Goal: Task Accomplishment & Management: Manage account settings

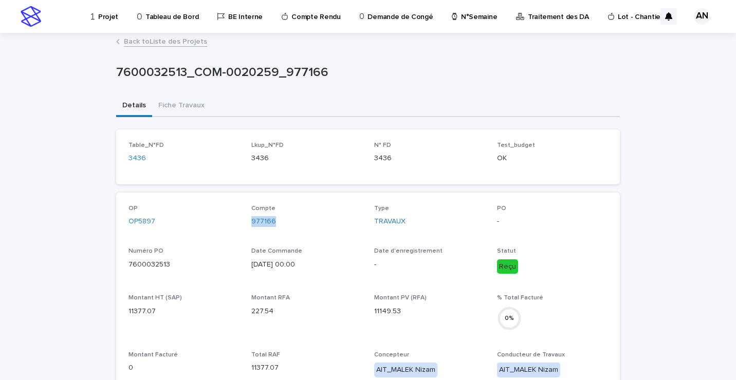
click at [190, 44] on link "Back to Liste des Projets" at bounding box center [165, 41] width 83 height 12
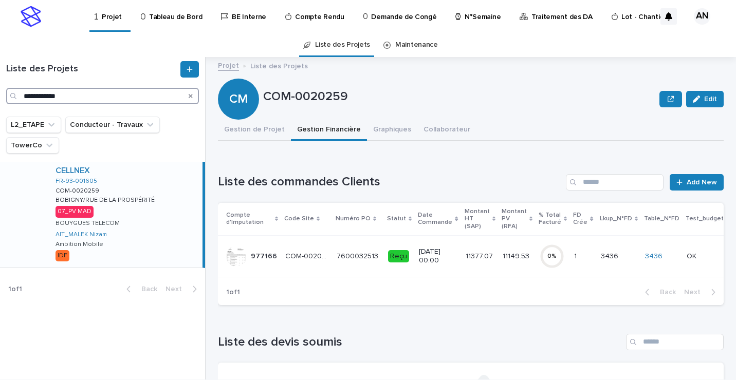
drag, startPoint x: 122, startPoint y: 99, endPoint x: 0, endPoint y: 100, distance: 121.8
click at [0, 100] on html "**********" at bounding box center [368, 190] width 736 height 380
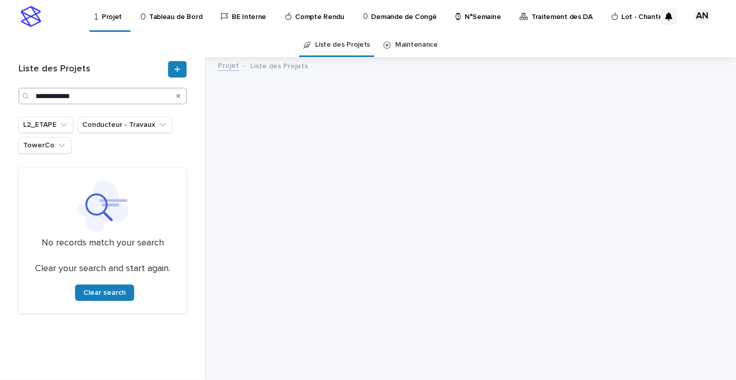
click at [34, 92] on div "Search" at bounding box center [26, 96] width 16 height 16
click at [34, 96] on div "Search" at bounding box center [26, 96] width 16 height 16
click at [35, 97] on input "**********" at bounding box center [102, 96] width 168 height 16
click at [105, 92] on input "**********" at bounding box center [102, 96] width 168 height 16
click at [72, 94] on input "**********" at bounding box center [102, 96] width 168 height 16
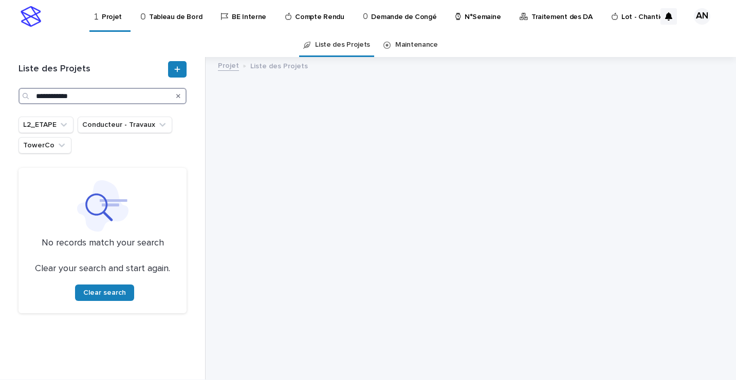
type input "**********"
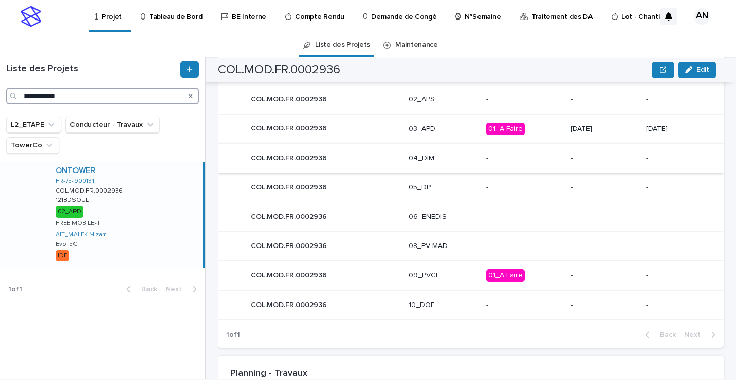
scroll to position [462, 0]
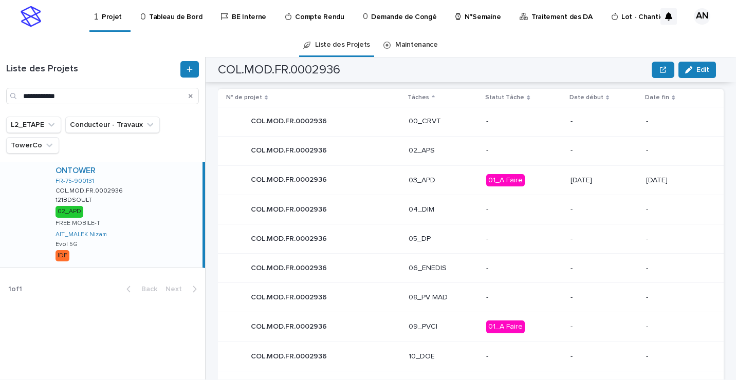
click at [444, 179] on p "03_APD" at bounding box center [444, 180] width 70 height 9
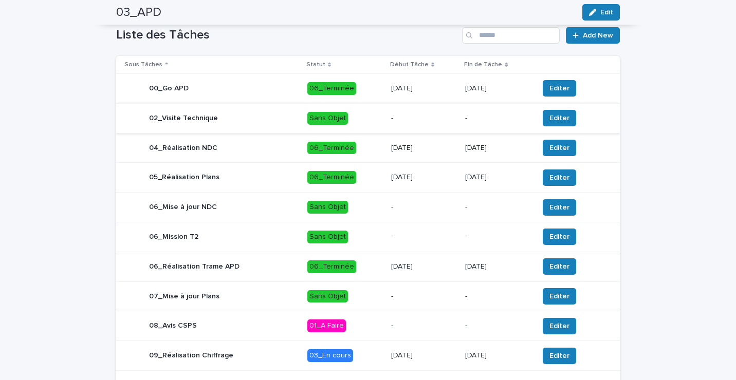
scroll to position [411, 0]
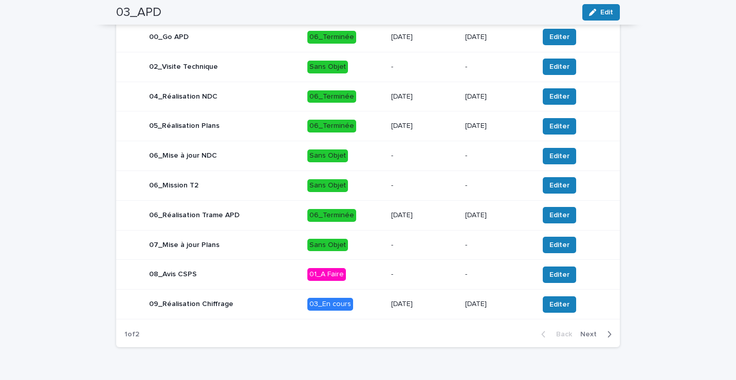
click at [272, 309] on div "09_Réalisation Chiffrage" at bounding box center [211, 304] width 175 height 21
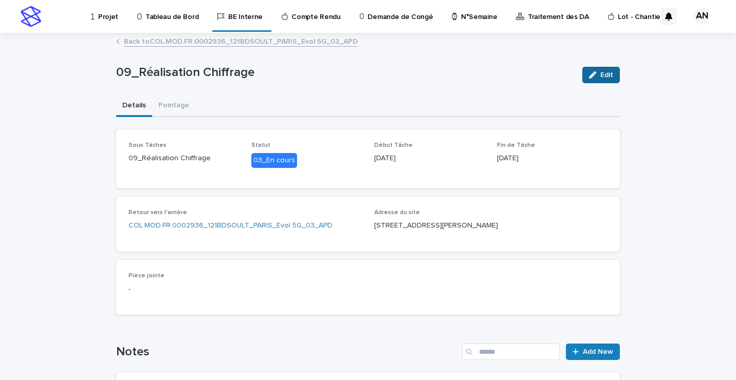
click at [600, 74] on span "Edit" at bounding box center [606, 74] width 13 height 7
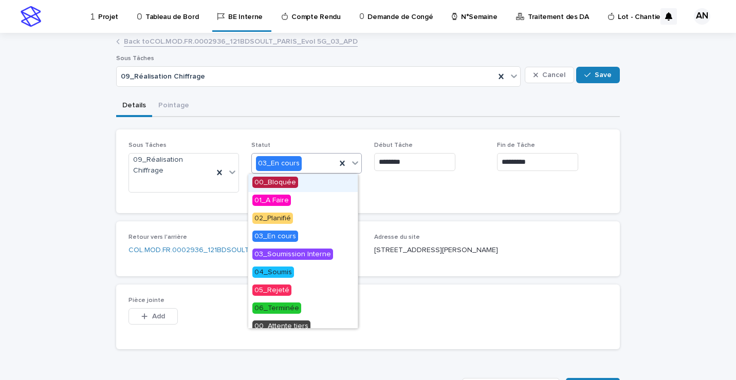
click at [350, 165] on icon at bounding box center [355, 163] width 10 height 10
click at [314, 256] on span "03_Soumission Interne" at bounding box center [292, 254] width 81 height 11
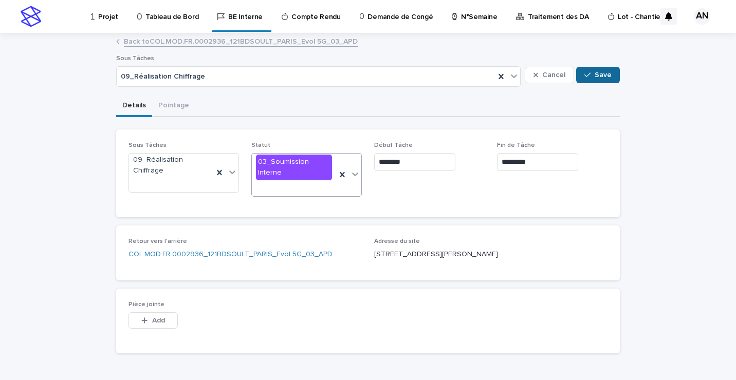
click at [606, 75] on span "Save" at bounding box center [603, 74] width 17 height 7
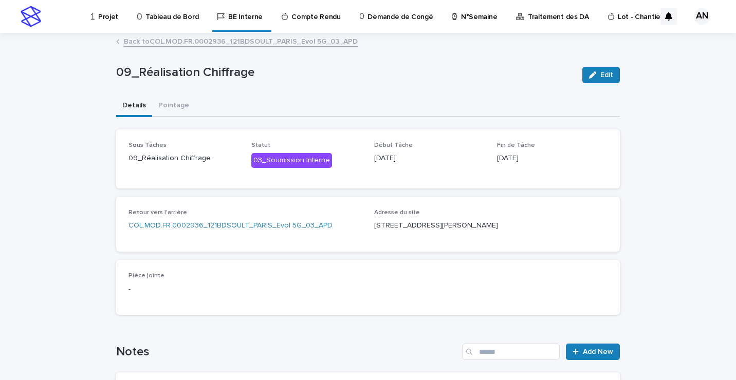
scroll to position [51, 0]
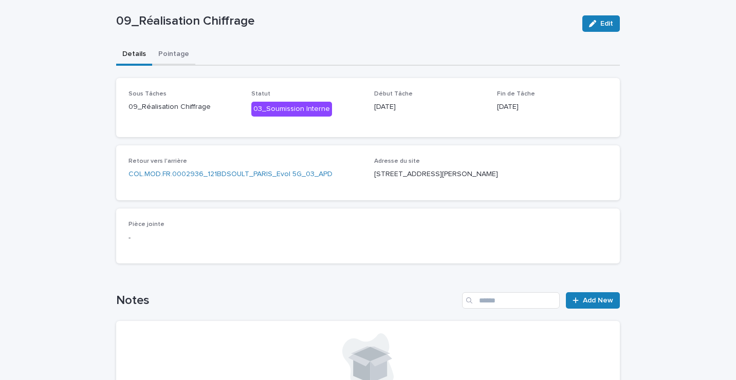
click at [169, 51] on div "09_Réalisation Chiffrage Edit 09_Réalisation Chiffrage Edit Sorry, there was an…" at bounding box center [368, 303] width 504 height 641
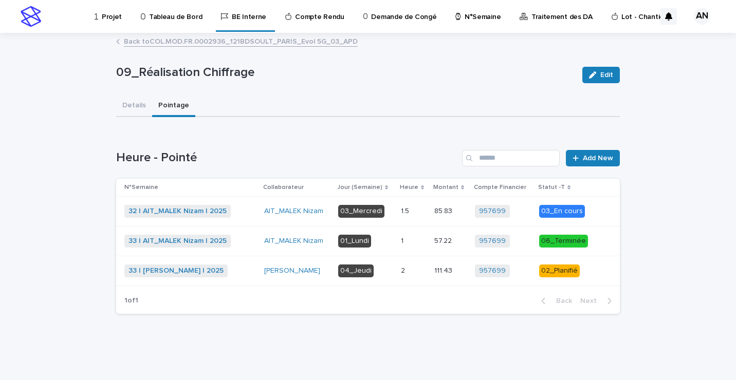
click at [413, 274] on p at bounding box center [413, 271] width 25 height 9
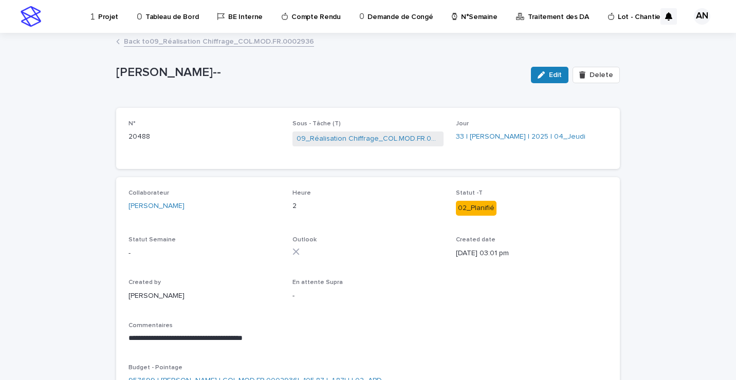
click at [275, 43] on link "Back to 09_Réalisation Chiffrage_COL.MOD.FR.0002936" at bounding box center [219, 41] width 190 height 12
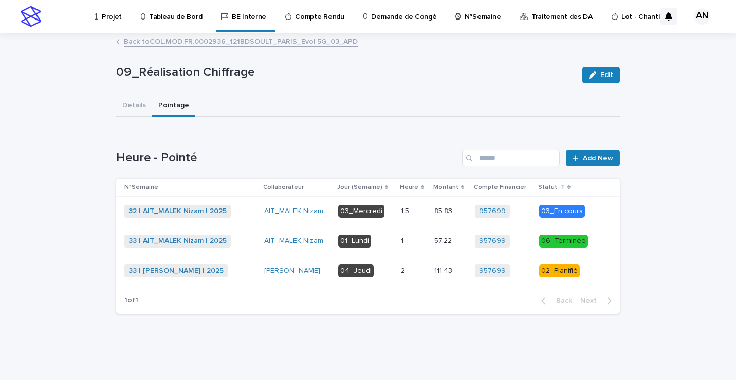
click at [409, 242] on p at bounding box center [413, 241] width 25 height 9
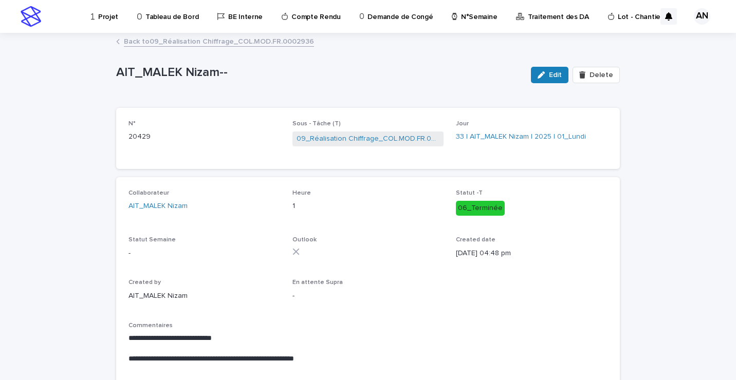
click at [244, 40] on link "Back to 09_Réalisation Chiffrage_COL.MOD.FR.0002936" at bounding box center [219, 41] width 190 height 12
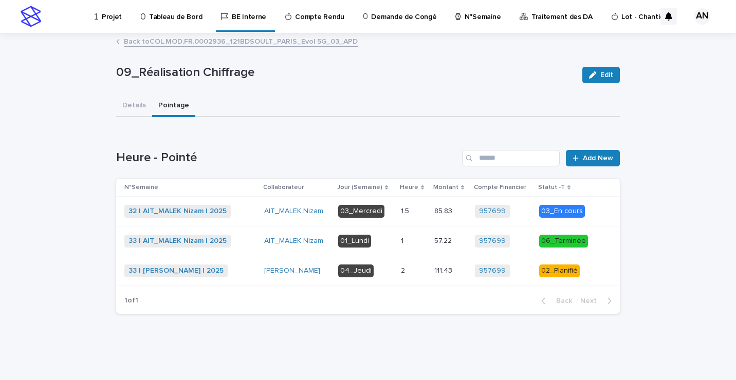
click at [407, 214] on p "1.5" at bounding box center [406, 210] width 10 height 11
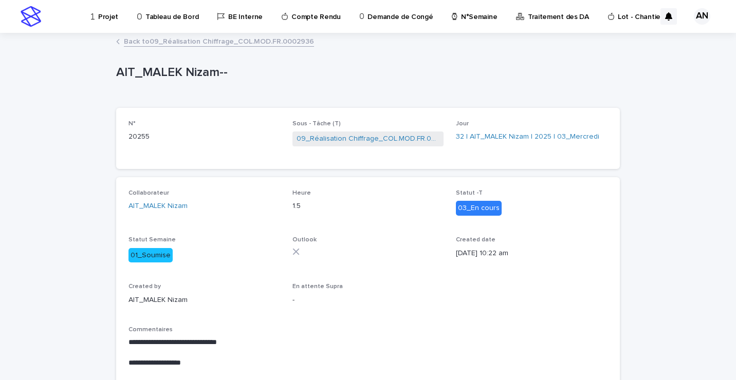
click at [245, 42] on link "Back to 09_Réalisation Chiffrage_COL.MOD.FR.0002936" at bounding box center [219, 41] width 190 height 12
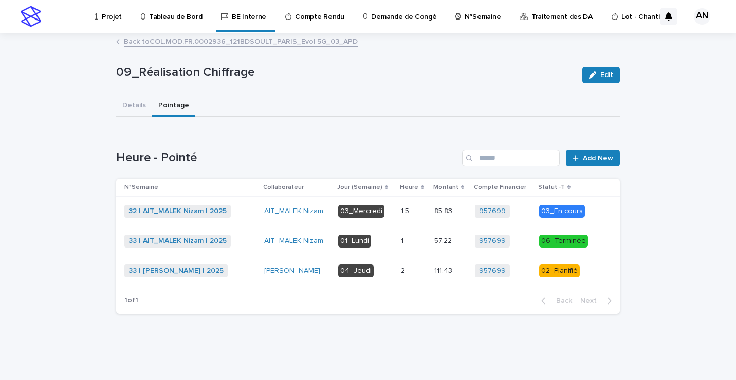
click at [420, 274] on p at bounding box center [413, 271] width 25 height 9
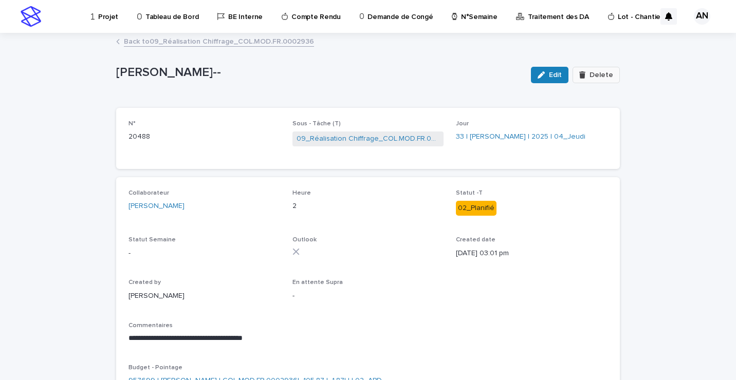
click at [586, 77] on div "button" at bounding box center [584, 74] width 10 height 7
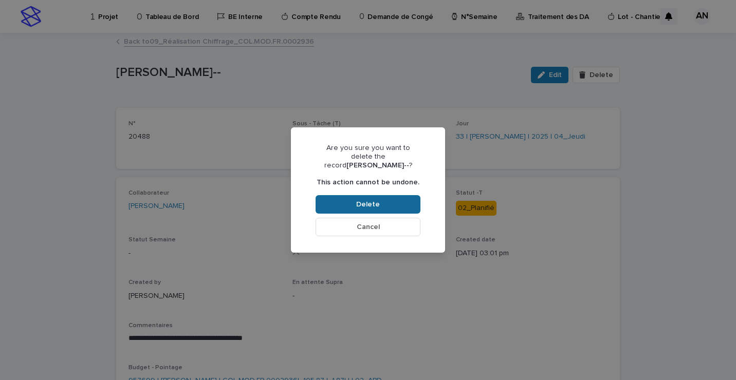
click at [389, 201] on button "Delete" at bounding box center [367, 204] width 105 height 18
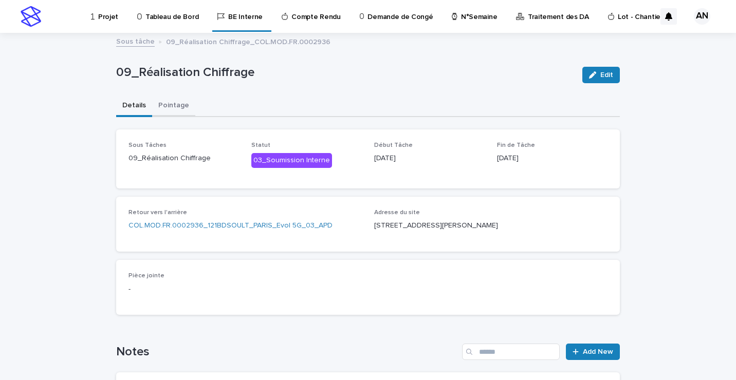
click at [171, 107] on button "Pointage" at bounding box center [173, 107] width 43 height 22
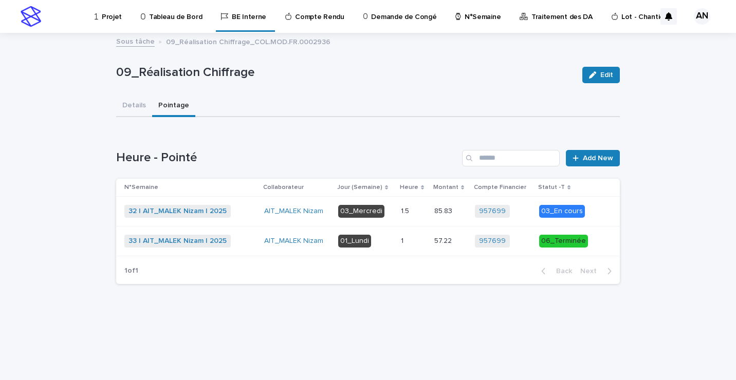
click at [416, 217] on div "1.5 1.5" at bounding box center [413, 211] width 25 height 17
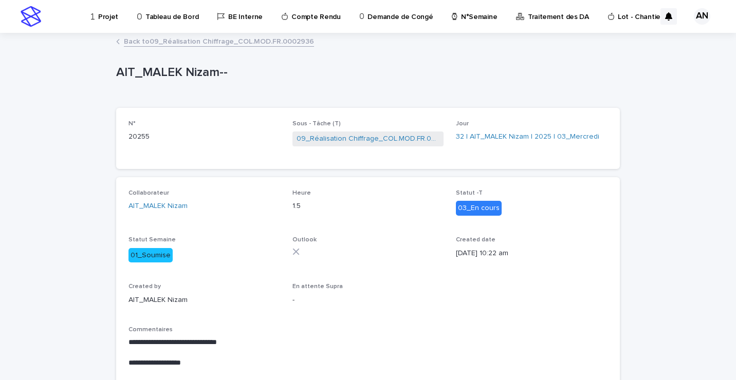
click at [228, 45] on link "Back to 09_Réalisation Chiffrage_COL.MOD.FR.0002936" at bounding box center [219, 41] width 190 height 12
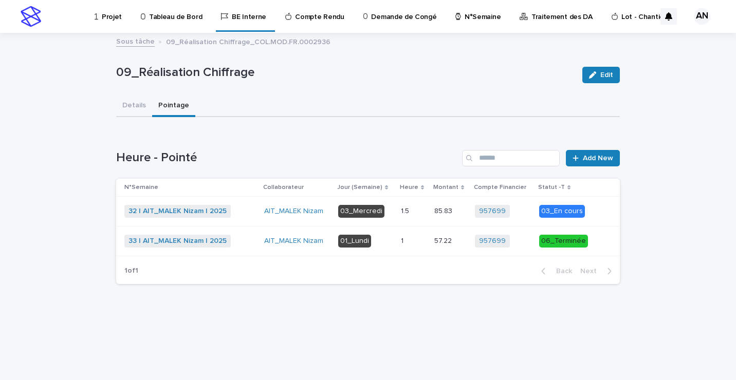
click at [387, 239] on p "01_Lundi" at bounding box center [365, 241] width 54 height 13
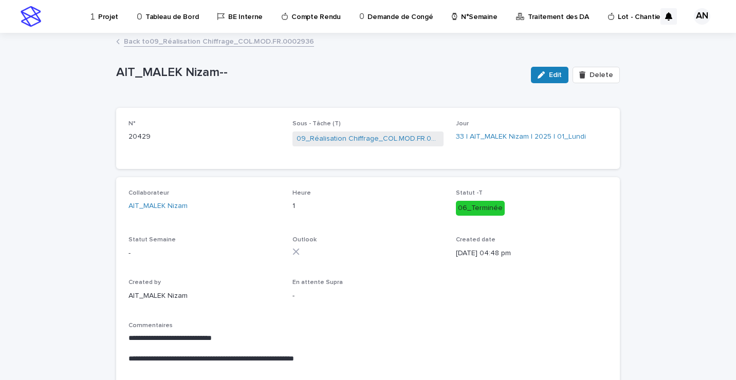
click at [224, 46] on link "Back to 09_Réalisation Chiffrage_COL.MOD.FR.0002936" at bounding box center [219, 41] width 190 height 12
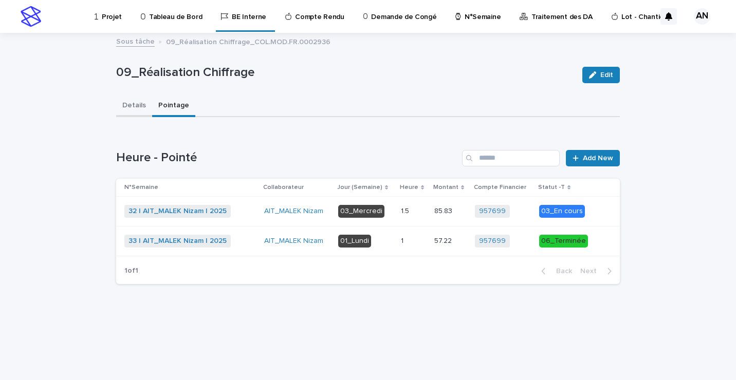
click at [142, 106] on button "Details" at bounding box center [134, 107] width 36 height 22
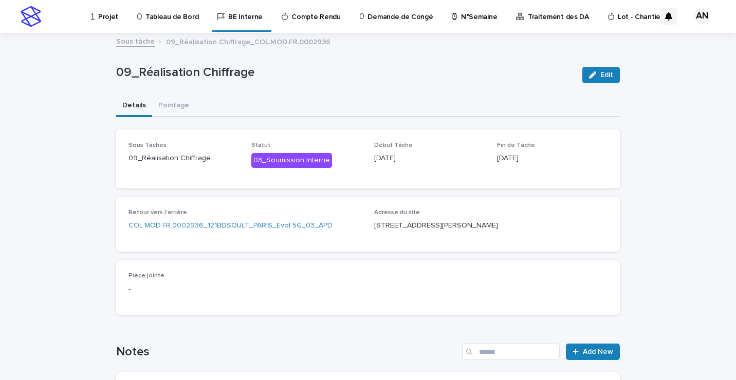
click at [131, 43] on link "Sous tâche" at bounding box center [135, 41] width 39 height 12
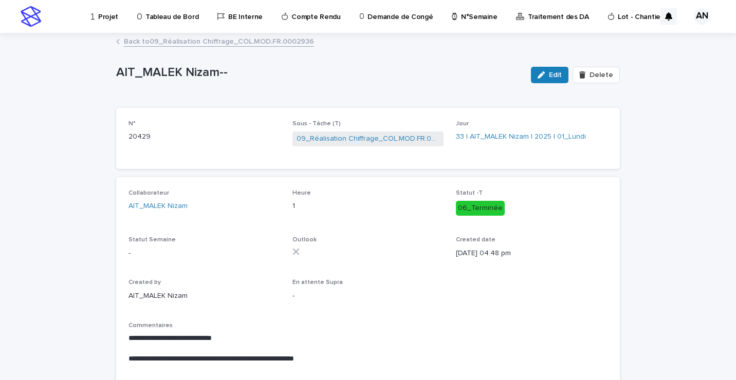
click at [132, 42] on link "Back to 09_Réalisation Chiffrage_COL.MOD.FR.0002936" at bounding box center [219, 41] width 190 height 12
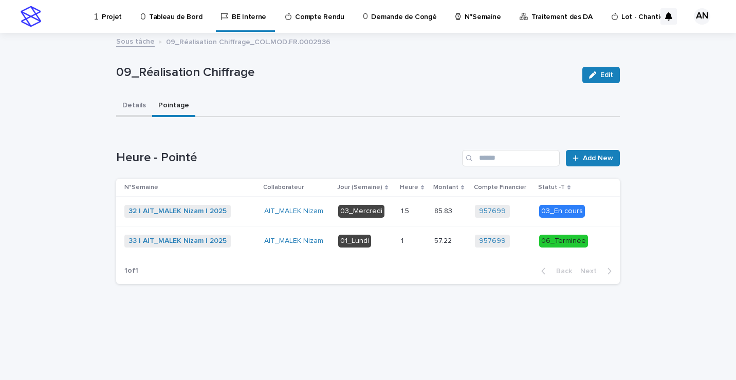
click at [135, 108] on button "Details" at bounding box center [134, 107] width 36 height 22
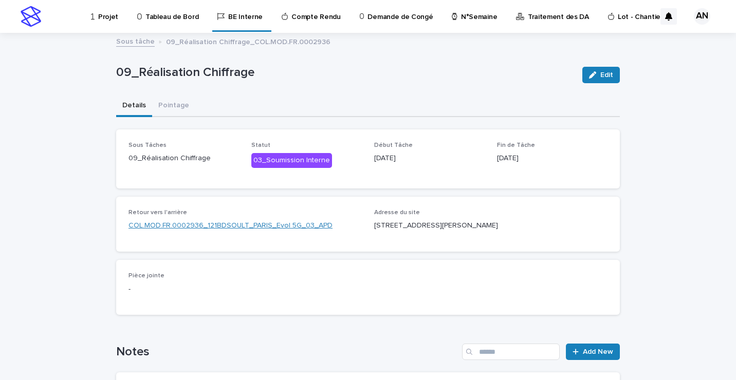
click at [239, 226] on link "COL.MOD.FR.0002936_121BDSOULT_PARIS_Evol 5G_03_APD" at bounding box center [230, 225] width 204 height 11
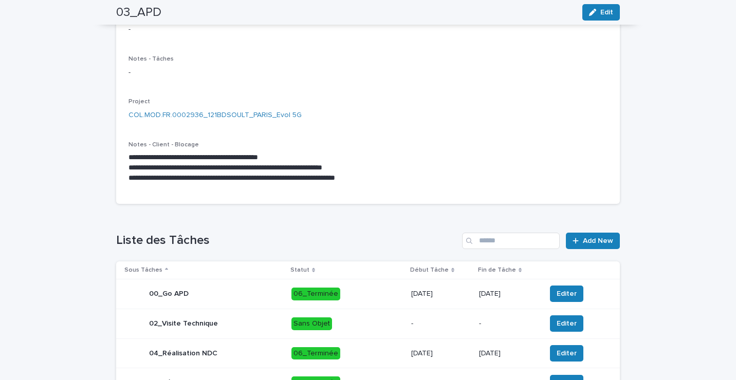
scroll to position [360, 0]
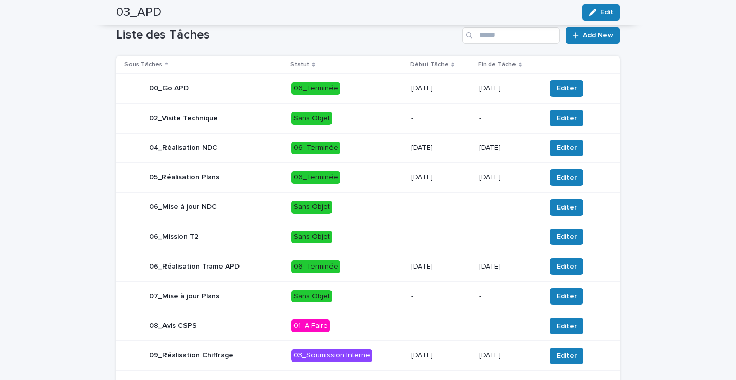
click at [363, 181] on p "06_Terminée" at bounding box center [346, 177] width 111 height 13
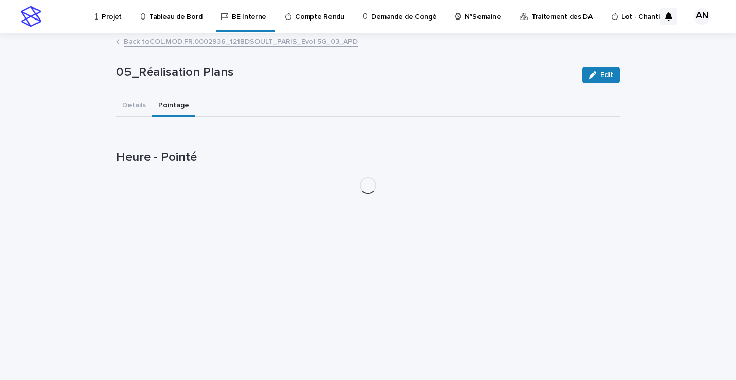
click at [158, 106] on button "Pointage" at bounding box center [173, 107] width 43 height 22
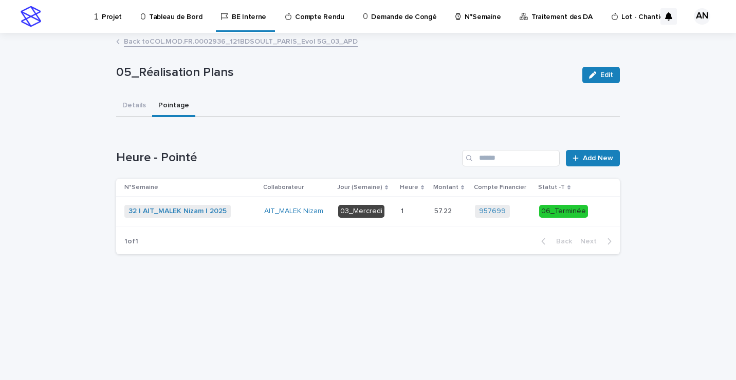
click at [237, 216] on div "32 | AIT_MALEK Nizam | 2025 + 0" at bounding box center [190, 211] width 132 height 13
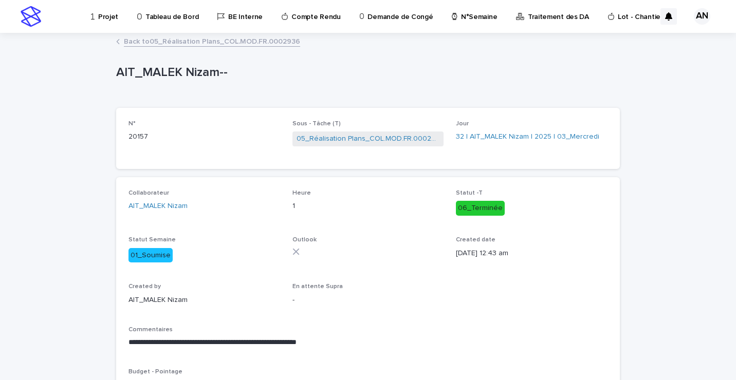
click at [210, 43] on link "Back to 05_Réalisation Plans_COL.MOD.FR.0002936" at bounding box center [212, 41] width 176 height 12
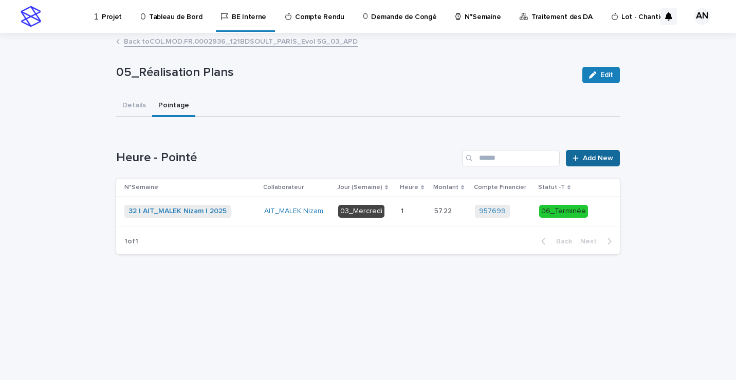
click at [587, 160] on span "Add New" at bounding box center [598, 158] width 30 height 7
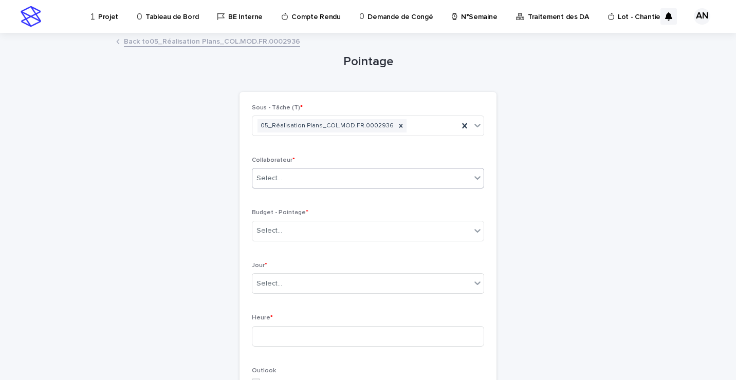
click at [427, 177] on div "Select..." at bounding box center [361, 178] width 218 height 17
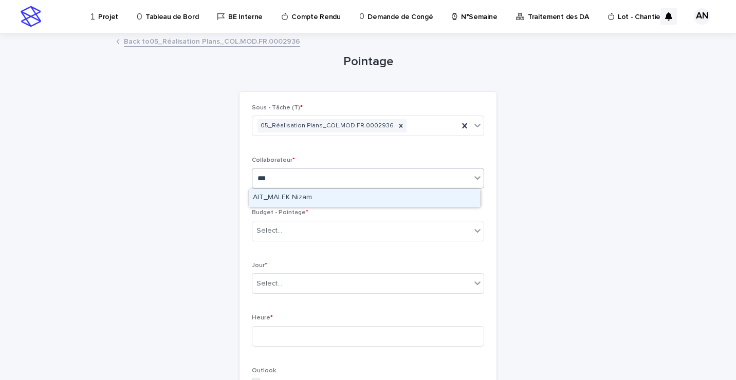
type input "****"
click at [383, 197] on div "AIT_MALEK Nizam" at bounding box center [364, 198] width 231 height 18
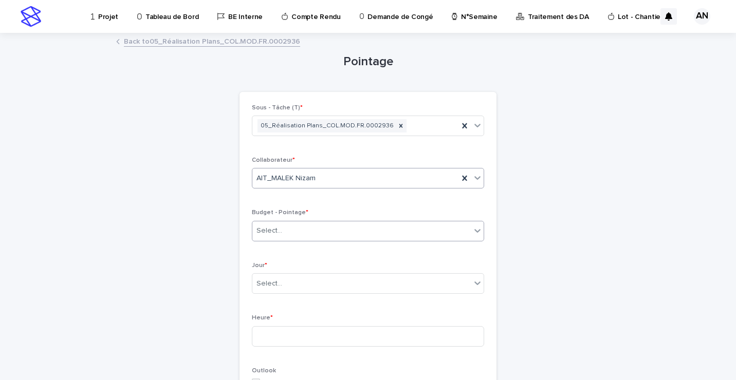
click at [357, 238] on div "Select..." at bounding box center [361, 230] width 218 height 17
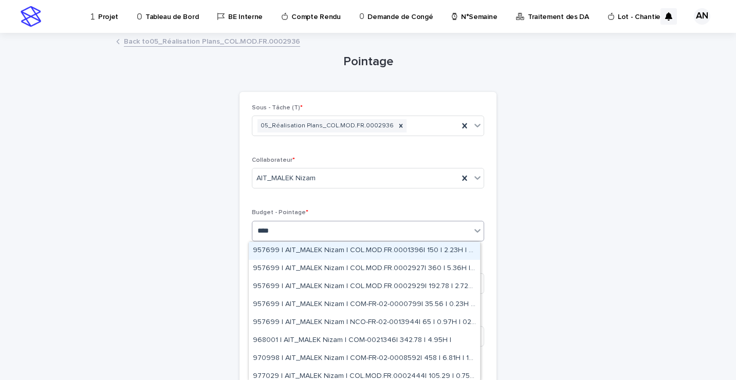
type input "****"
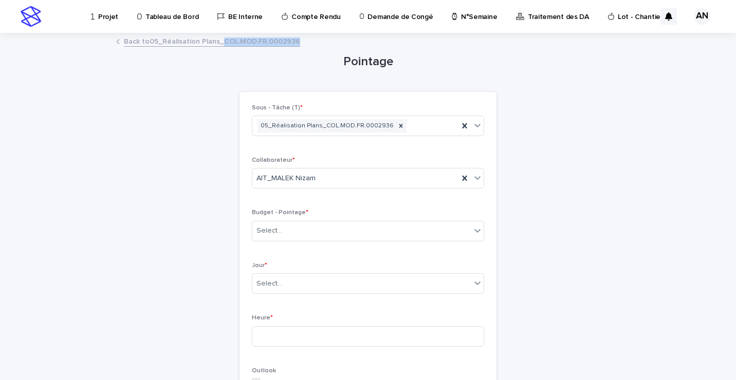
drag, startPoint x: 299, startPoint y: 41, endPoint x: 219, endPoint y: 43, distance: 79.1
click at [219, 43] on div "Back to 05_Réalisation Plans_COL.MOD.FR.0002936" at bounding box center [368, 42] width 514 height 14
copy link "COL.MOD.FR.0002936"
click at [325, 222] on div "Select..." at bounding box center [368, 231] width 232 height 21
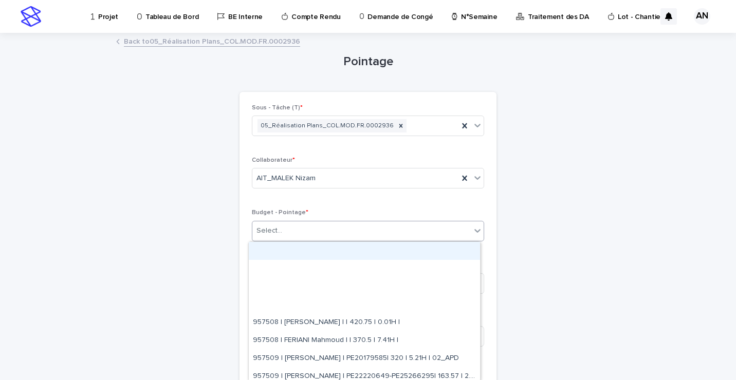
paste input "**********"
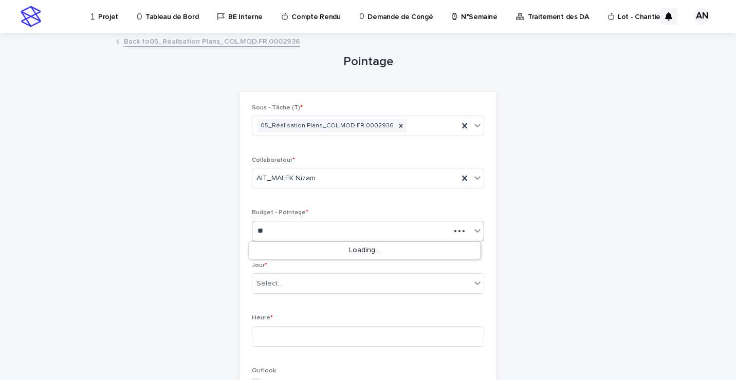
type input "*"
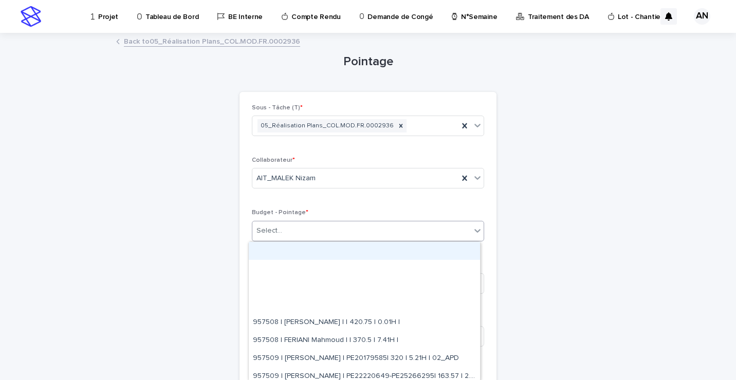
click at [209, 41] on link "Back to 05_Réalisation Plans_COL.MOD.FR.0002936" at bounding box center [212, 41] width 176 height 12
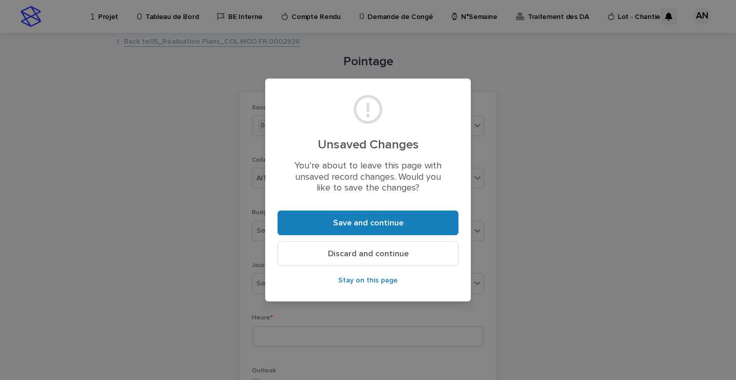
click at [368, 253] on span "Discard and continue" at bounding box center [368, 254] width 81 height 8
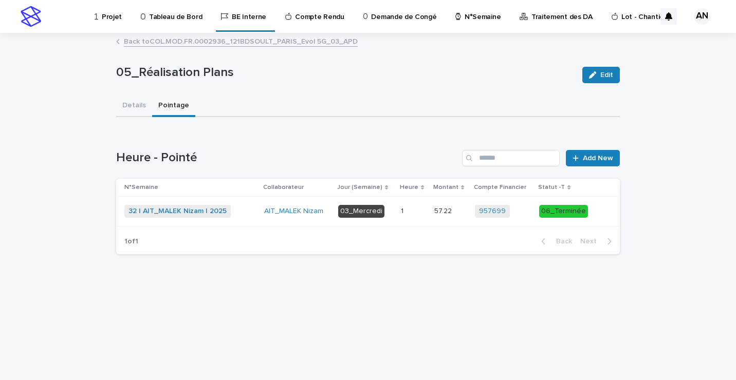
click at [226, 40] on link "Back to COL.MOD.FR.0002936_121BDSOULT_PARIS_Evol 5G_03_APD" at bounding box center [241, 41] width 234 height 12
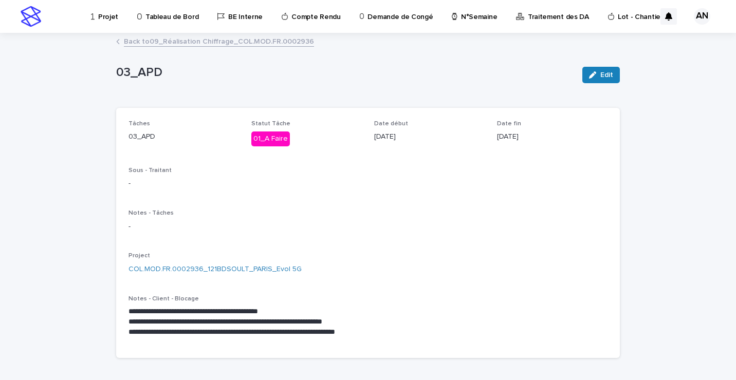
click at [241, 43] on link "Back to 09_Réalisation Chiffrage_COL.MOD.FR.0002936" at bounding box center [219, 41] width 190 height 12
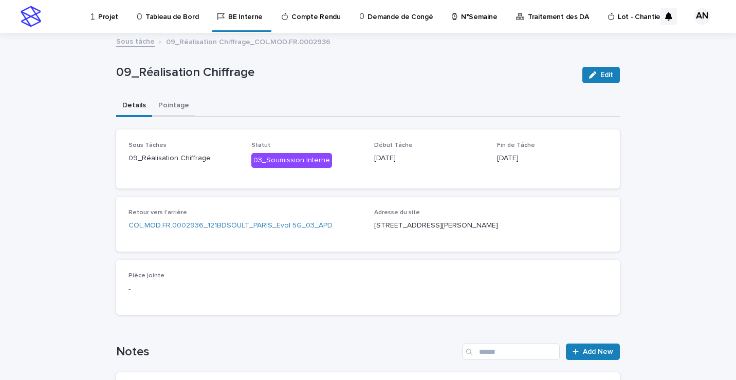
click at [170, 105] on button "Pointage" at bounding box center [173, 107] width 43 height 22
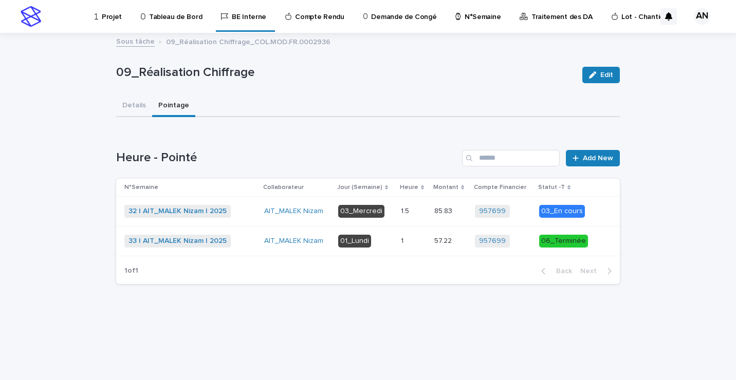
click at [238, 208] on div "32 | AIT_MALEK Nizam | 2025 + 0" at bounding box center [190, 211] width 132 height 13
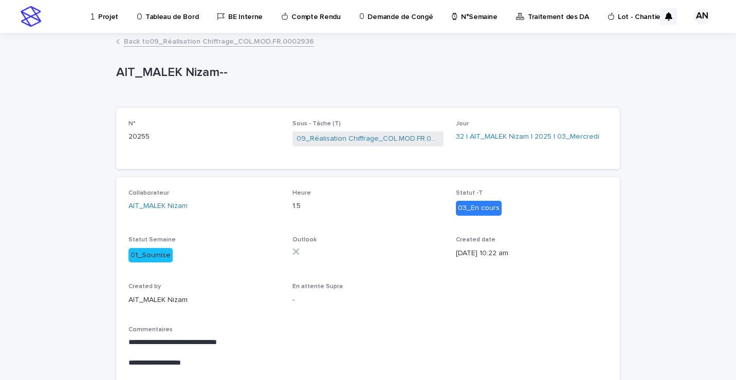
click at [200, 42] on link "Back to 09_Réalisation Chiffrage_COL.MOD.FR.0002936" at bounding box center [219, 41] width 190 height 12
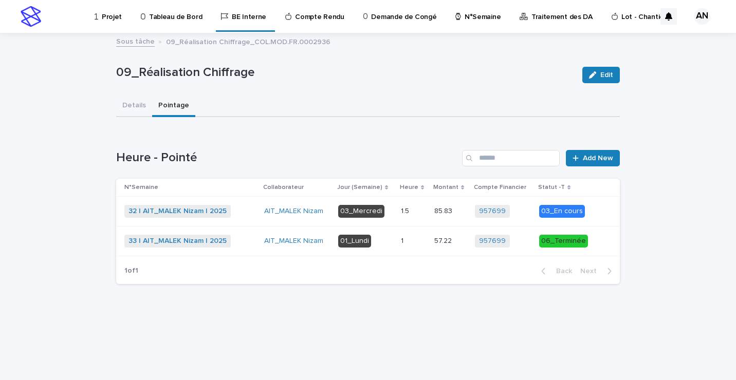
click at [256, 243] on div "33 | AIT_MALEK Nizam | 2025 + 0" at bounding box center [190, 241] width 132 height 13
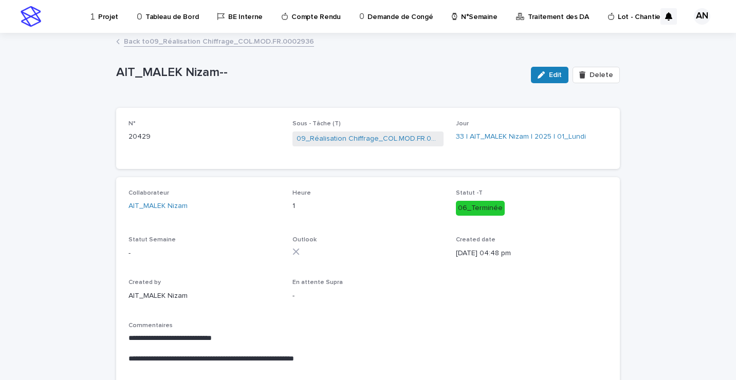
click at [178, 40] on link "Back to 09_Réalisation Chiffrage_COL.MOD.FR.0002936" at bounding box center [219, 41] width 190 height 12
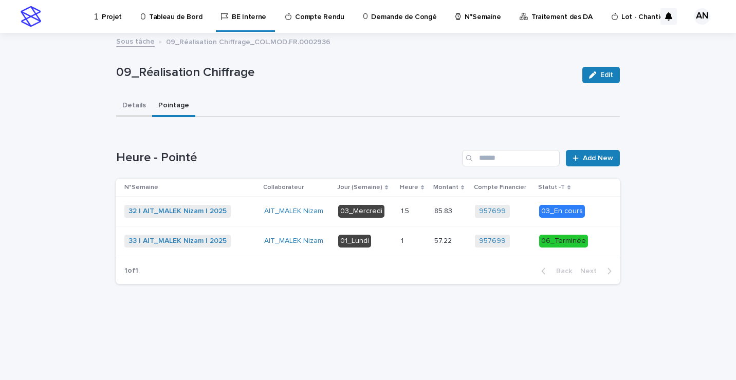
click at [140, 106] on button "Details" at bounding box center [134, 107] width 36 height 22
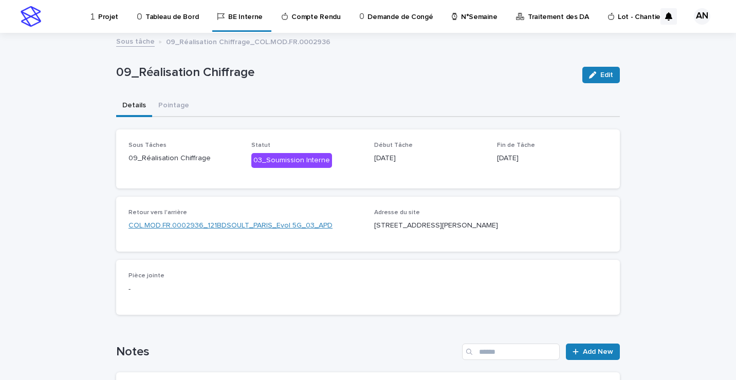
click at [235, 226] on link "COL.MOD.FR.0002936_121BDSOULT_PARIS_Evol 5G_03_APD" at bounding box center [230, 225] width 204 height 11
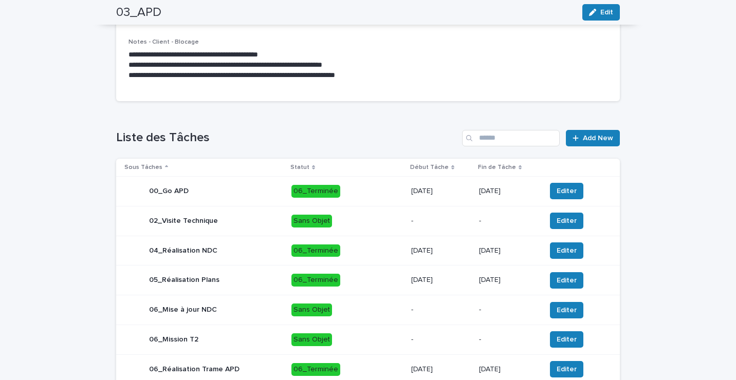
scroll to position [411, 0]
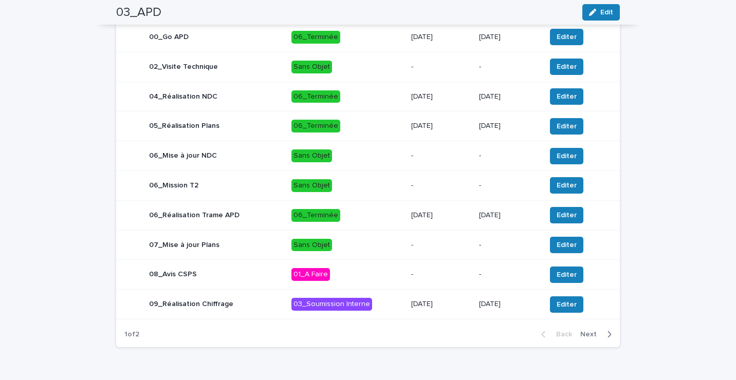
click at [255, 305] on div "09_Réalisation Chiffrage" at bounding box center [203, 304] width 159 height 21
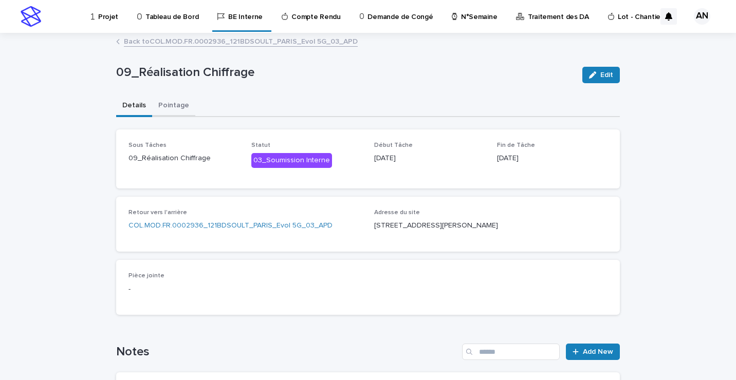
click at [170, 107] on button "Pointage" at bounding box center [173, 107] width 43 height 22
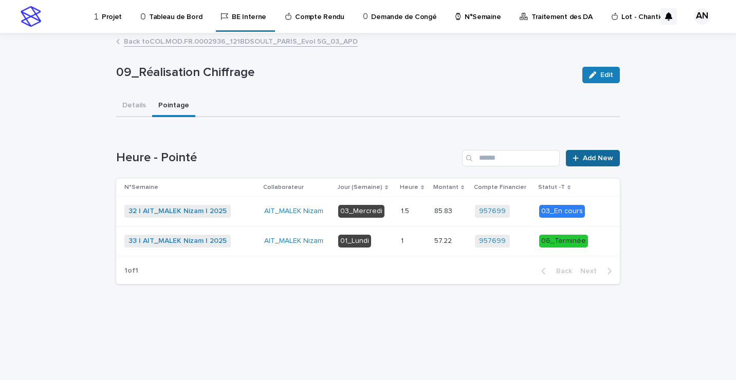
click at [588, 161] on span "Add New" at bounding box center [598, 158] width 30 height 7
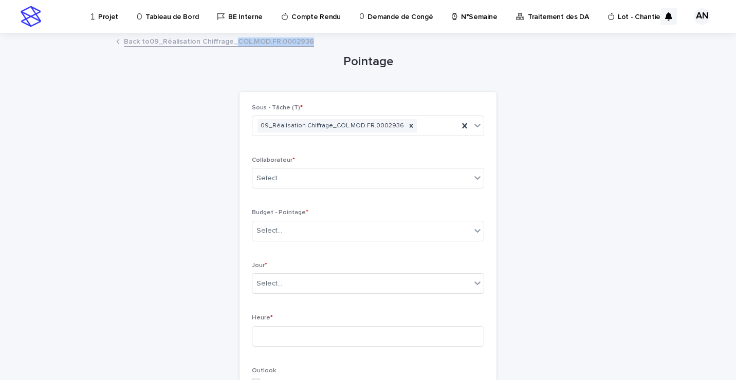
drag, startPoint x: 310, startPoint y: 43, endPoint x: 229, endPoint y: 44, distance: 81.2
click at [229, 44] on div "Back to 09_Réalisation Chiffrage_COL.MOD.FR.0002936" at bounding box center [368, 42] width 514 height 14
copy link "COL.MOD.FR.0002936"
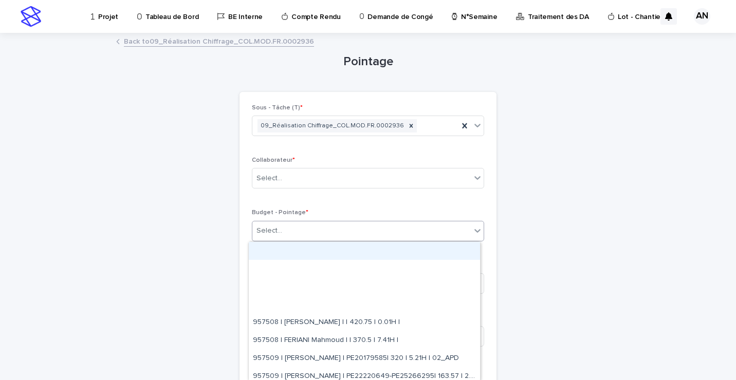
click at [351, 227] on div "Select..." at bounding box center [361, 230] width 218 height 17
paste input "**********"
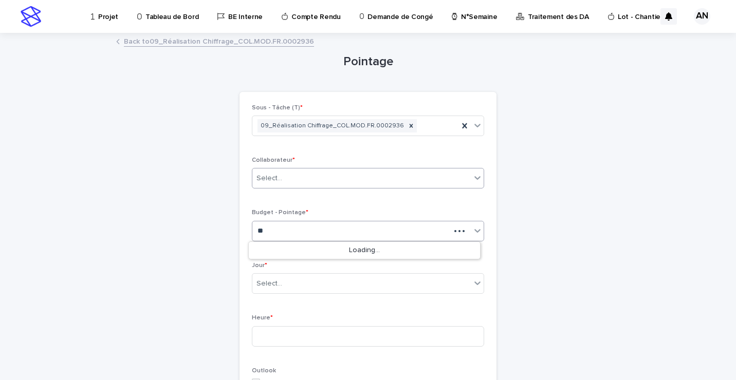
type input "*"
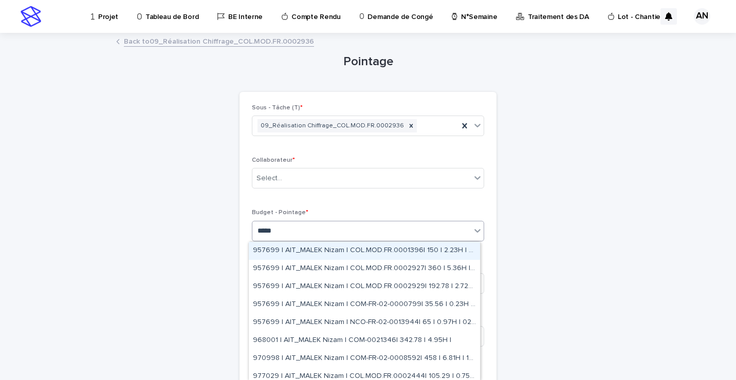
type input "*****"
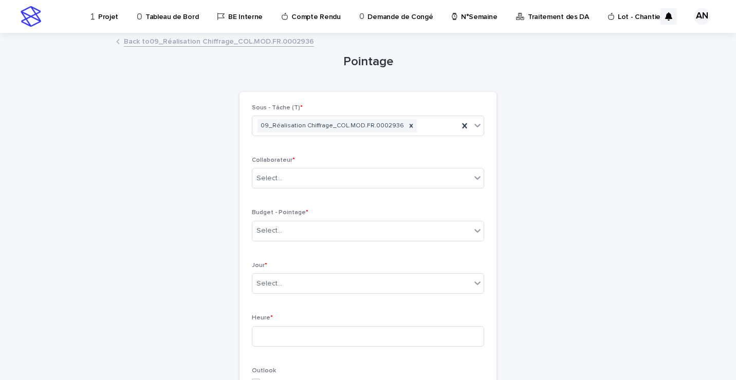
drag, startPoint x: 702, startPoint y: 198, endPoint x: 680, endPoint y: 191, distance: 22.7
click at [702, 197] on div "Loading... Saving… Loading... Saving… Pointage Loading... Saving… Loading... Sa…" at bounding box center [368, 373] width 736 height 679
click at [247, 44] on link "Back to 09_Réalisation Chiffrage_COL.MOD.FR.0002936" at bounding box center [219, 41] width 190 height 12
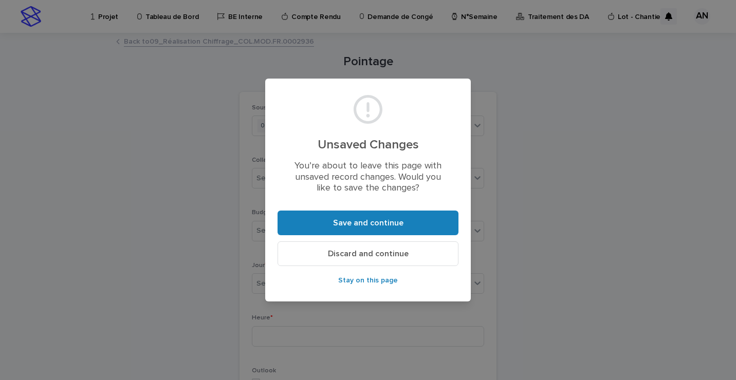
click at [389, 254] on span "Discard and continue" at bounding box center [368, 254] width 81 height 8
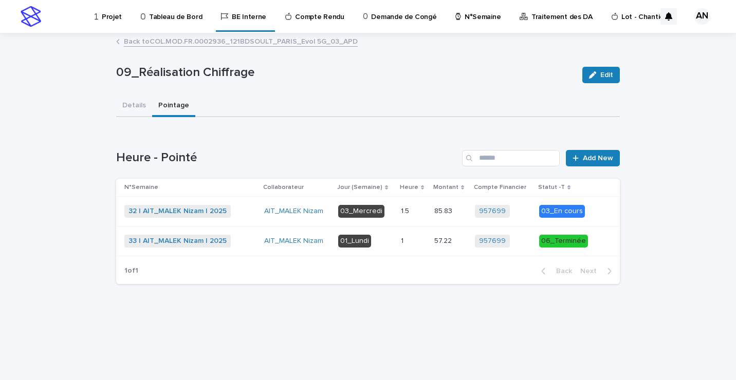
click at [226, 43] on link "Back to COL.MOD.FR.0002936_121BDSOULT_PARIS_Evol 5G_03_APD" at bounding box center [241, 41] width 234 height 12
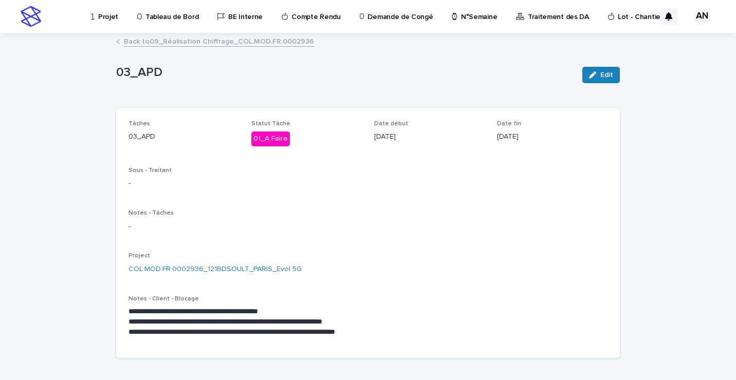
click at [222, 41] on link "Back to 09_Réalisation Chiffrage_COL.MOD.FR.0002936" at bounding box center [219, 41] width 190 height 12
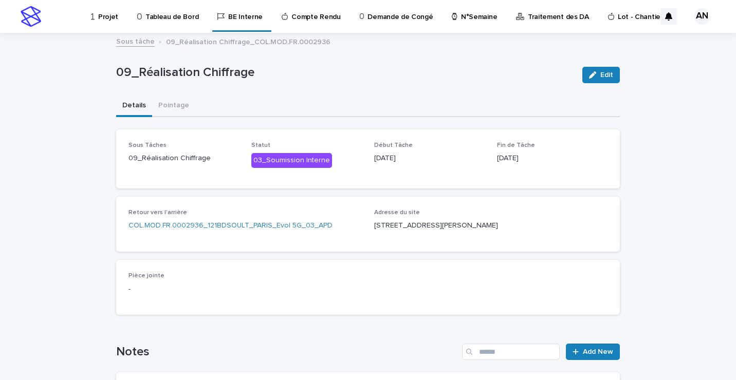
click at [102, 14] on p "Projet" at bounding box center [108, 11] width 20 height 22
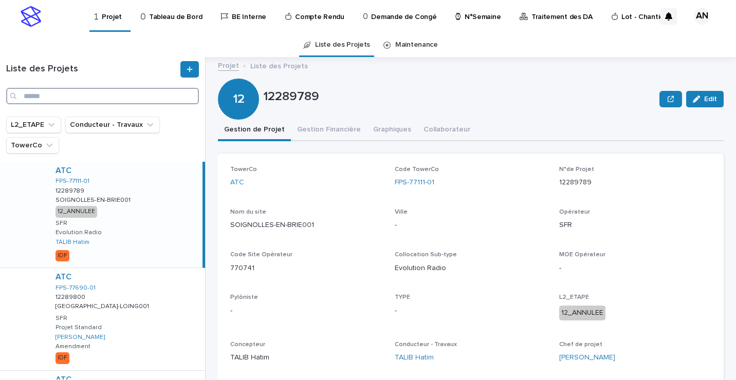
click at [79, 97] on input "Search" at bounding box center [102, 96] width 193 height 16
paste input "**********"
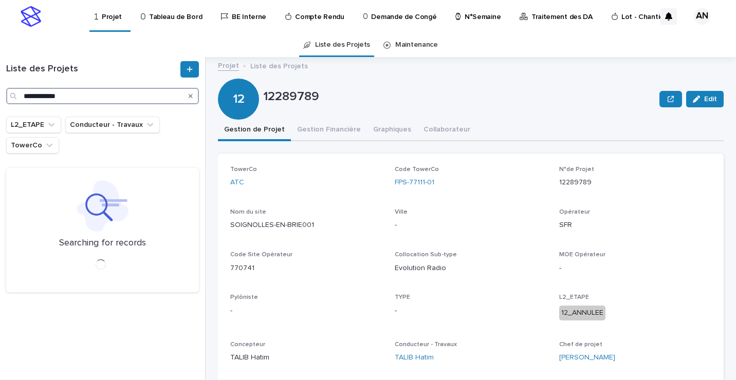
type input "**********"
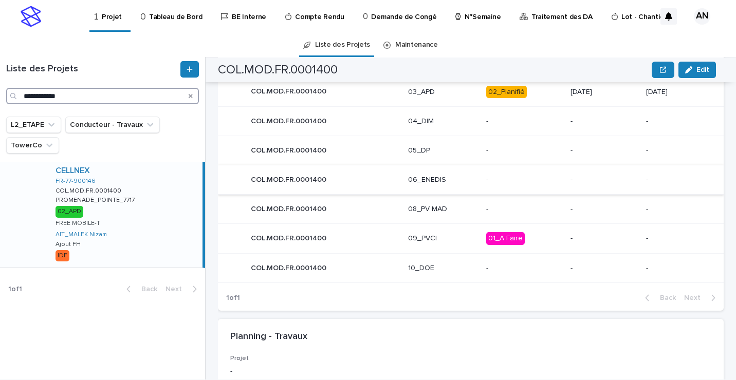
scroll to position [411, 0]
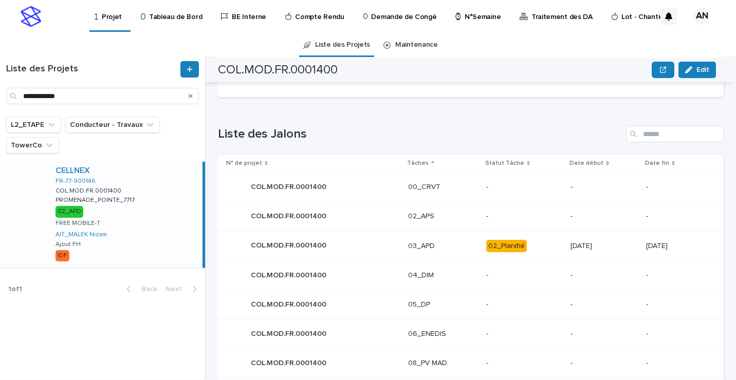
click at [425, 247] on p "03_APD" at bounding box center [443, 246] width 70 height 9
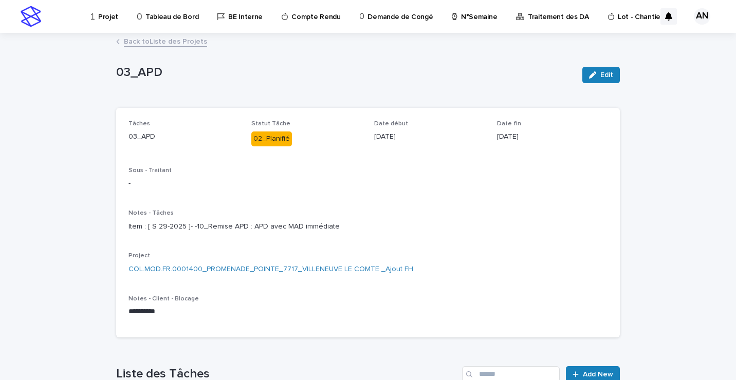
click at [151, 39] on link "Back to Liste des Projets" at bounding box center [165, 41] width 83 height 12
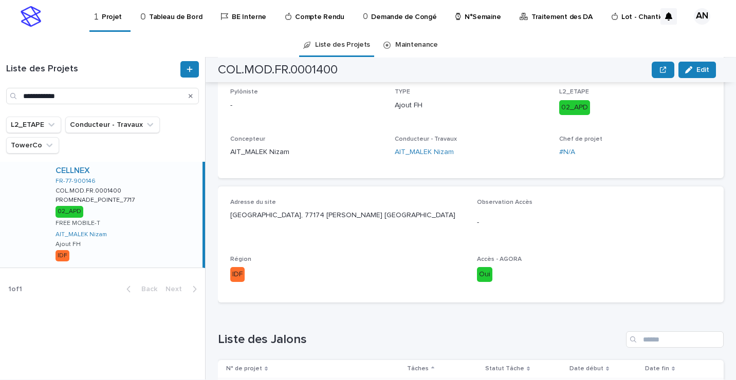
scroll to position [514, 0]
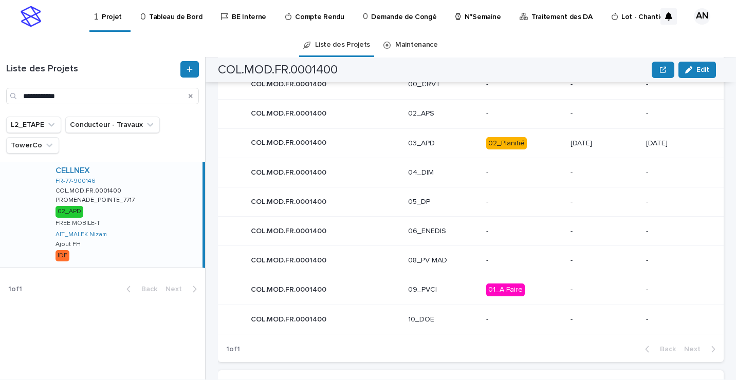
click at [445, 139] on p "03_APD" at bounding box center [443, 143] width 70 height 9
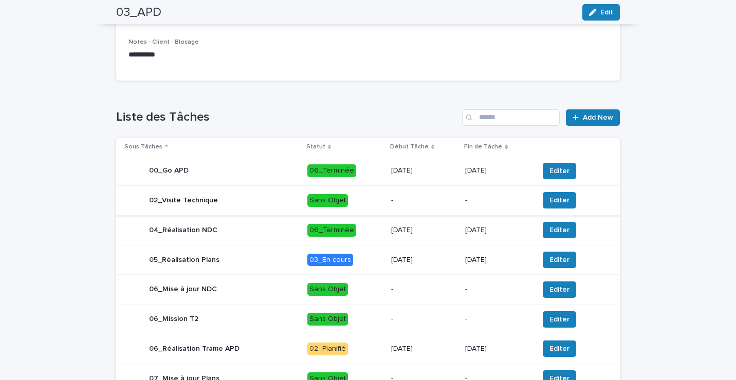
scroll to position [428, 0]
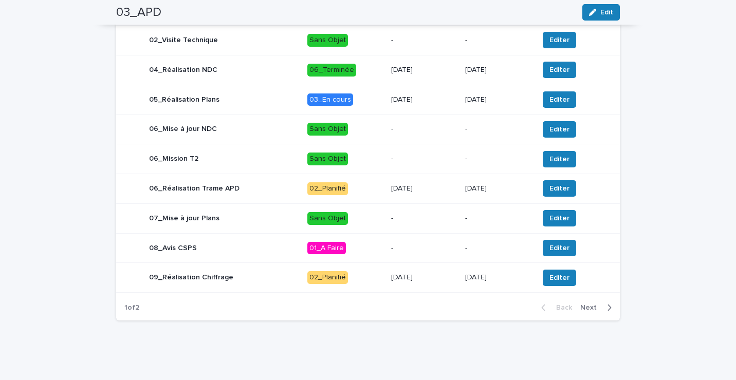
click at [352, 187] on p "02_Planifié" at bounding box center [345, 188] width 76 height 13
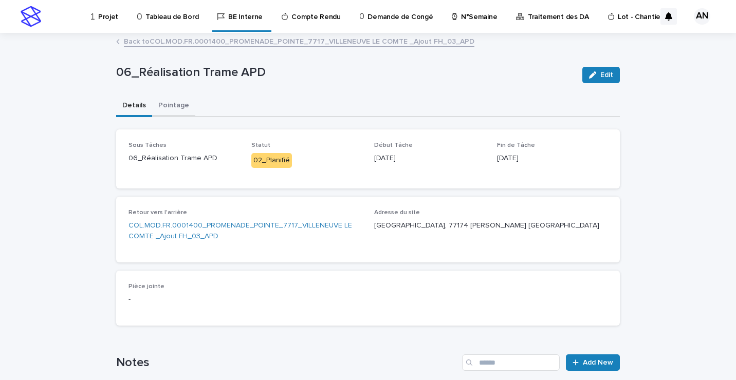
click at [175, 105] on button "Pointage" at bounding box center [173, 107] width 43 height 22
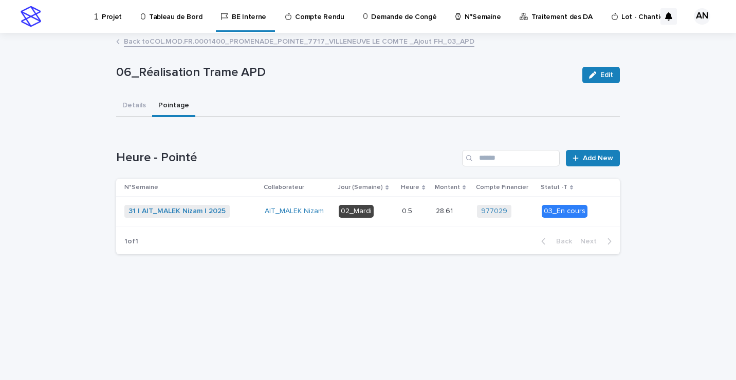
click at [392, 213] on p "02_Mardi" at bounding box center [366, 211] width 55 height 13
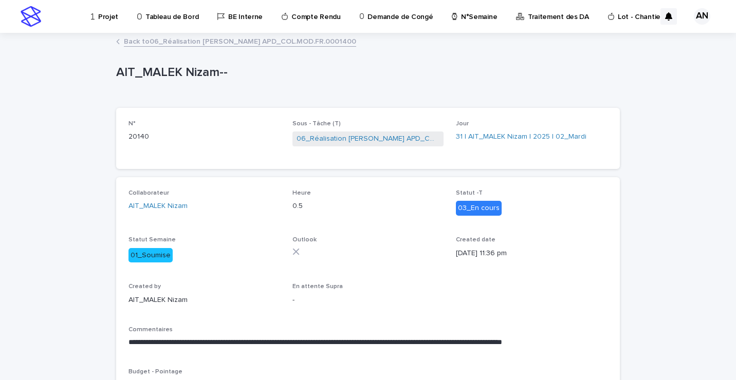
click at [241, 41] on link "Back to 06_Réalisation [PERSON_NAME] APD_COL.MOD.FR.0001400" at bounding box center [240, 41] width 232 height 12
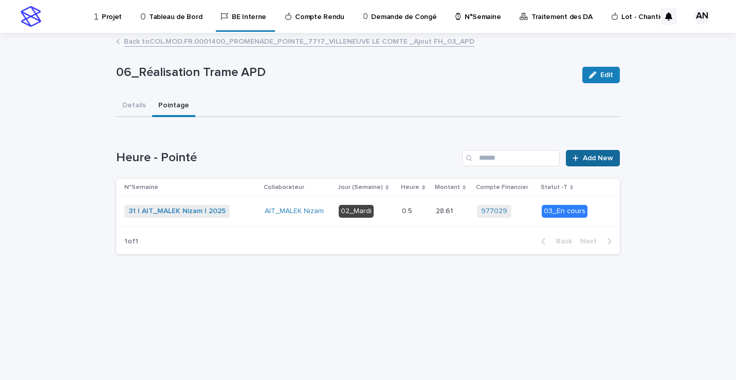
click at [591, 161] on span "Add New" at bounding box center [598, 158] width 30 height 7
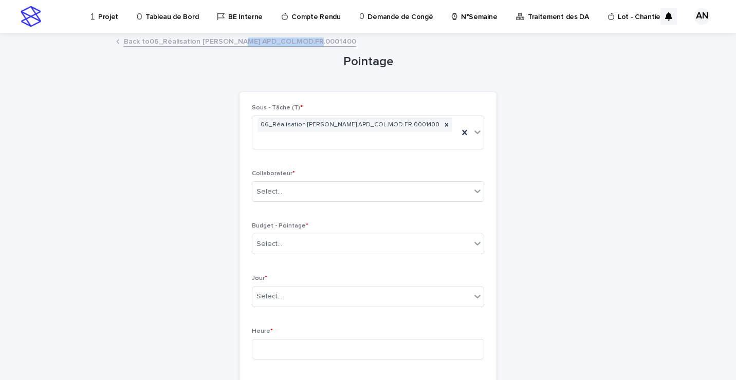
drag, startPoint x: 318, startPoint y: 39, endPoint x: 237, endPoint y: 44, distance: 80.8
click at [237, 44] on div "Back to 06_Réalisation [PERSON_NAME] APD_COL.MOD.FR.0001400" at bounding box center [368, 42] width 514 height 14
copy link "COL.MOD.FR.0001400"
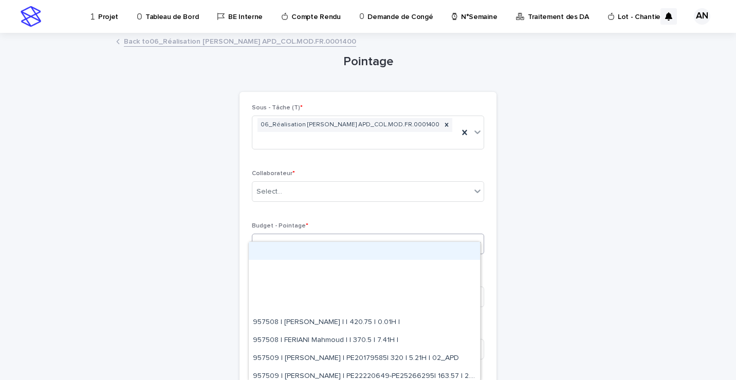
click at [330, 236] on div "Select..." at bounding box center [361, 244] width 218 height 17
paste input "**********"
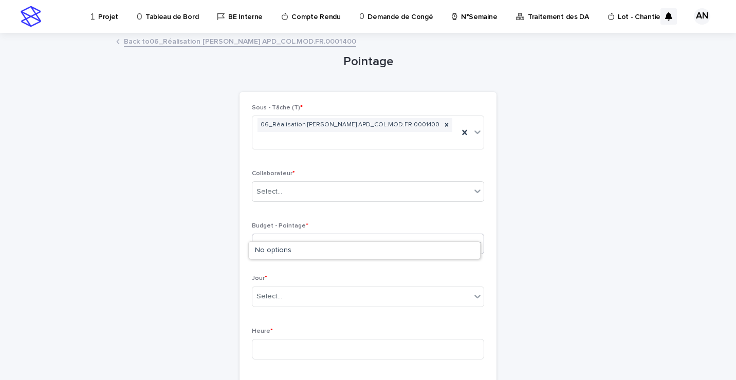
type input "**********"
click at [258, 43] on link "Back to 06_Réalisation [PERSON_NAME] APD_COL.MOD.FR.0001400" at bounding box center [240, 41] width 232 height 12
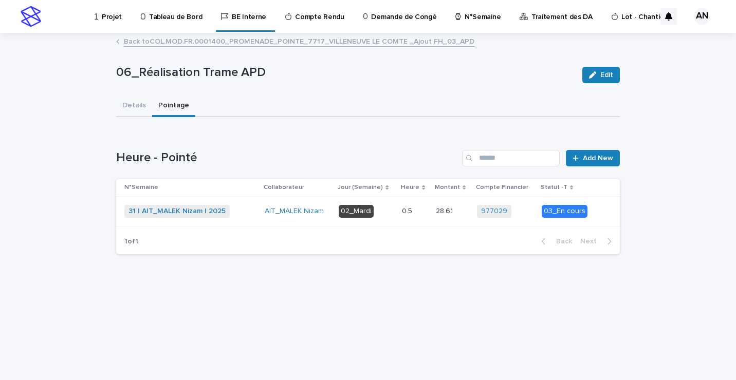
click at [200, 42] on link "Back to COL.MOD.FR.0001400_PROMENADE_POINTE_7717_VILLENEUVE LE COMTE _Ajout FH_…" at bounding box center [299, 41] width 350 height 12
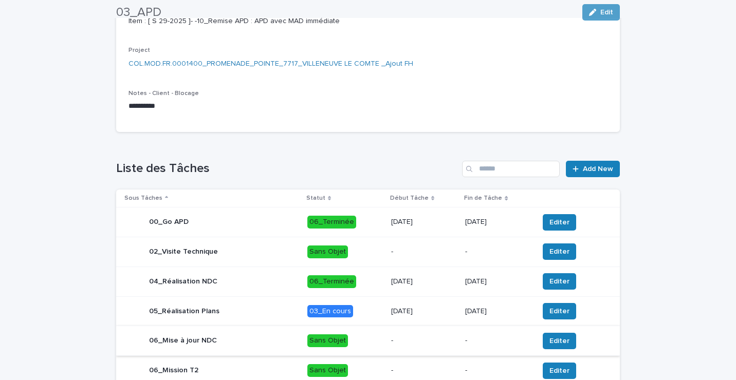
scroll to position [360, 0]
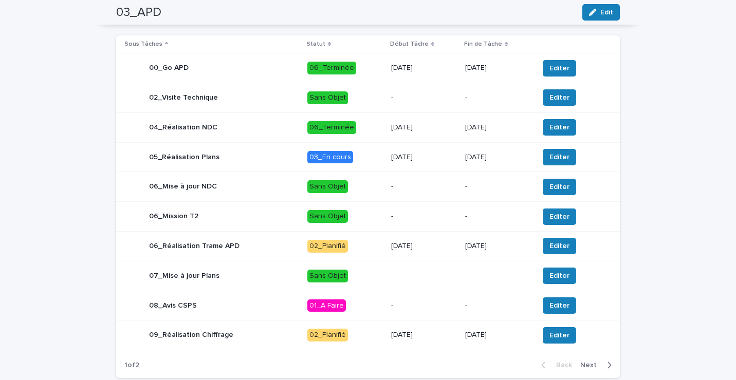
click at [362, 253] on p "02_Planifié" at bounding box center [345, 246] width 76 height 13
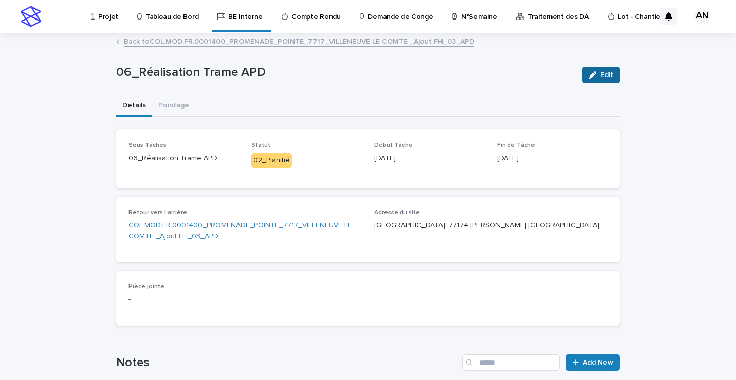
click at [589, 73] on icon "button" at bounding box center [592, 74] width 7 height 7
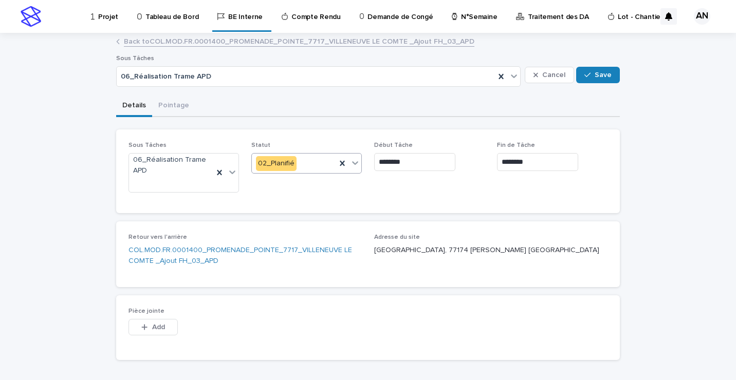
click at [352, 165] on icon at bounding box center [355, 163] width 10 height 10
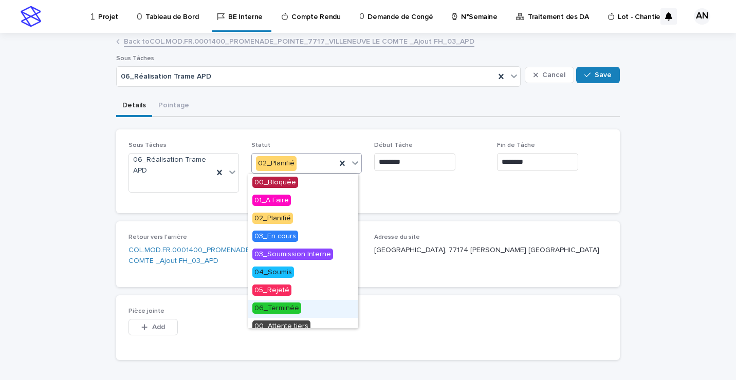
click at [276, 306] on span "06_Terminée" at bounding box center [276, 308] width 49 height 11
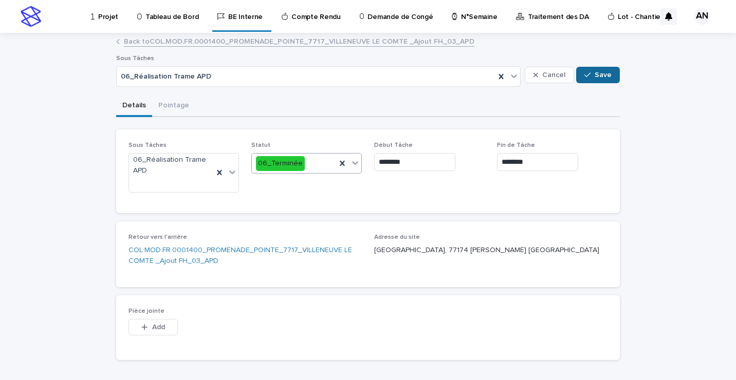
click at [601, 75] on span "Save" at bounding box center [603, 74] width 17 height 7
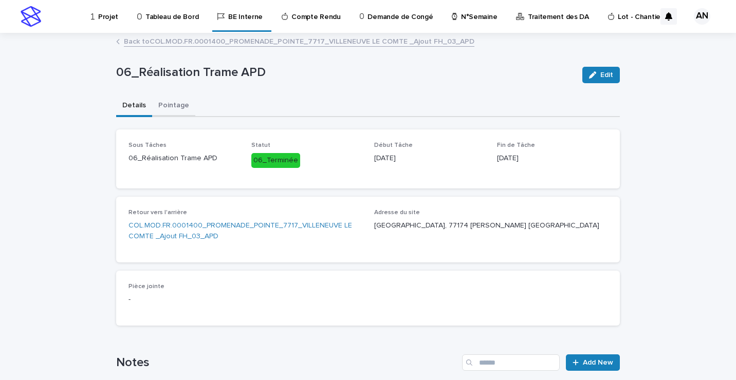
click at [171, 105] on button "Pointage" at bounding box center [173, 107] width 43 height 22
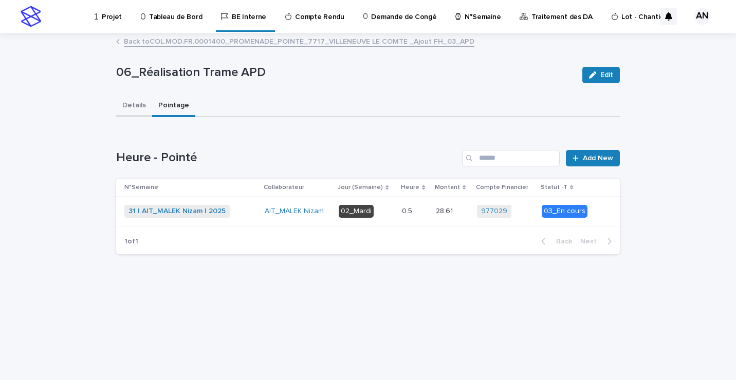
click at [136, 112] on button "Details" at bounding box center [134, 107] width 36 height 22
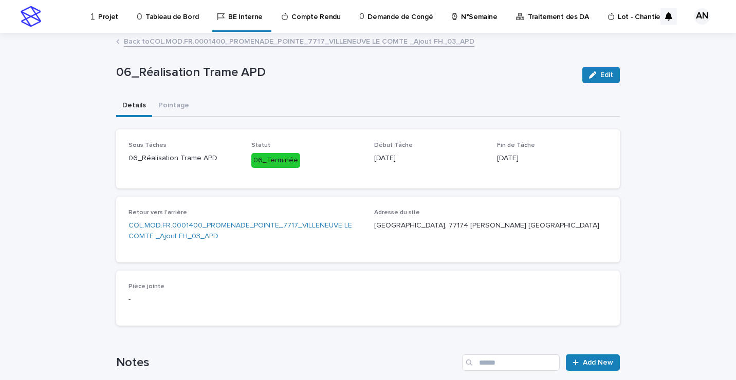
click at [173, 42] on link "Back to COL.MOD.FR.0001400_PROMENADE_POINTE_7717_VILLENEUVE LE COMTE _Ajout FH_…" at bounding box center [299, 41] width 350 height 12
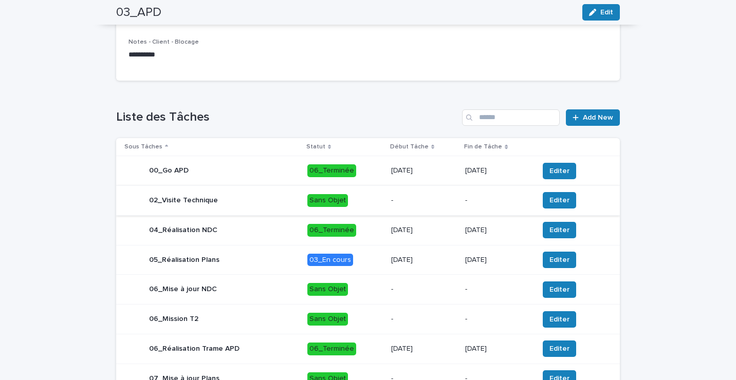
scroll to position [411, 0]
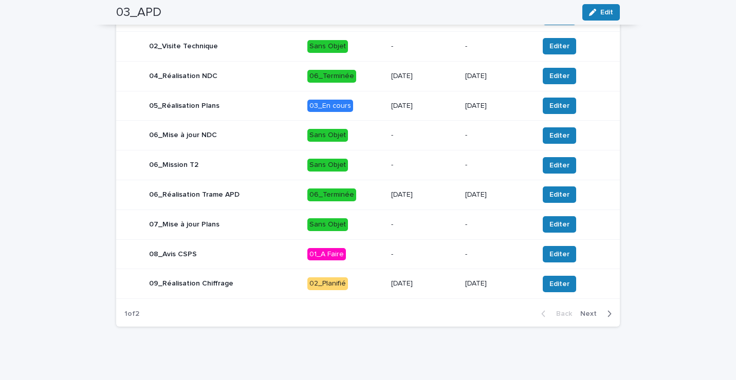
click at [279, 116] on div "05_Réalisation Plans" at bounding box center [211, 106] width 175 height 21
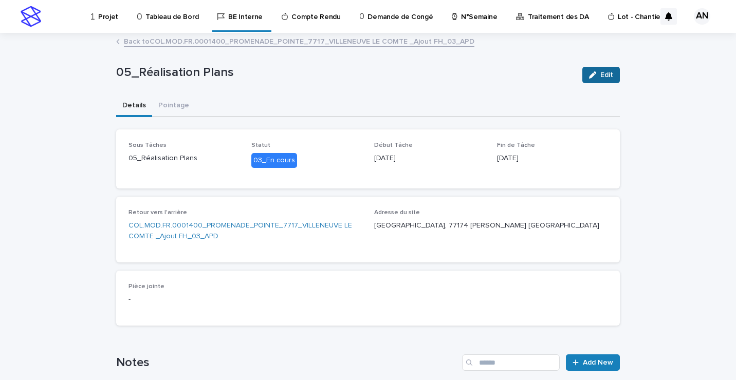
click at [603, 72] on span "Edit" at bounding box center [606, 74] width 13 height 7
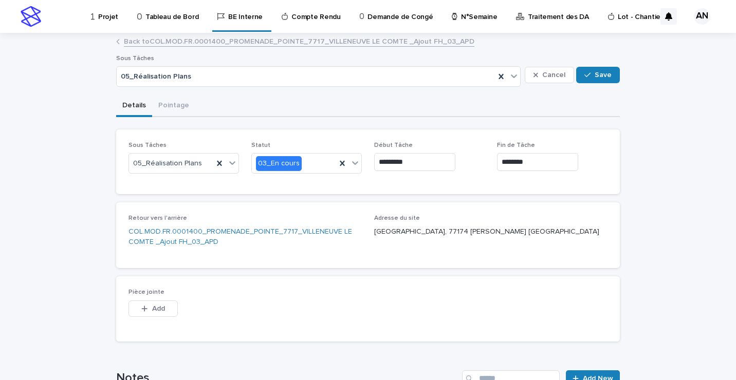
click at [577, 160] on input "********" at bounding box center [537, 162] width 81 height 18
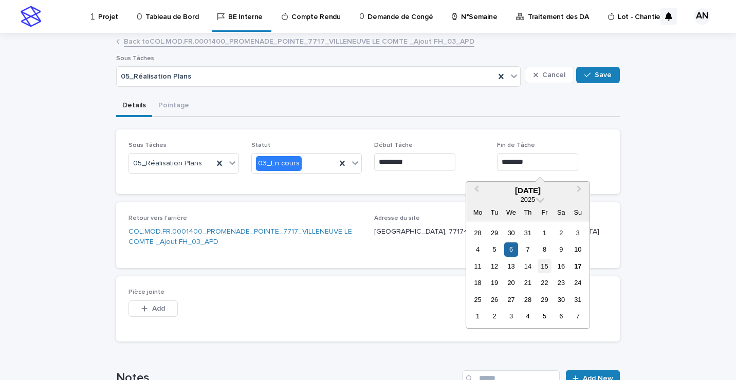
click at [544, 265] on div "15" at bounding box center [544, 266] width 14 height 14
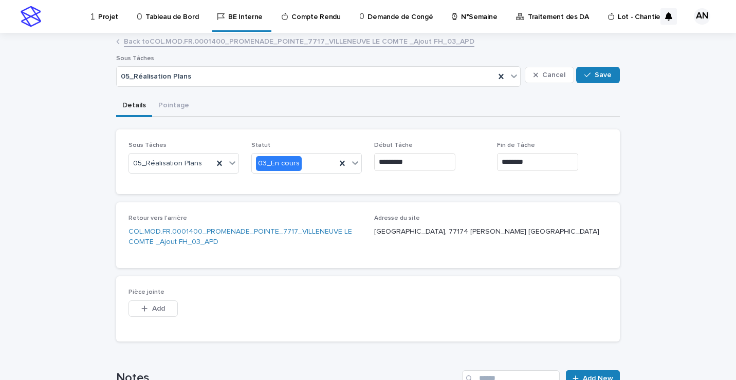
type input "*********"
click at [354, 164] on icon at bounding box center [355, 163] width 10 height 10
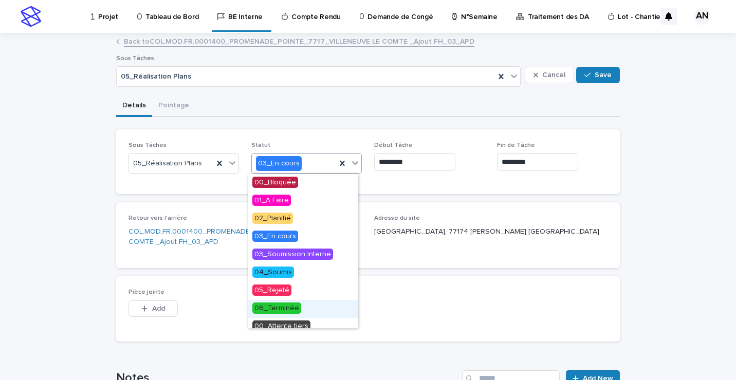
click at [281, 309] on span "06_Terminée" at bounding box center [276, 308] width 49 height 11
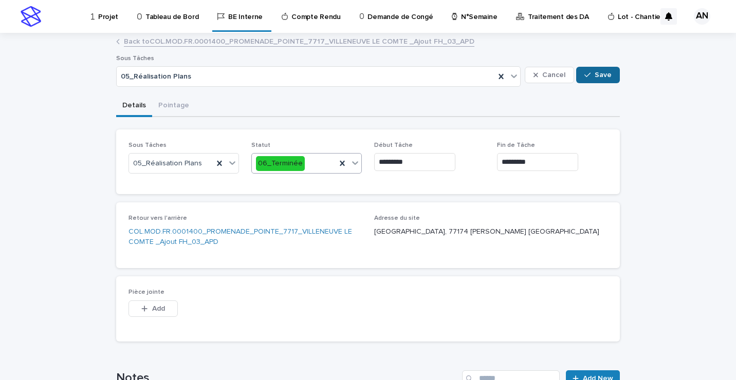
click at [588, 75] on div "button" at bounding box center [589, 74] width 10 height 7
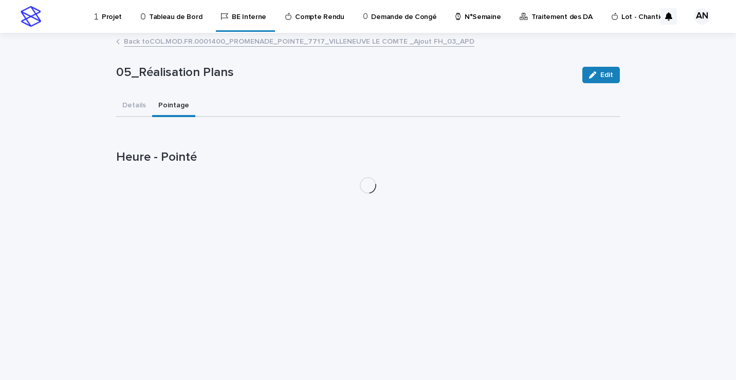
click at [176, 108] on button "Pointage" at bounding box center [173, 107] width 43 height 22
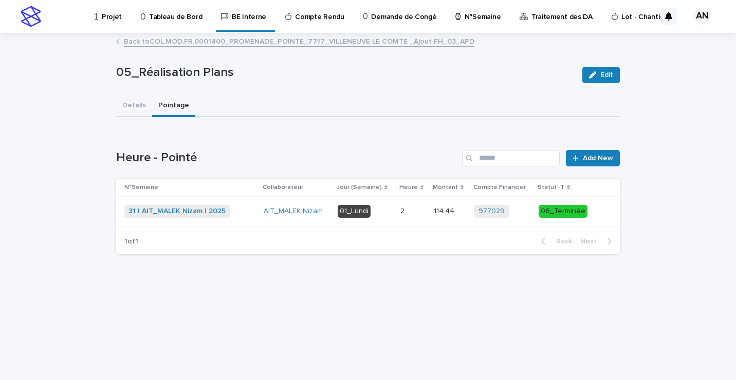
click at [418, 212] on p at bounding box center [412, 211] width 25 height 9
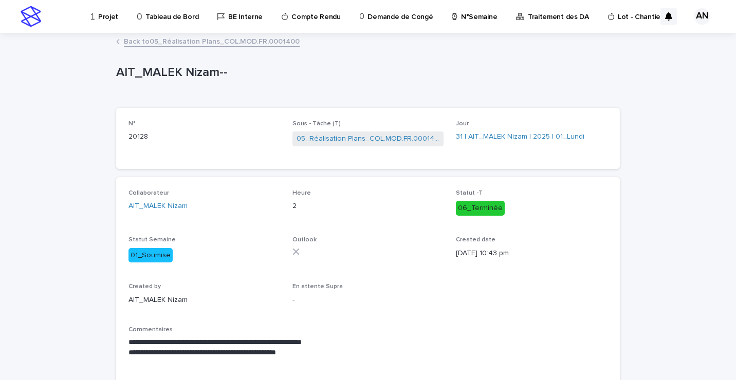
click at [245, 44] on link "Back to 05_Réalisation Plans_COL.MOD.FR.0001400" at bounding box center [212, 41] width 176 height 12
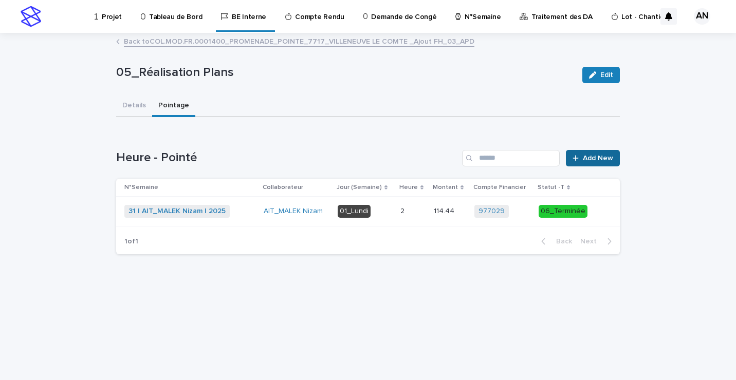
click at [594, 156] on span "Add New" at bounding box center [598, 158] width 30 height 7
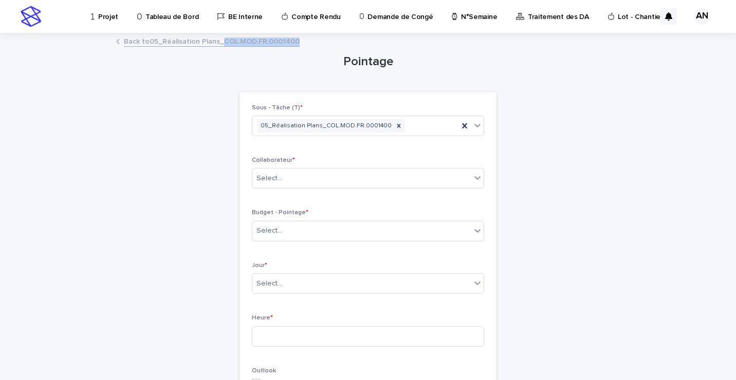
drag, startPoint x: 307, startPoint y: 42, endPoint x: 217, endPoint y: 46, distance: 90.5
click at [217, 46] on div "Back to 05_Réalisation Plans_COL.MOD.FR.0001400" at bounding box center [368, 42] width 514 height 14
copy link "COL.MOD.FR.0001400"
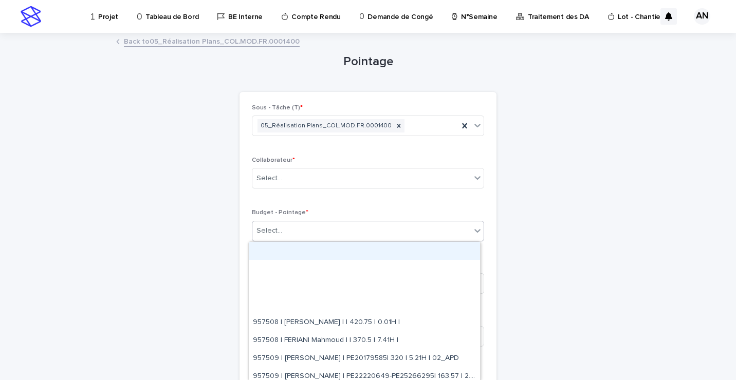
click at [323, 229] on div "Select..." at bounding box center [361, 230] width 218 height 17
paste input "**********"
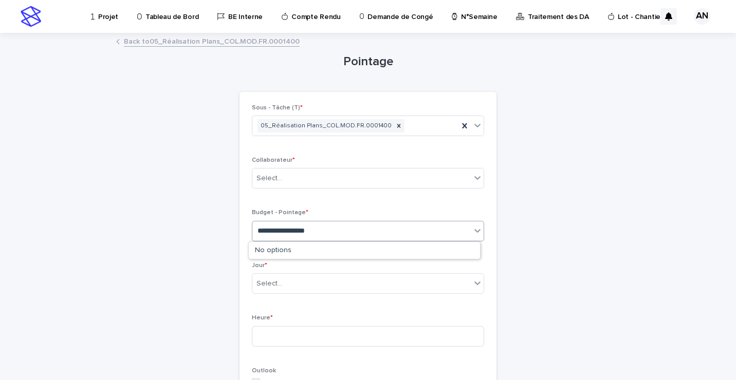
type input "**********"
click at [588, 201] on div "Pointage Loading... Saving… Loading... Saving… Loading... Saving… Sous - Tâche …" at bounding box center [368, 347] width 504 height 627
click at [198, 42] on link "Back to 05_Réalisation Plans_COL.MOD.FR.0001400" at bounding box center [212, 41] width 176 height 12
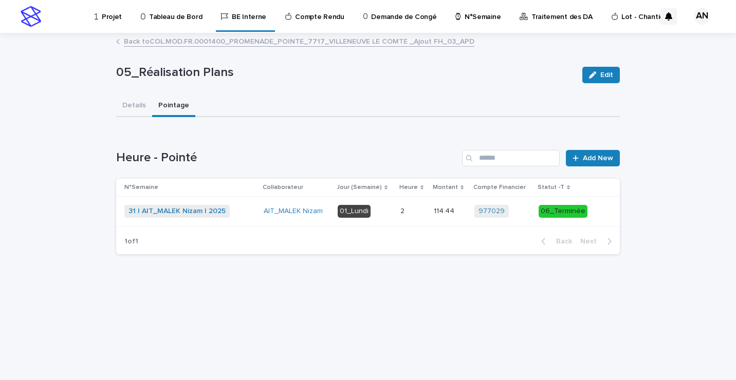
click at [215, 41] on link "Back to COL.MOD.FR.0001400_PROMENADE_POINTE_7717_VILLENEUVE LE COMTE _Ajout FH_…" at bounding box center [299, 41] width 350 height 12
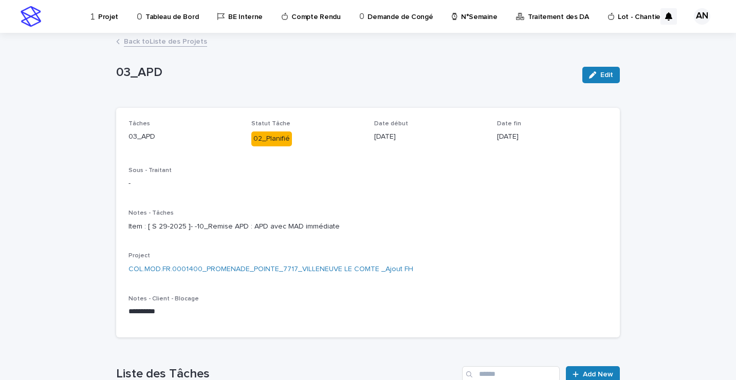
click at [183, 39] on link "Back to Liste des Projets" at bounding box center [165, 41] width 83 height 12
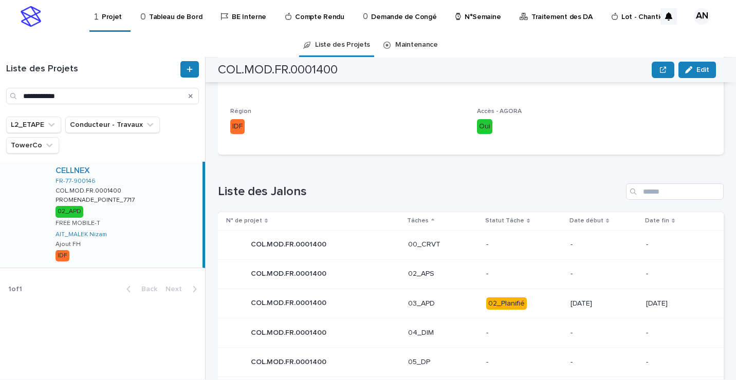
scroll to position [405, 0]
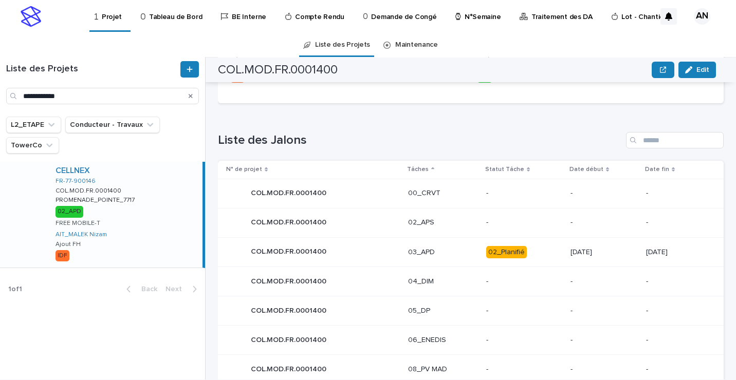
click at [440, 254] on p "03_APD" at bounding box center [443, 252] width 70 height 9
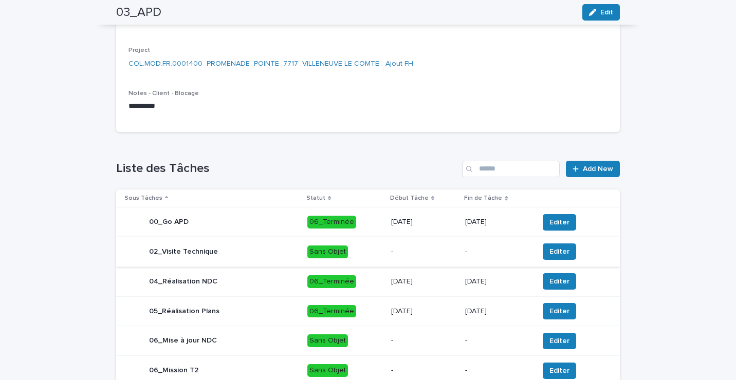
scroll to position [411, 0]
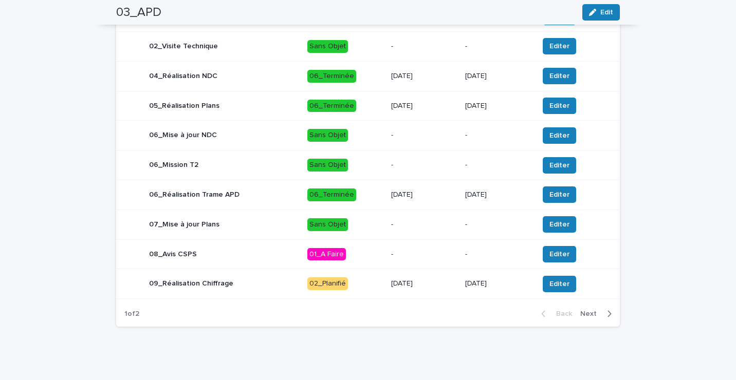
click at [362, 290] on p "02_Planifié" at bounding box center [345, 283] width 76 height 13
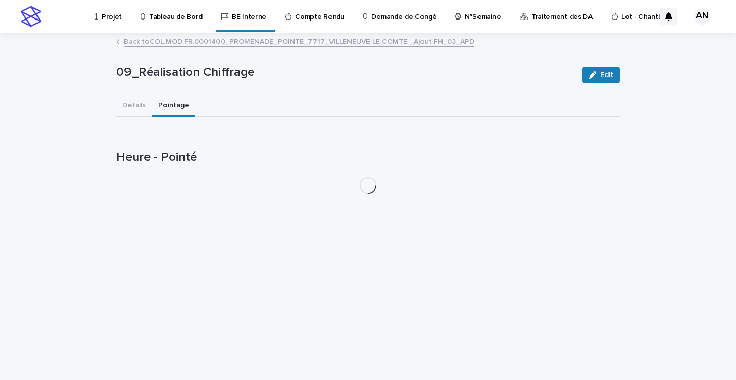
click at [176, 106] on button "Pointage" at bounding box center [173, 107] width 43 height 22
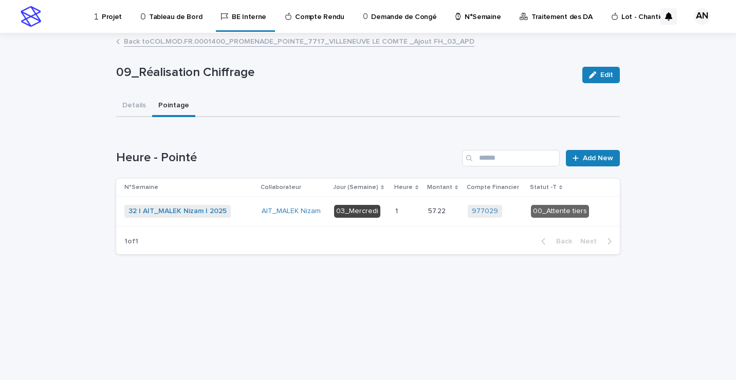
click at [413, 211] on p at bounding box center [407, 211] width 25 height 9
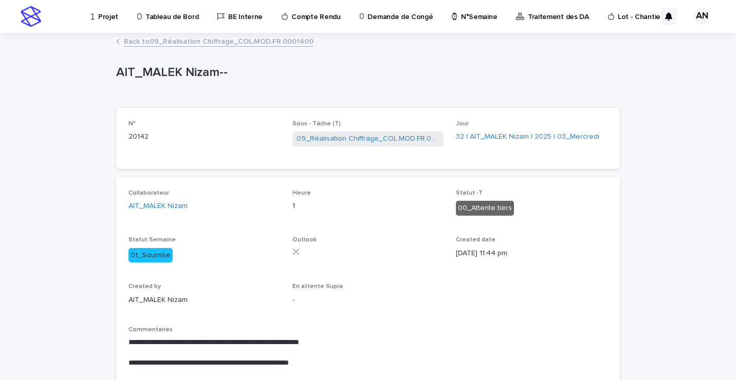
click at [253, 43] on link "Back to 09_Réalisation Chiffrage_COL.MOD.FR.0001400" at bounding box center [219, 41] width 190 height 12
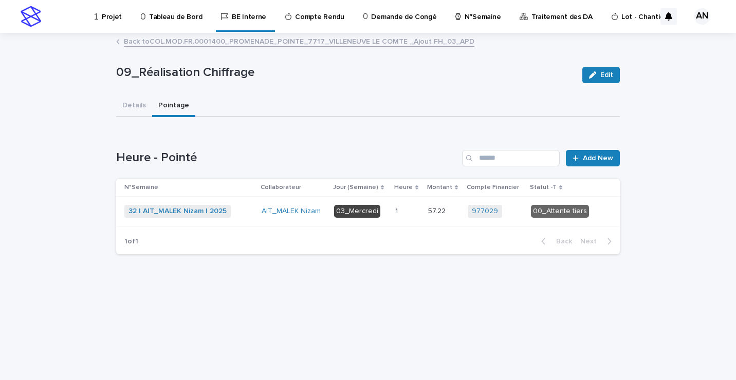
click at [418, 213] on p at bounding box center [407, 211] width 25 height 9
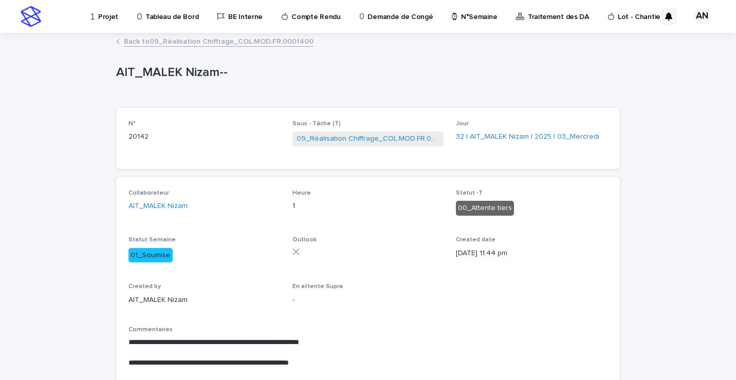
click at [219, 41] on link "Back to 09_Réalisation Chiffrage_COL.MOD.FR.0001400" at bounding box center [219, 41] width 190 height 12
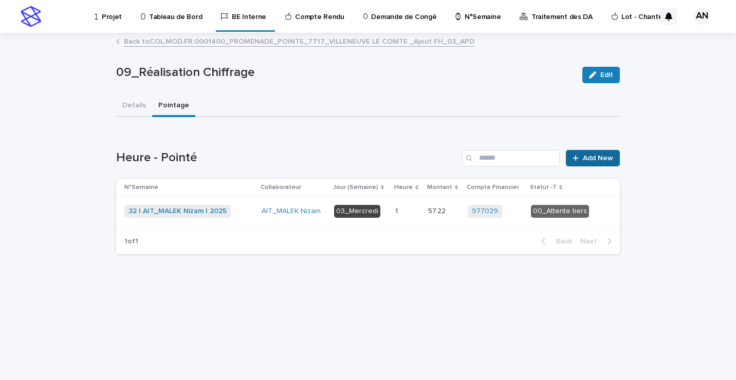
click at [585, 159] on span "Add New" at bounding box center [598, 158] width 30 height 7
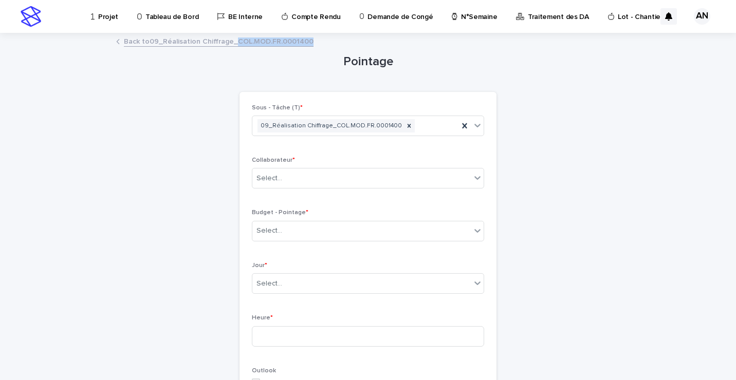
drag, startPoint x: 306, startPoint y: 42, endPoint x: 231, endPoint y: 46, distance: 75.7
click at [231, 46] on div "Back to 09_Réalisation Chiffrage_COL.MOD.FR.0001400" at bounding box center [368, 42] width 514 height 14
copy link "COL.MOD.FR.0001400"
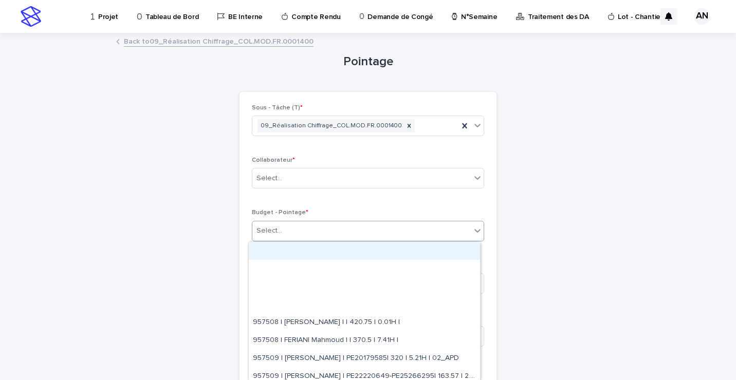
click at [305, 230] on div "Select..." at bounding box center [361, 230] width 218 height 17
paste input "**********"
type input "**********"
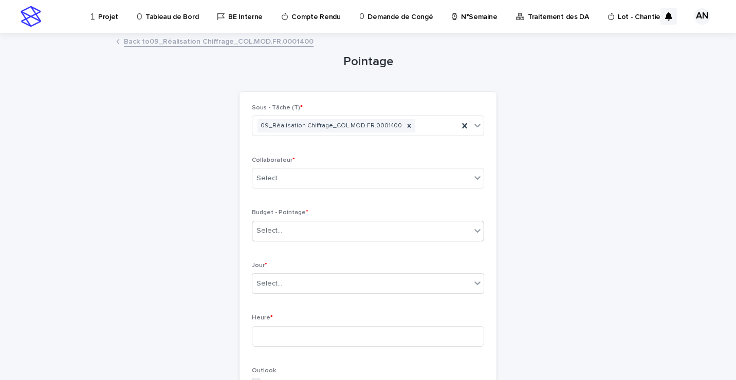
drag, startPoint x: 332, startPoint y: 227, endPoint x: 241, endPoint y: 232, distance: 91.1
click at [241, 232] on div "Sous - Tâche (T) * 09_Réalisation Chiffrage_COL.MOD.FR.0001400 Collaborateur * …" at bounding box center [367, 364] width 257 height 545
click at [218, 43] on link "Back to 09_Réalisation Chiffrage_COL.MOD.FR.0001400" at bounding box center [219, 41] width 190 height 12
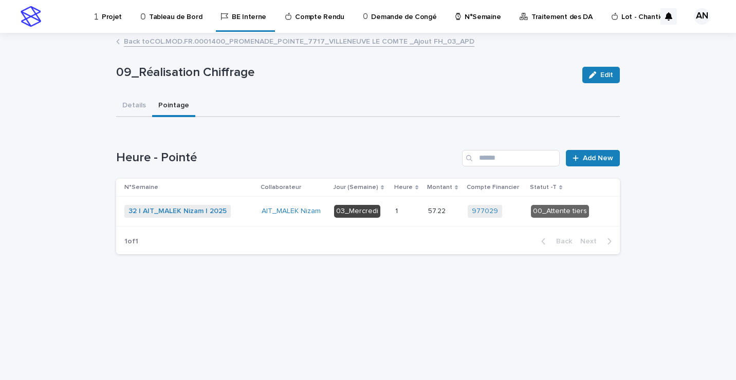
click at [143, 39] on link "Back to COL.MOD.FR.0001400_PROMENADE_POINTE_7717_VILLENEUVE LE COMTE _Ajout FH_…" at bounding box center [299, 41] width 350 height 12
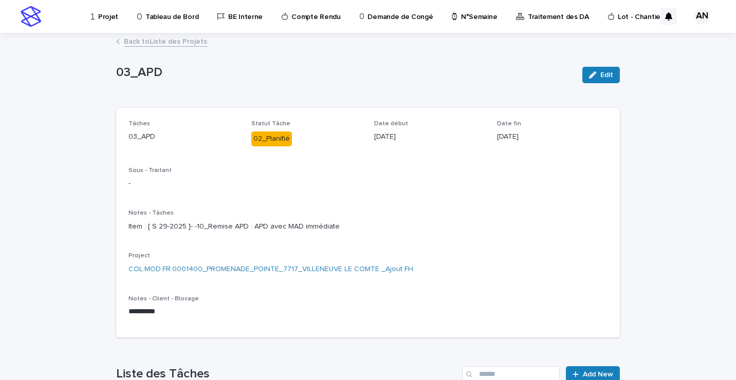
click at [158, 42] on link "Back to Liste des Projets" at bounding box center [165, 41] width 83 height 12
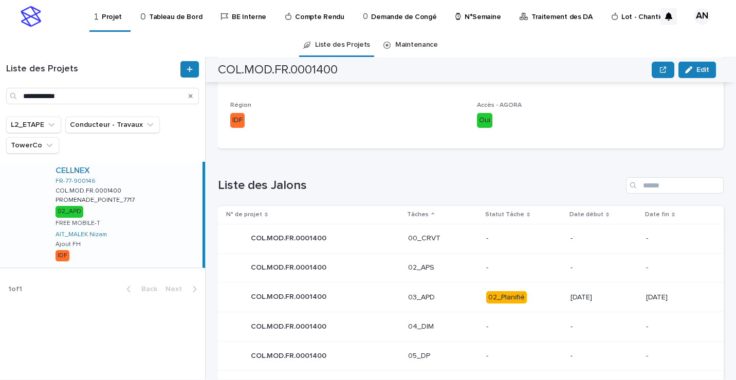
scroll to position [462, 0]
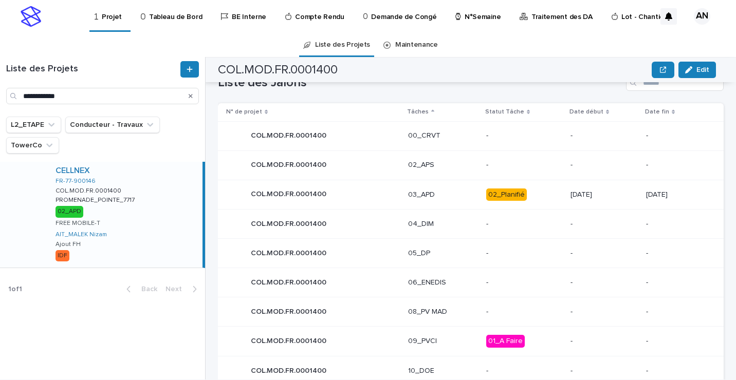
click at [449, 196] on p "03_APD" at bounding box center [443, 195] width 70 height 9
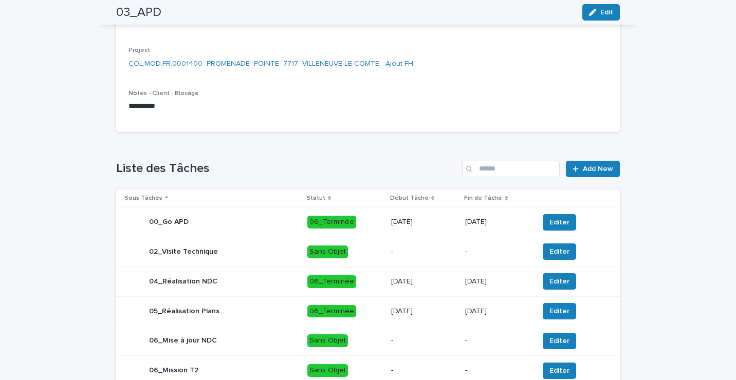
scroll to position [411, 0]
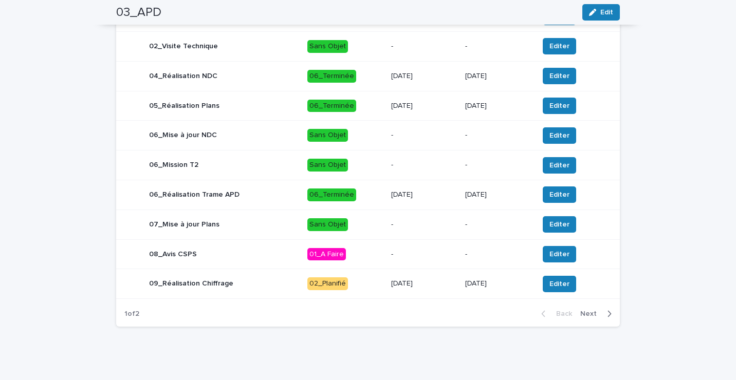
click at [265, 292] on div "09_Réalisation Chiffrage" at bounding box center [211, 284] width 175 height 21
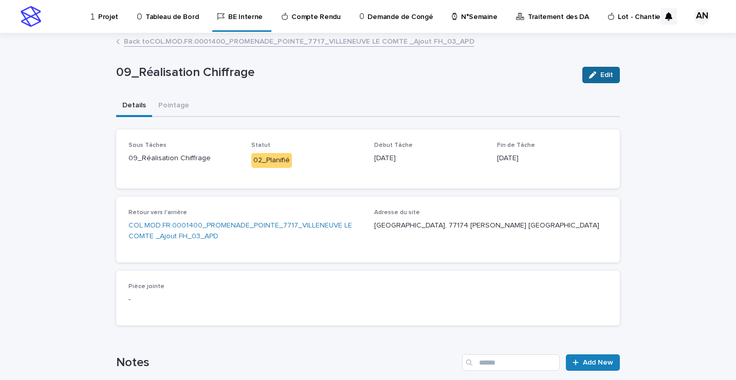
click at [589, 74] on icon "button" at bounding box center [592, 74] width 7 height 7
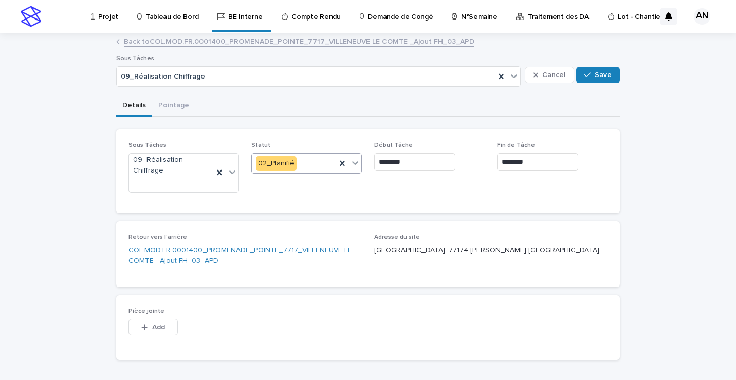
click at [355, 162] on icon at bounding box center [355, 163] width 10 height 10
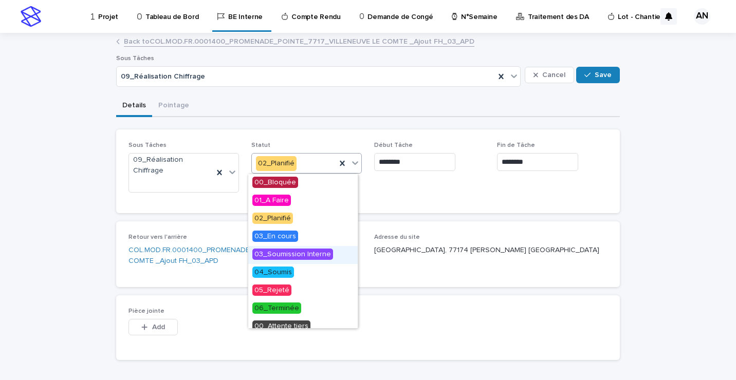
click at [310, 255] on span "03_Soumission Interne" at bounding box center [292, 254] width 81 height 11
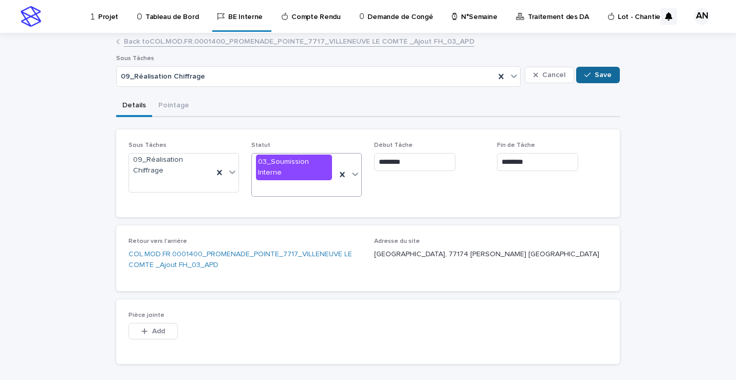
click at [601, 73] on span "Save" at bounding box center [603, 74] width 17 height 7
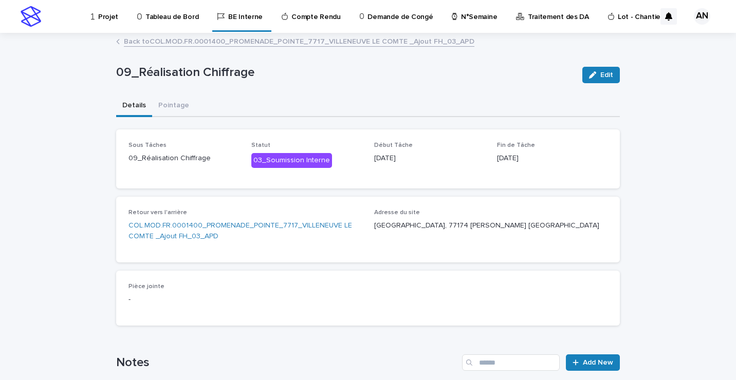
click at [245, 41] on link "Back to COL.MOD.FR.0001400_PROMENADE_POINTE_7717_VILLENEUVE LE COMTE _Ajout FH_…" at bounding box center [299, 41] width 350 height 12
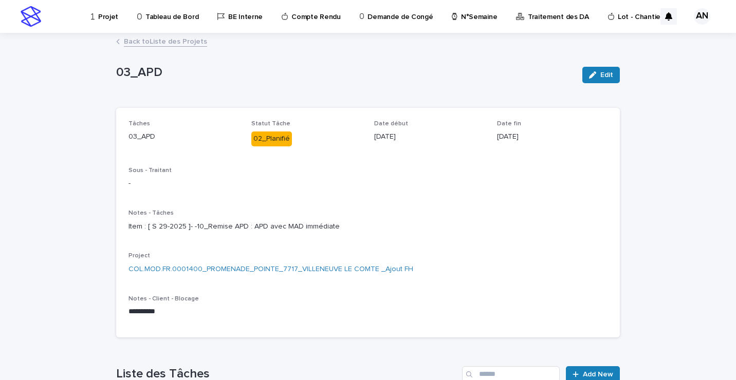
click at [112, 16] on p "Projet" at bounding box center [108, 11] width 20 height 22
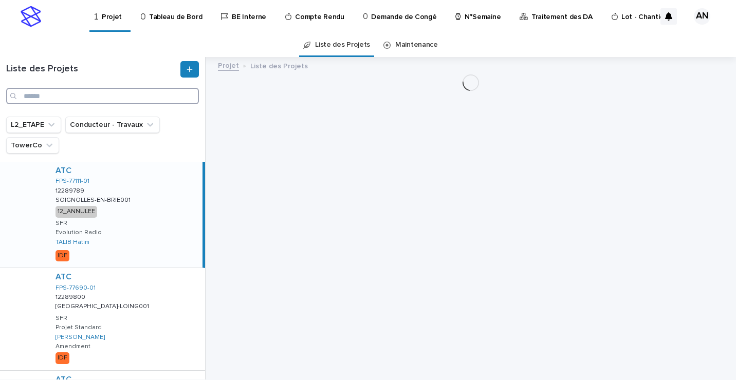
click at [57, 94] on input "Search" at bounding box center [102, 96] width 193 height 16
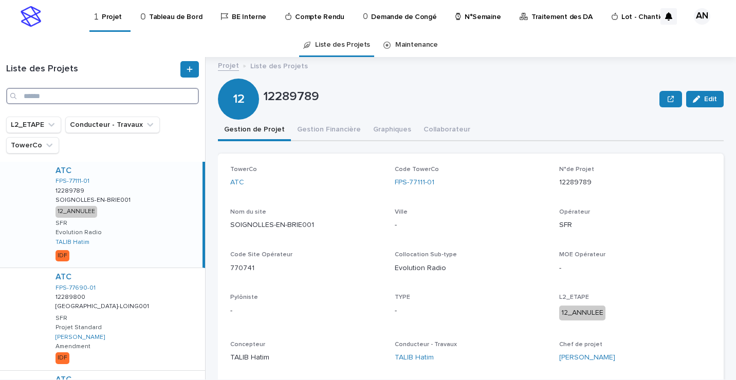
paste input "**********"
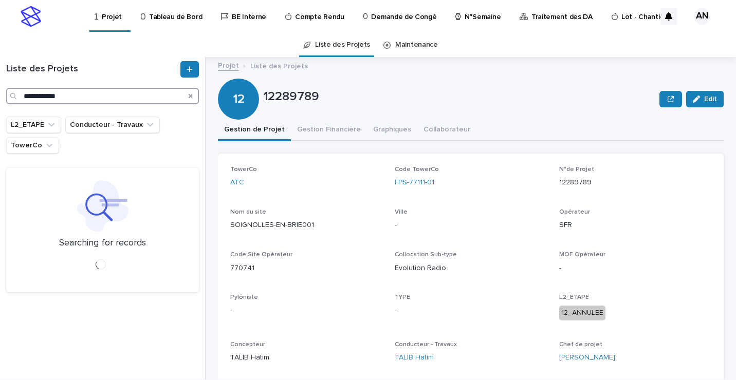
type input "**********"
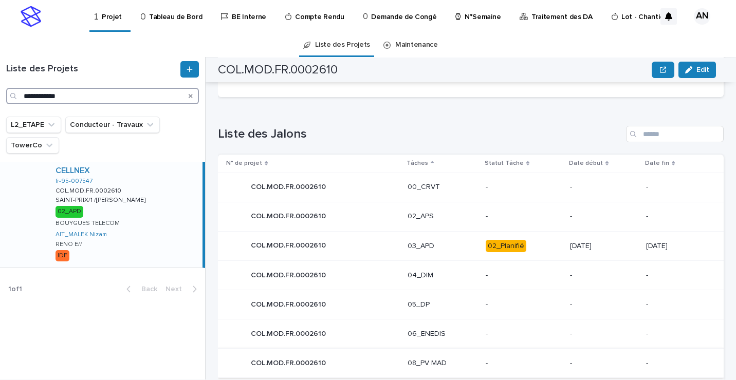
scroll to position [514, 0]
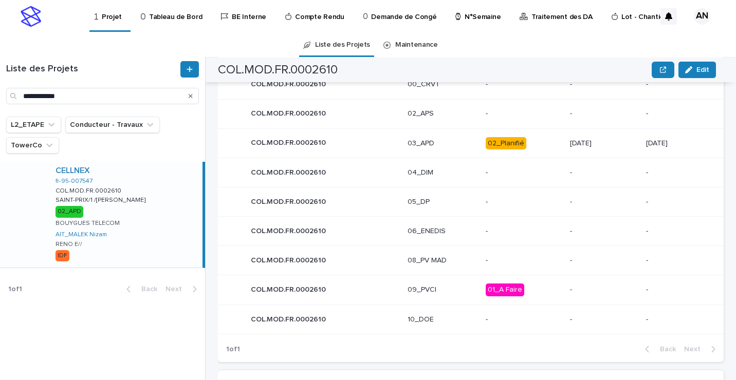
click at [443, 140] on p "03_APD" at bounding box center [442, 143] width 70 height 9
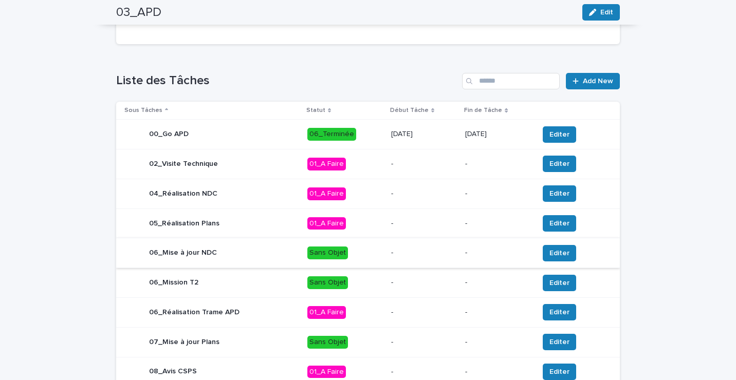
scroll to position [411, 0]
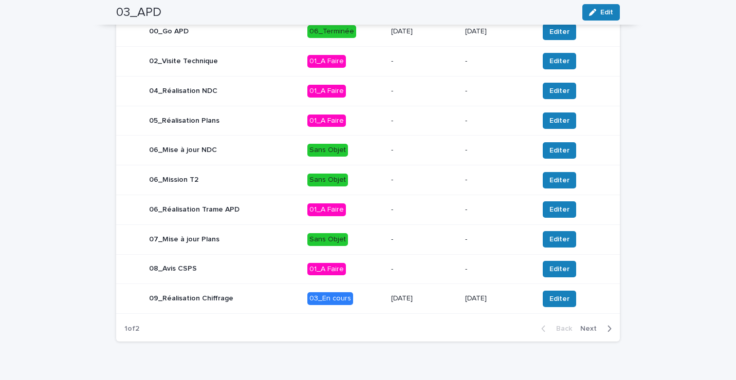
click at [356, 305] on p "03_En cours" at bounding box center [345, 298] width 76 height 13
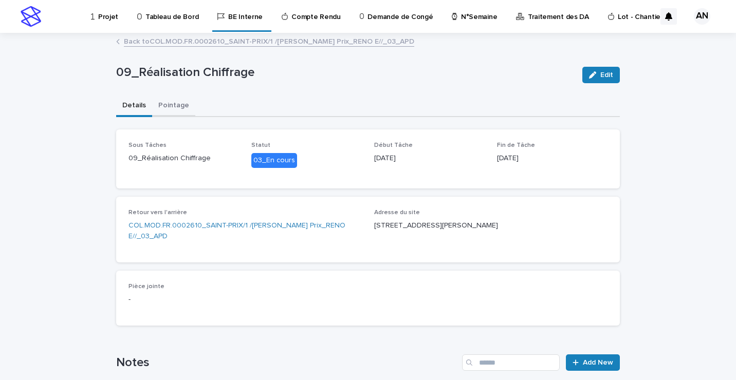
click at [159, 106] on button "Pointage" at bounding box center [173, 107] width 43 height 22
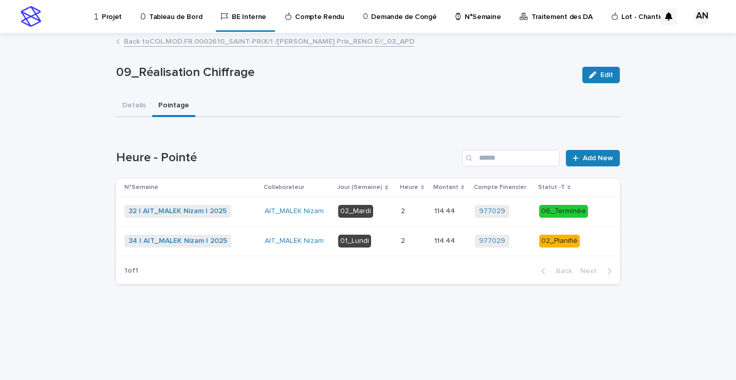
click at [393, 213] on p "02_Mardi" at bounding box center [365, 211] width 54 height 13
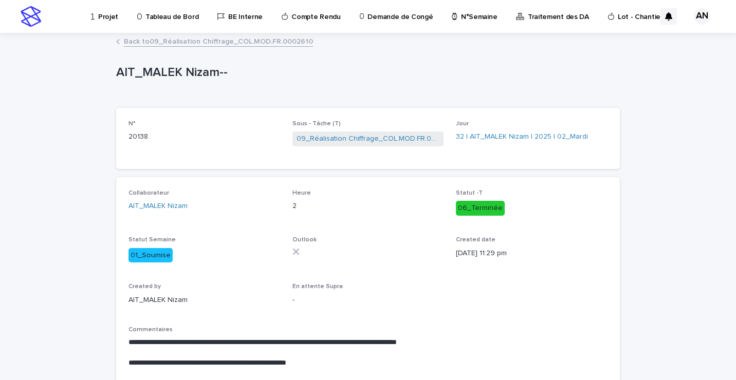
click at [262, 44] on link "Back to 09_Réalisation Chiffrage_COL.MOD.FR.0002610" at bounding box center [218, 41] width 189 height 12
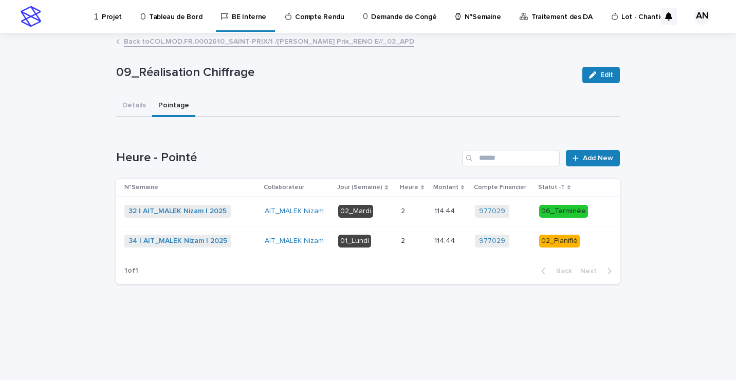
click at [232, 41] on link "Back to COL.MOD.FR.0002610_SAINT-PRIX/1 /[PERSON_NAME] Prix_RENO E//_03_APD" at bounding box center [269, 41] width 290 height 12
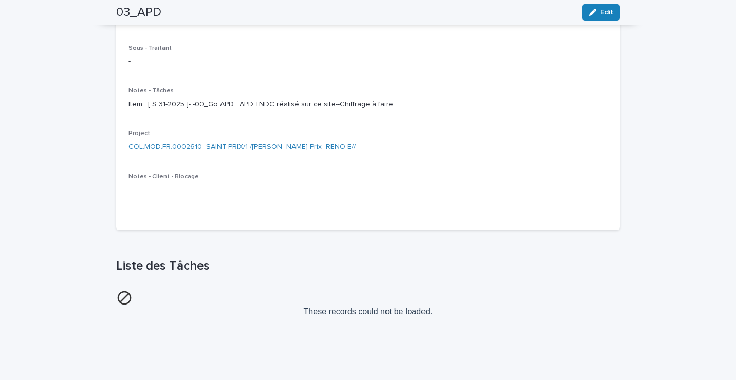
scroll to position [30, 0]
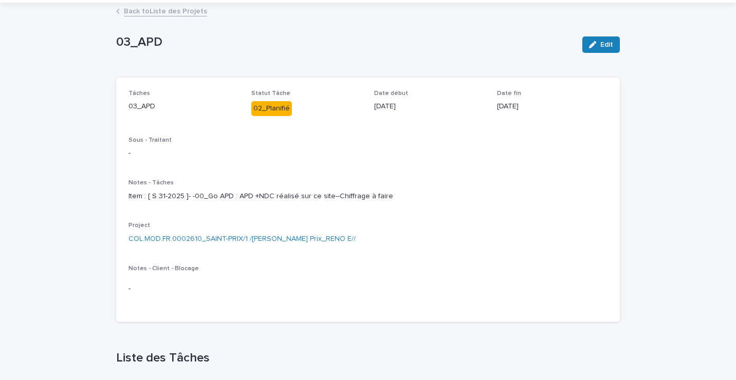
click at [174, 10] on link "Back to Liste des Projets" at bounding box center [165, 11] width 83 height 12
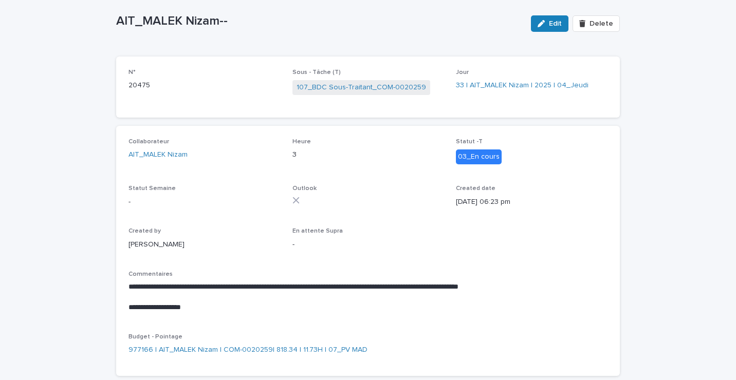
click at [552, 24] on span "Edit" at bounding box center [555, 23] width 13 height 7
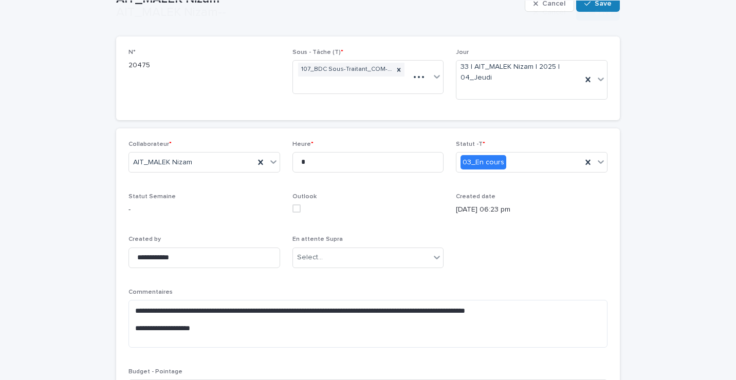
scroll to position [123, 0]
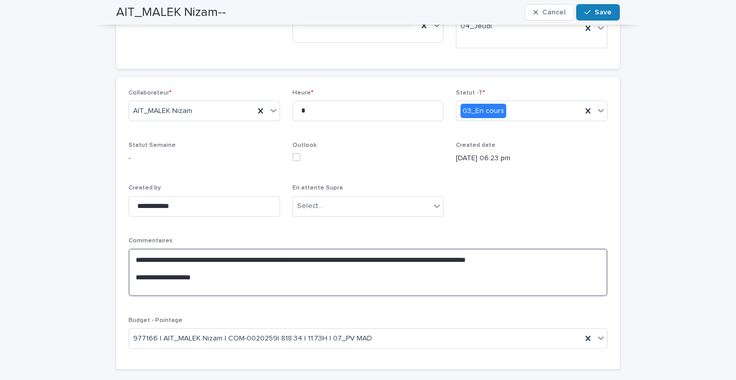
click at [221, 274] on textarea "**********" at bounding box center [367, 273] width 479 height 48
click at [400, 276] on textarea "**********" at bounding box center [367, 273] width 479 height 48
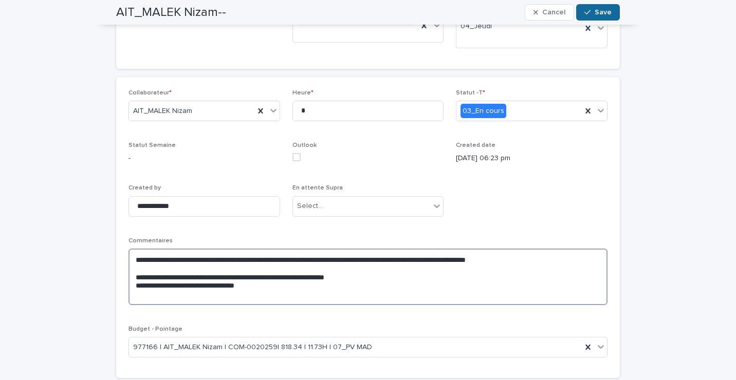
type textarea "**********"
click at [596, 10] on span "Save" at bounding box center [603, 12] width 17 height 7
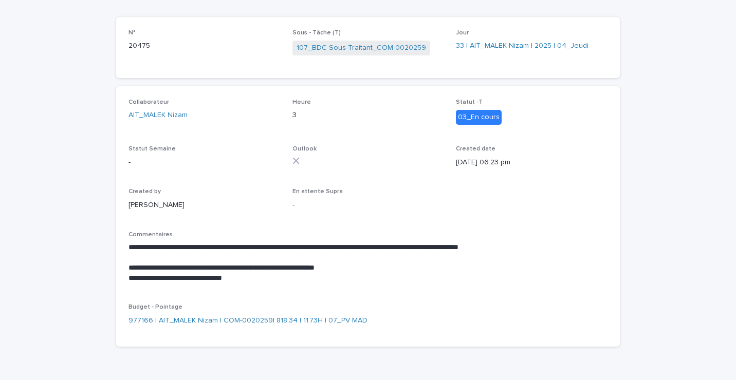
scroll to position [0, 0]
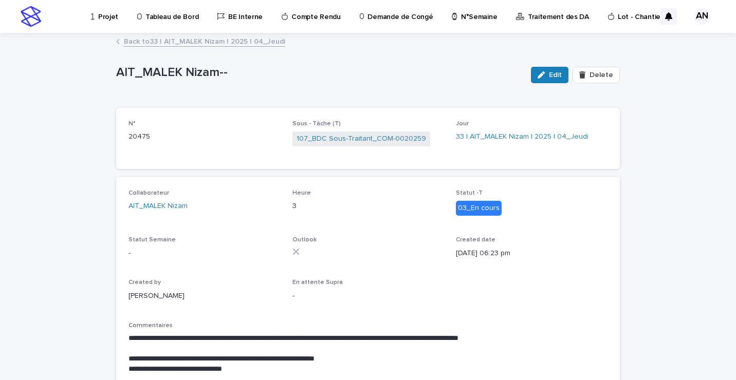
drag, startPoint x: 549, startPoint y: 79, endPoint x: 533, endPoint y: 105, distance: 30.0
click at [549, 81] on button "Edit" at bounding box center [550, 75] width 38 height 16
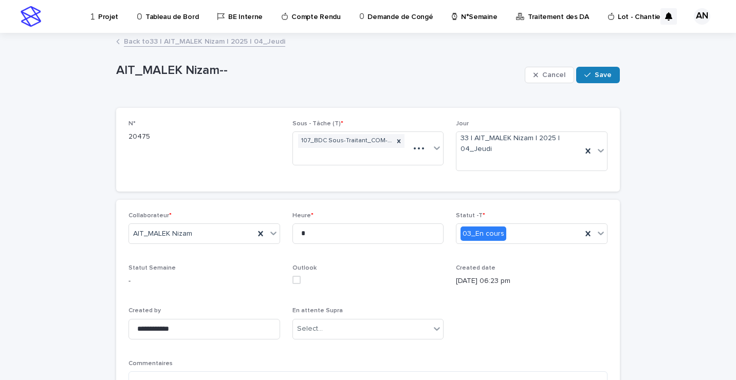
scroll to position [154, 0]
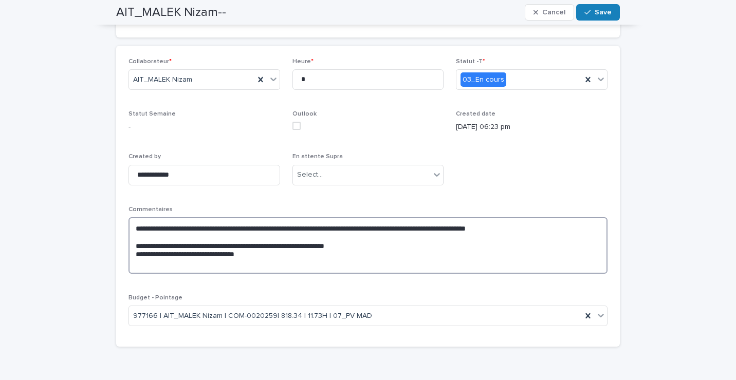
click at [262, 252] on textarea "**********" at bounding box center [367, 245] width 479 height 57
drag, startPoint x: 439, startPoint y: 222, endPoint x: 264, endPoint y: 251, distance: 177.1
click at [264, 251] on textarea "**********" at bounding box center [367, 245] width 479 height 57
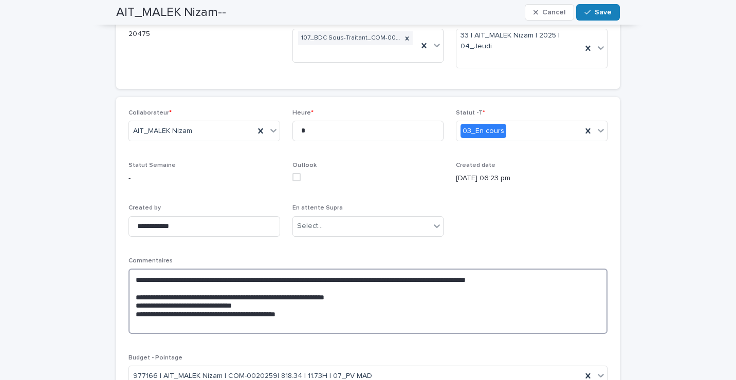
scroll to position [51, 0]
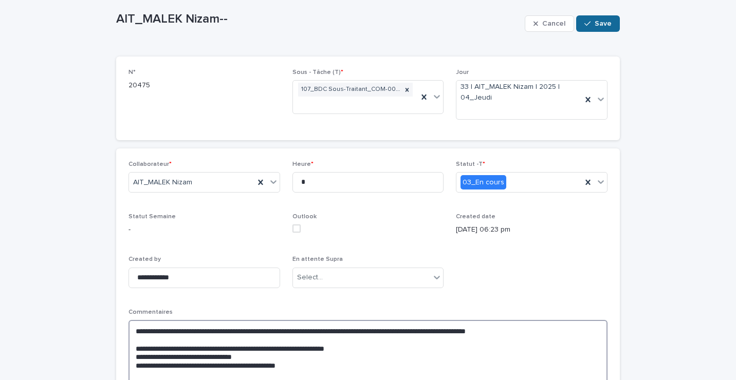
type textarea "**********"
click at [606, 28] on button "Save" at bounding box center [598, 23] width 44 height 16
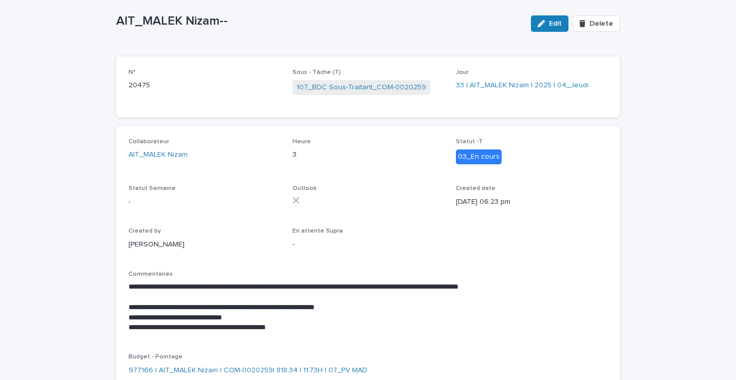
scroll to position [0, 0]
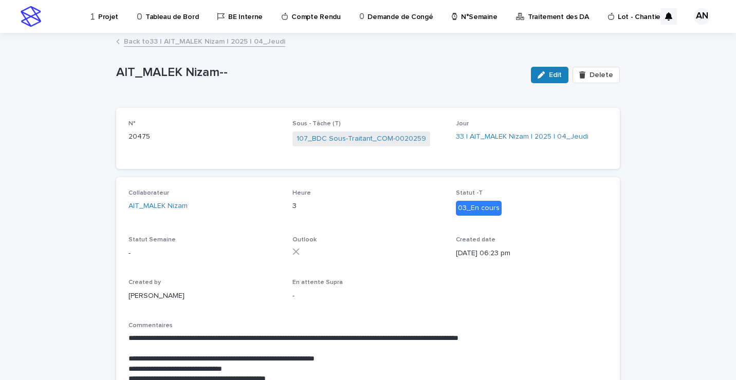
click at [210, 40] on link "Back to 33 | AIT_MALEK Nizam | 2025 | 04_Jeudi" at bounding box center [204, 41] width 161 height 12
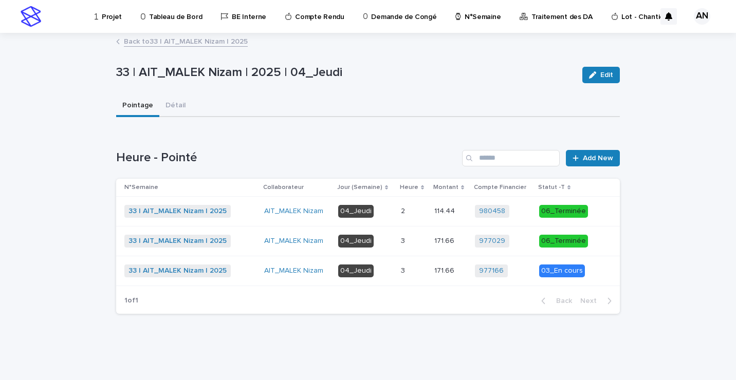
click at [165, 39] on link "Back to 33 | AIT_MALEK Nizam | 2025" at bounding box center [186, 41] width 124 height 12
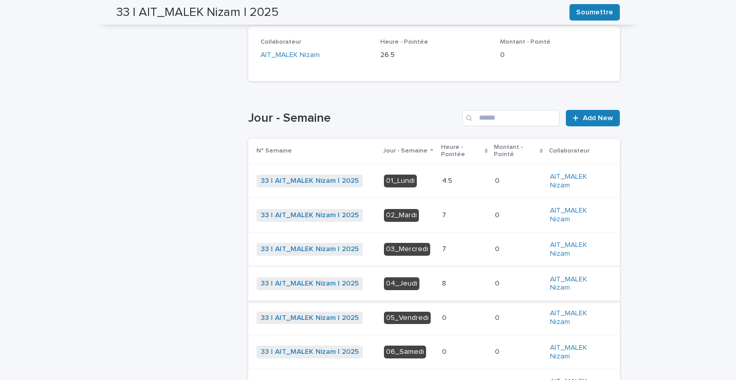
scroll to position [317, 0]
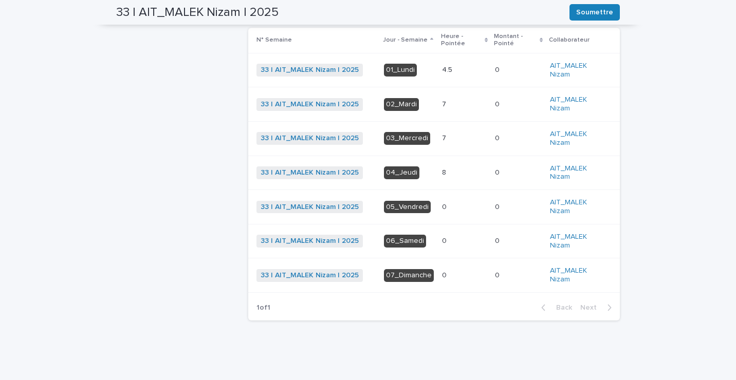
click at [448, 176] on p at bounding box center [464, 173] width 45 height 9
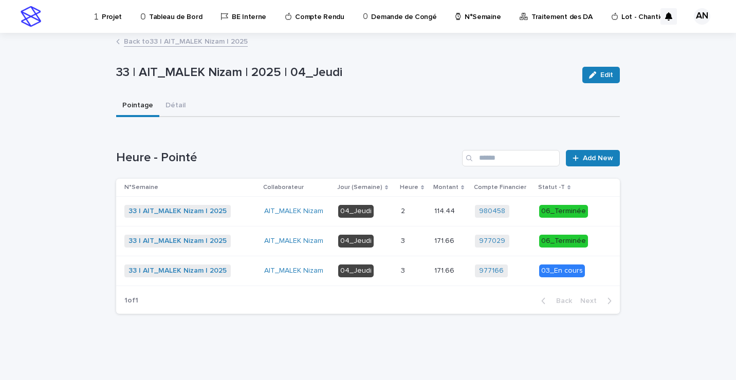
click at [403, 274] on td "3 3" at bounding box center [413, 271] width 33 height 30
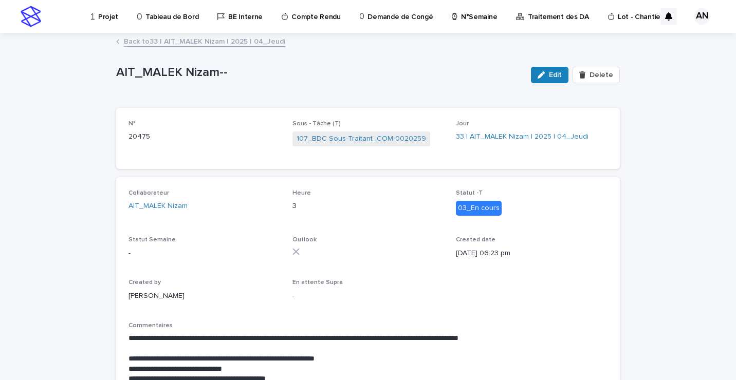
click at [206, 45] on link "Back to 33 | AIT_MALEK Nizam | 2025 | 04_Jeudi" at bounding box center [204, 41] width 161 height 12
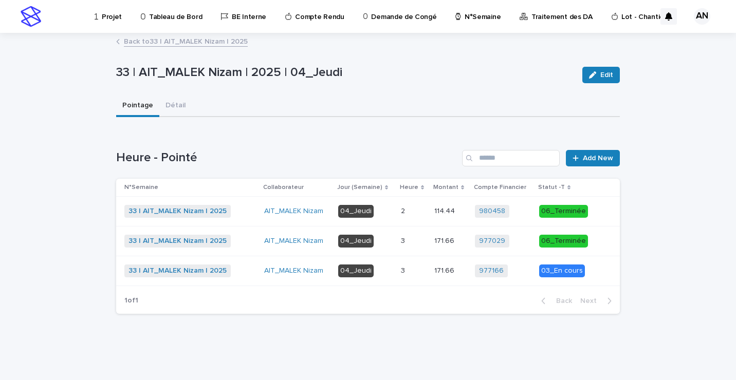
click at [228, 40] on link "Back to 33 | AIT_MALEK Nizam | 2025" at bounding box center [186, 41] width 124 height 12
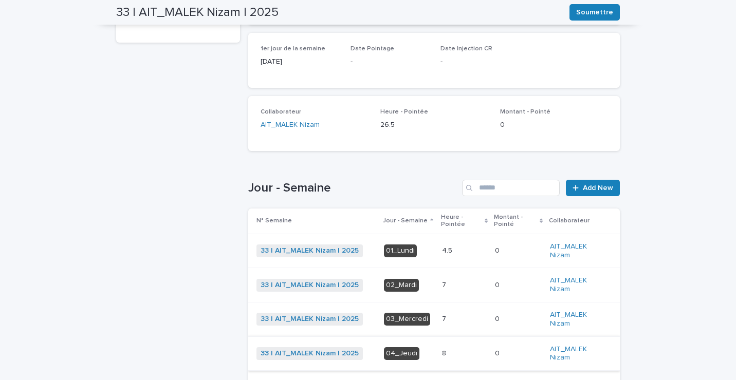
scroll to position [238, 0]
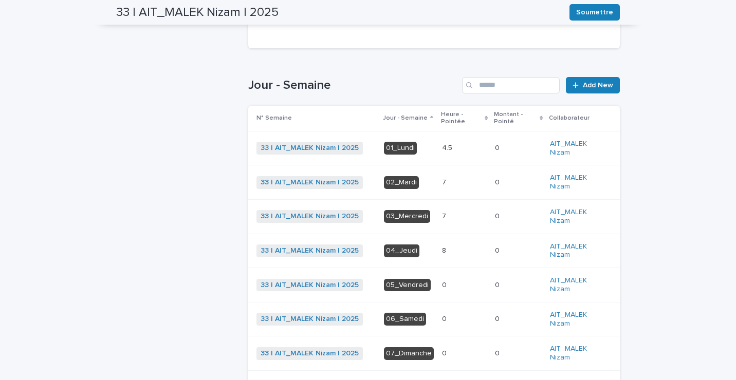
click at [455, 146] on p at bounding box center [464, 148] width 45 height 9
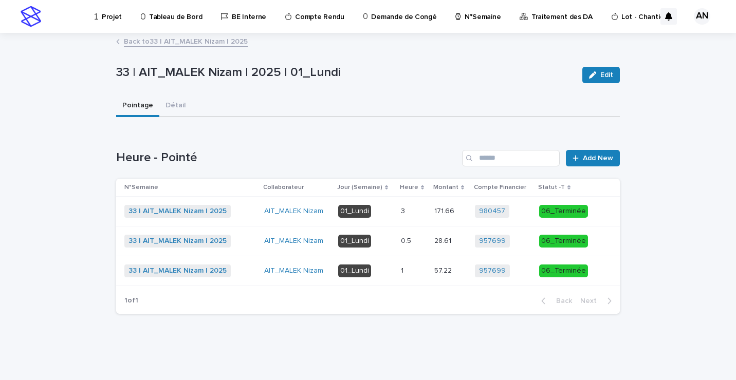
click at [224, 41] on link "Back to 33 | AIT_MALEK Nizam | 2025" at bounding box center [186, 41] width 124 height 12
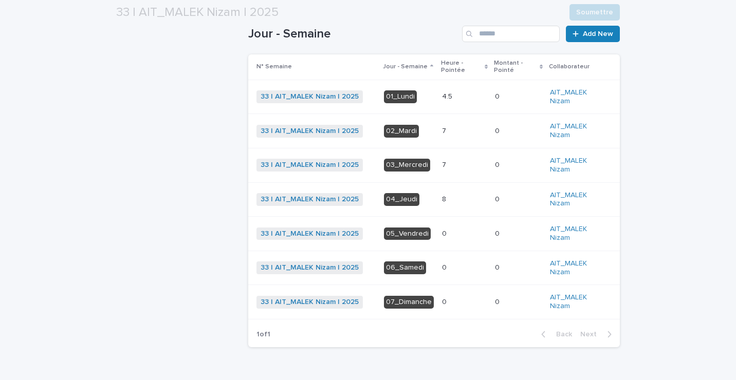
scroll to position [317, 0]
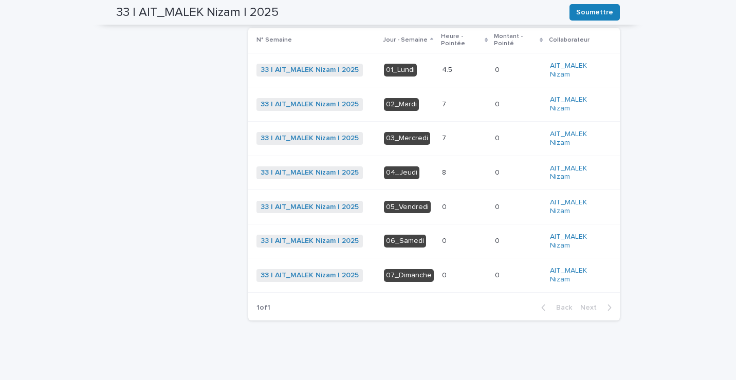
click at [445, 169] on p at bounding box center [464, 173] width 45 height 9
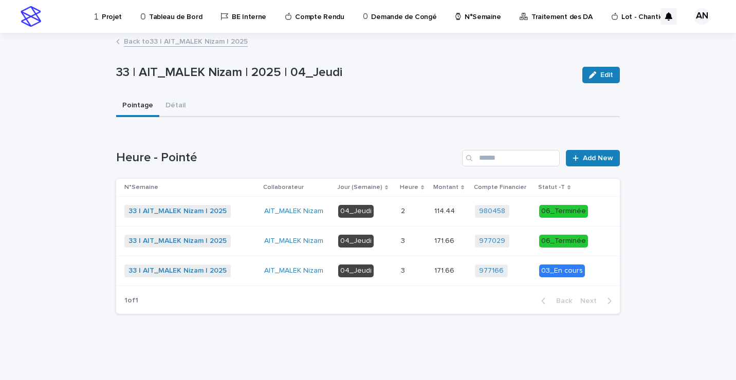
click at [417, 271] on p at bounding box center [413, 271] width 25 height 9
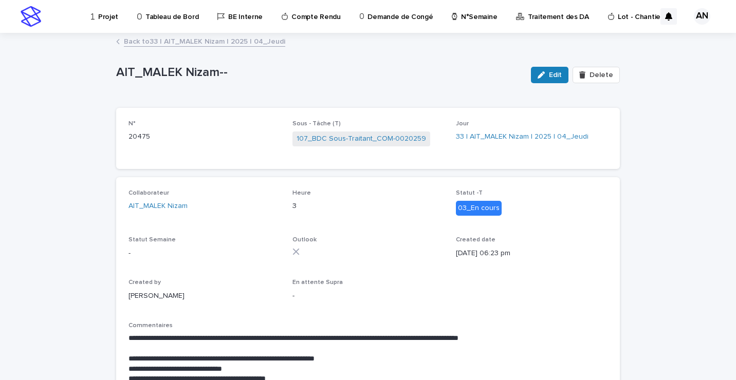
click at [248, 42] on link "Back to 33 | AIT_MALEK Nizam | 2025 | 04_Jeudi" at bounding box center [204, 41] width 161 height 12
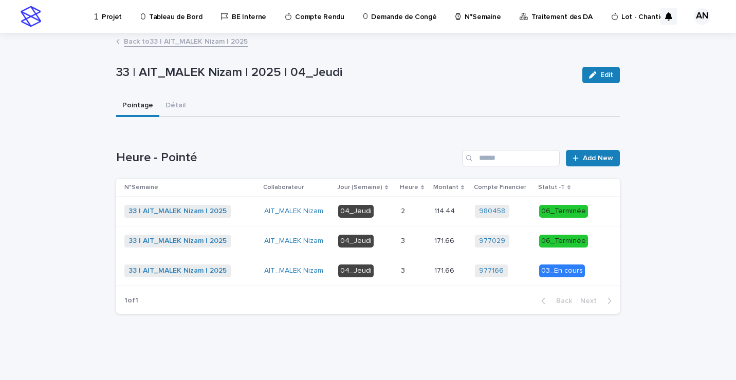
click at [211, 41] on link "Back to 33 | AIT_MALEK Nizam | 2025" at bounding box center [186, 41] width 124 height 12
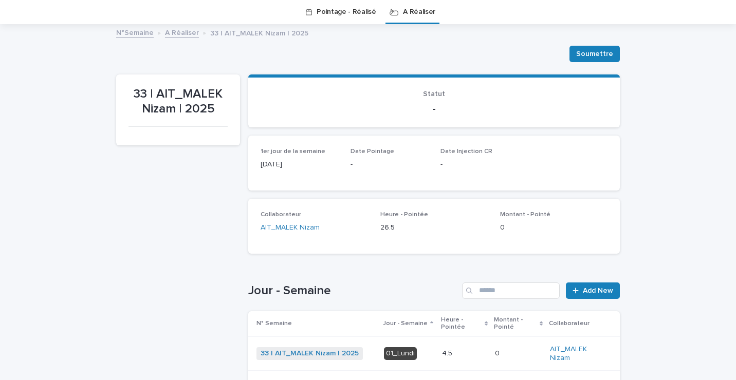
scroll to position [238, 0]
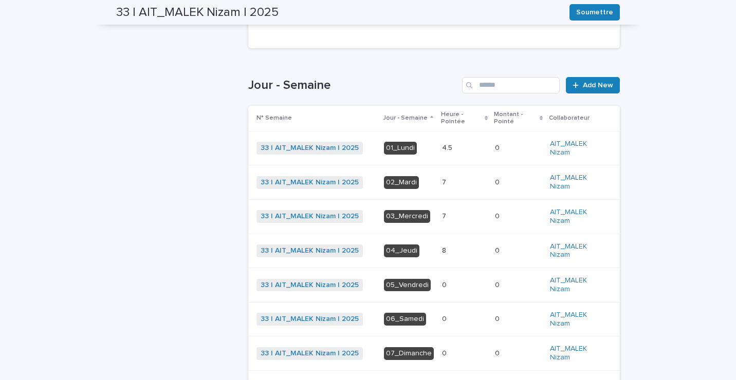
click at [443, 252] on p at bounding box center [464, 251] width 45 height 9
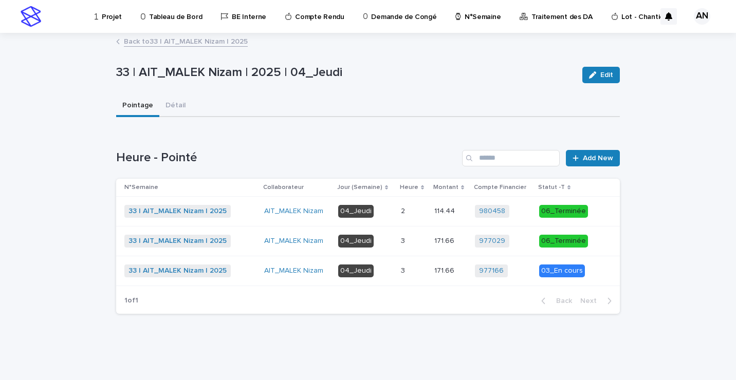
click at [415, 272] on p at bounding box center [413, 271] width 25 height 9
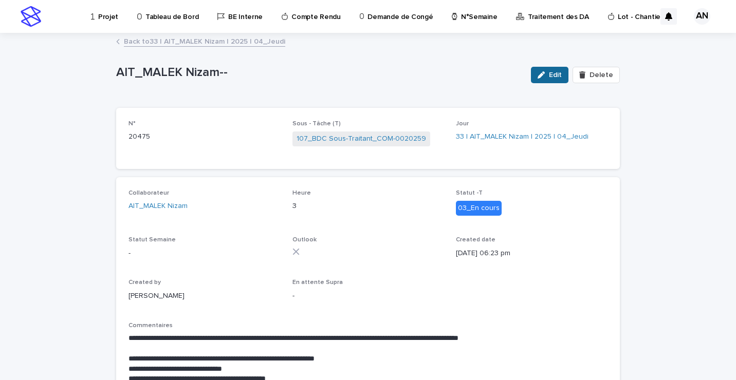
click at [550, 77] on span "Edit" at bounding box center [555, 74] width 13 height 7
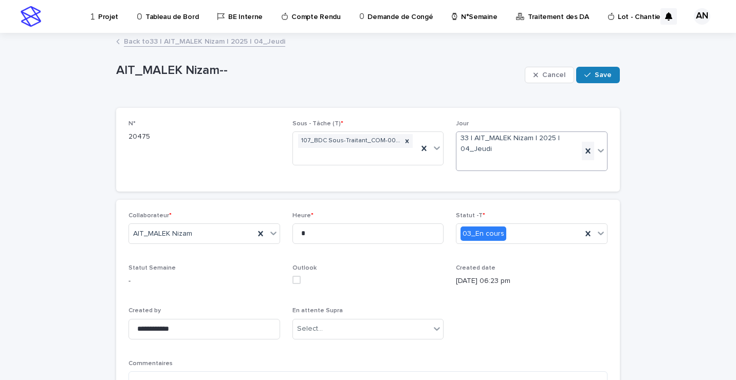
click at [583, 151] on icon at bounding box center [588, 151] width 10 height 10
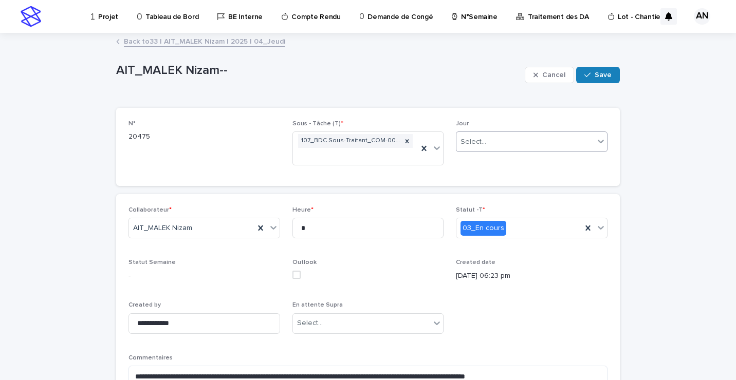
click at [597, 141] on icon at bounding box center [601, 141] width 10 height 10
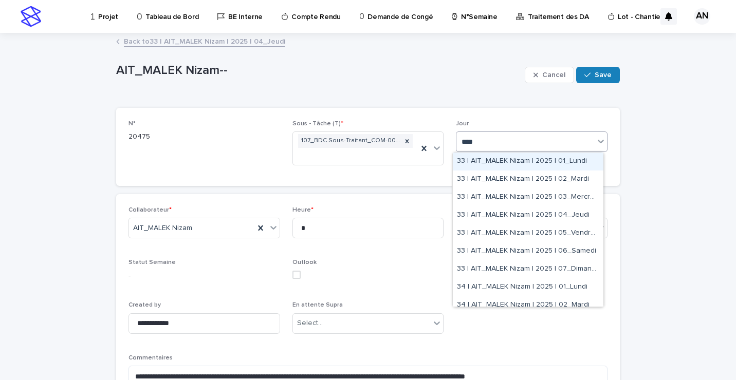
type input "*****"
click at [510, 157] on div "33 | AIT_MALEK Nizam | 2025 | 01_Lundi" at bounding box center [528, 162] width 151 height 18
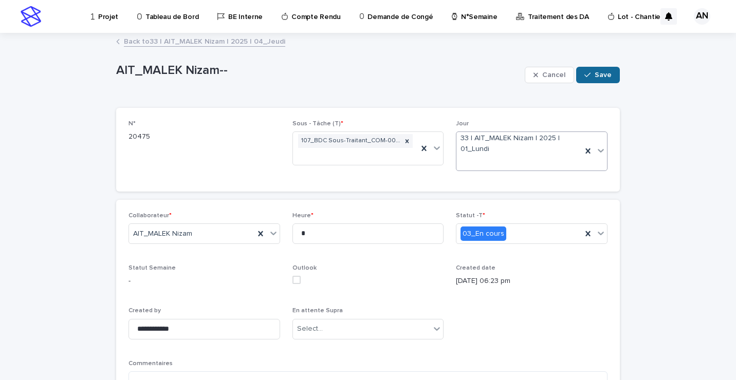
click at [602, 75] on span "Save" at bounding box center [603, 74] width 17 height 7
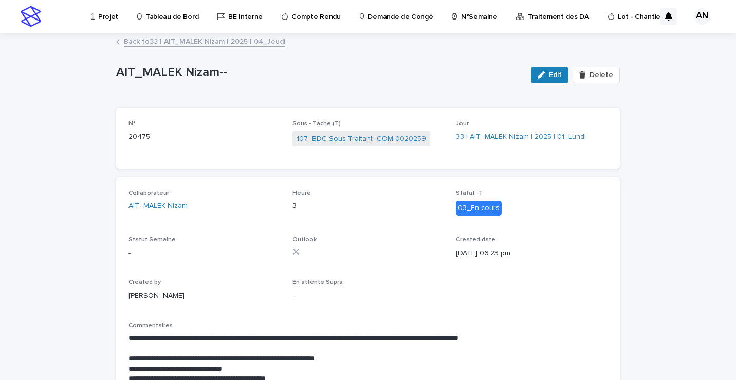
click at [199, 44] on link "Back to 33 | AIT_MALEK Nizam | 2025 | 04_Jeudi" at bounding box center [204, 41] width 161 height 12
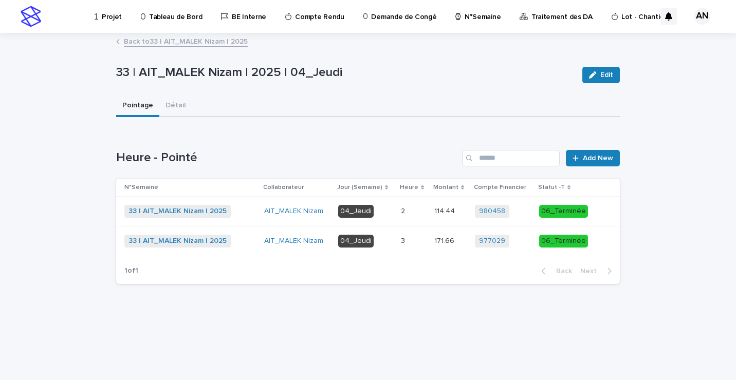
click at [214, 45] on link "Back to 33 | AIT_MALEK Nizam | 2025" at bounding box center [186, 41] width 124 height 12
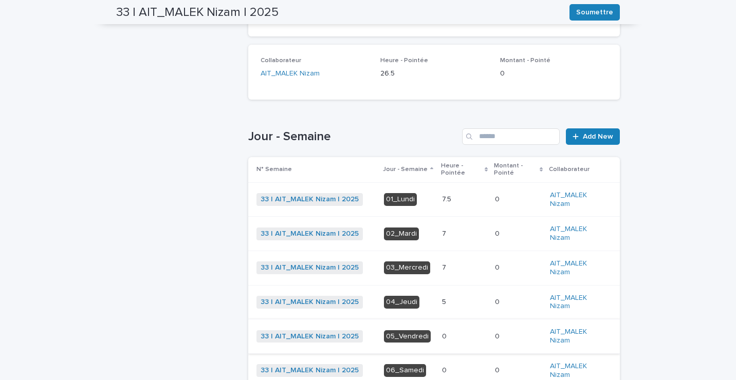
scroll to position [290, 0]
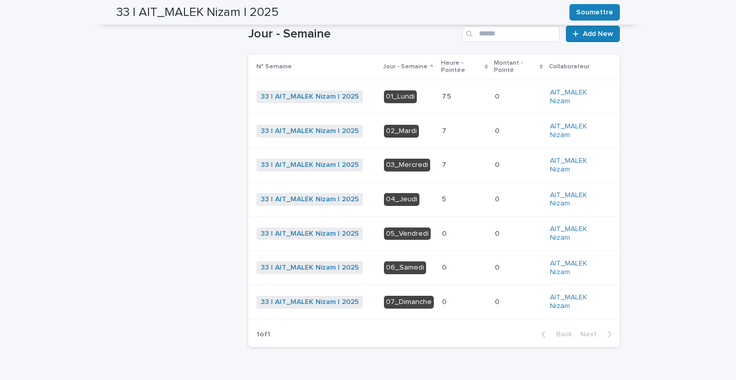
click at [447, 94] on p at bounding box center [464, 96] width 45 height 9
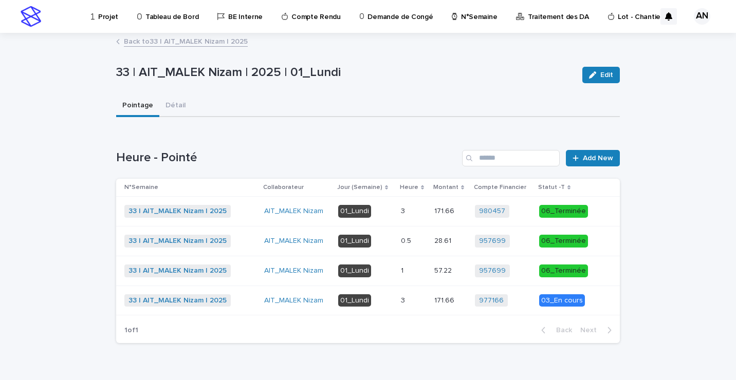
click at [416, 241] on p at bounding box center [413, 241] width 25 height 9
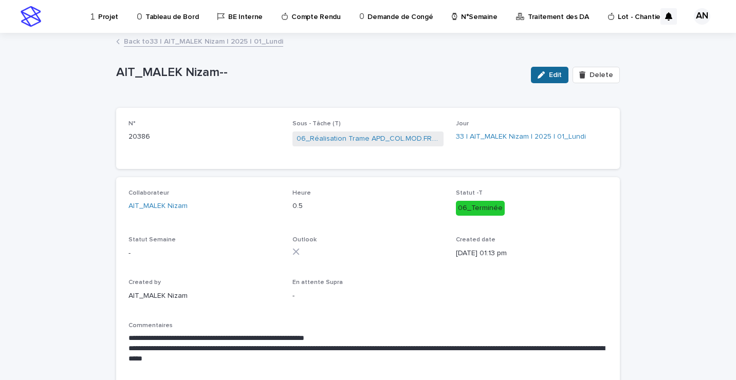
click at [552, 76] on span "Edit" at bounding box center [555, 74] width 13 height 7
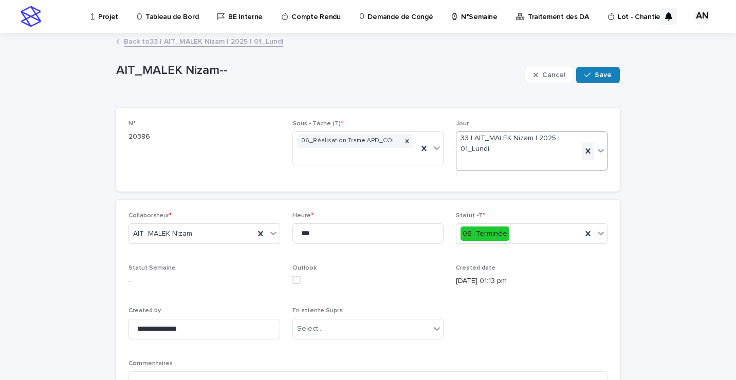
click at [585, 151] on icon at bounding box center [587, 150] width 5 height 5
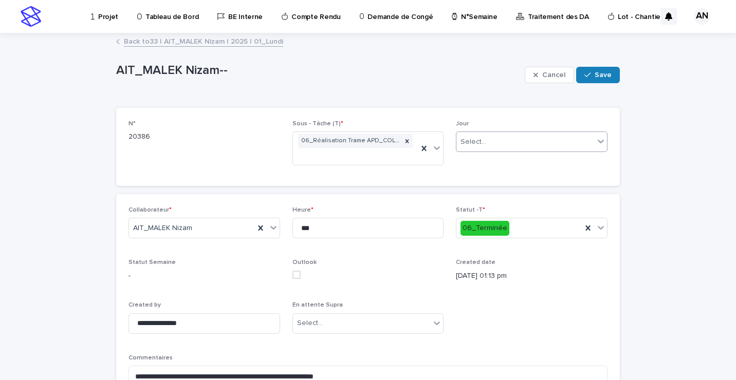
click at [585, 144] on div "Select..." at bounding box center [525, 142] width 138 height 17
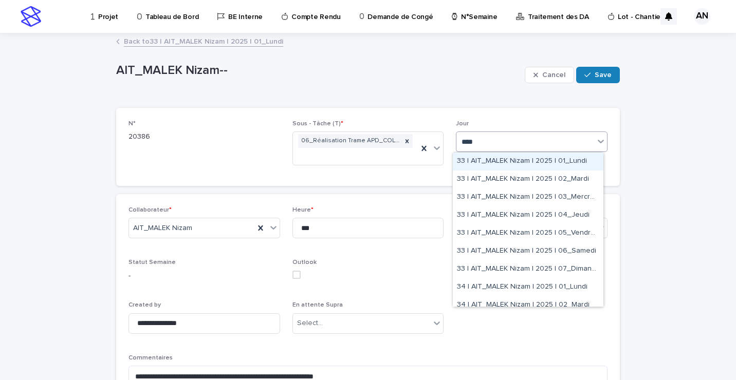
type input "*****"
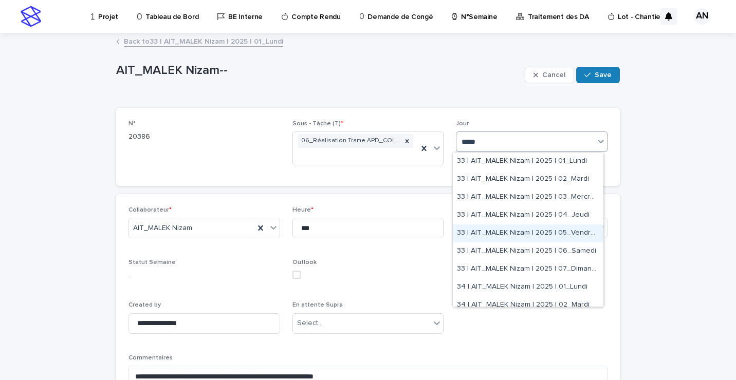
click at [503, 234] on div "33 | AIT_MALEK Nizam | 2025 | 05_Vendredi" at bounding box center [528, 234] width 151 height 18
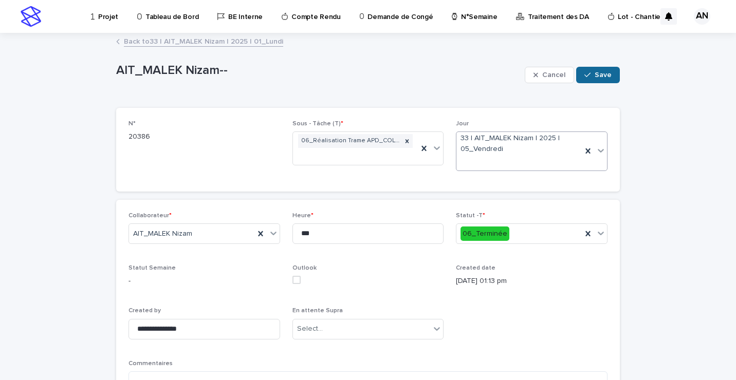
click at [597, 76] on span "Save" at bounding box center [603, 74] width 17 height 7
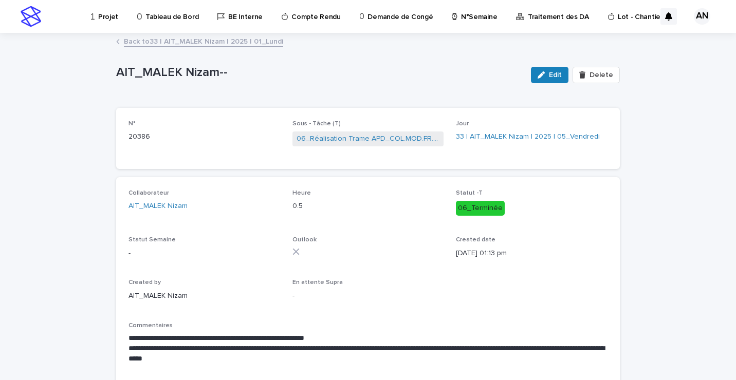
click at [236, 44] on link "Back to 33 | AIT_MALEK Nizam | 2025 | 01_Lundi" at bounding box center [203, 41] width 159 height 12
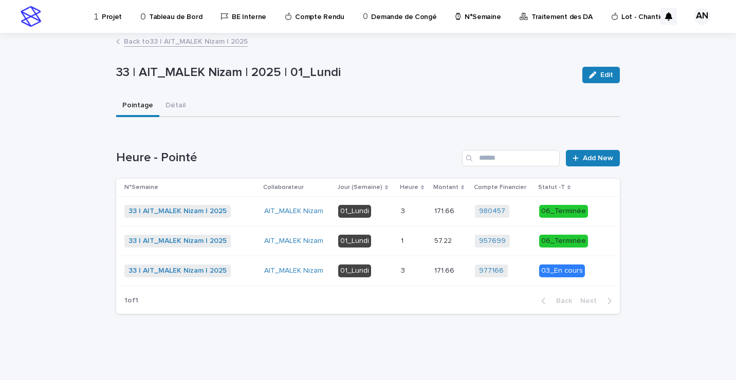
click at [227, 44] on link "Back to 33 | AIT_MALEK Nizam | 2025" at bounding box center [186, 41] width 124 height 12
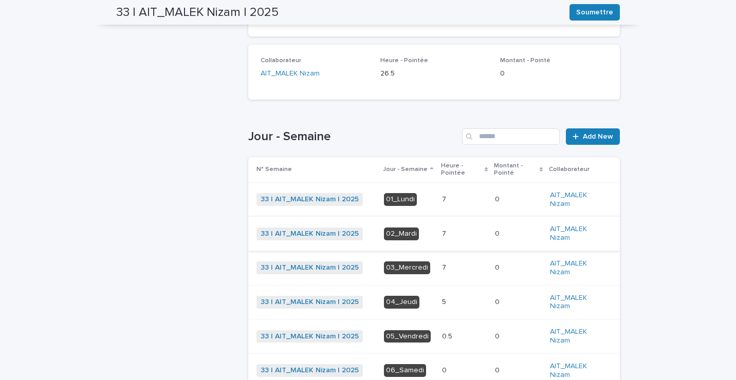
scroll to position [238, 0]
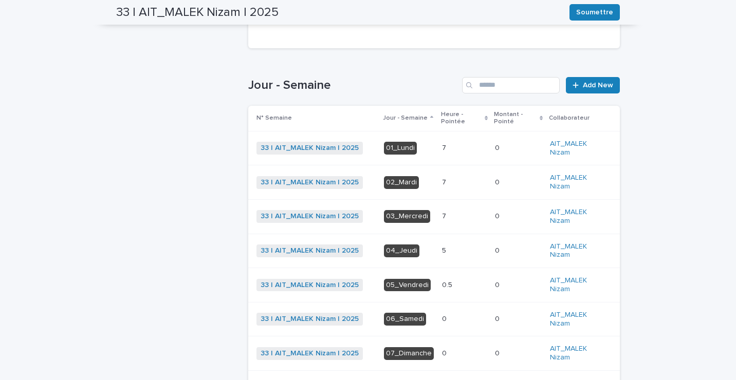
click at [450, 285] on p at bounding box center [464, 285] width 45 height 9
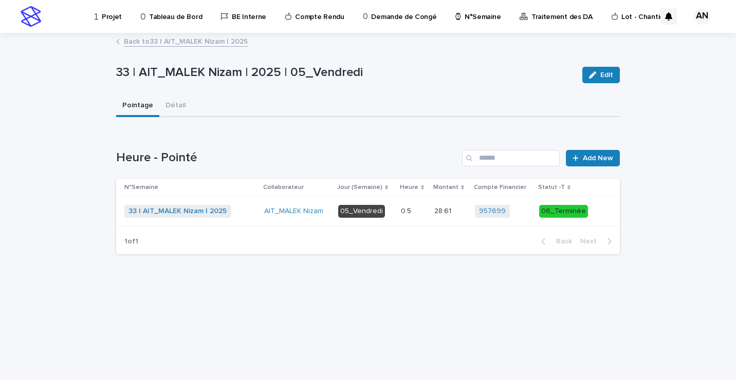
click at [397, 212] on td "05_Vendredi" at bounding box center [365, 212] width 63 height 30
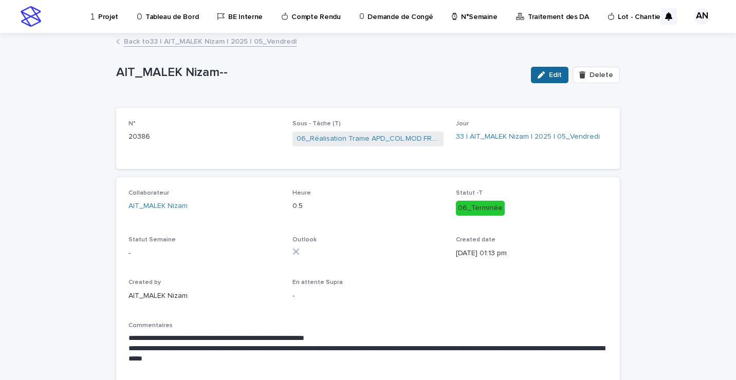
click at [551, 77] on span "Edit" at bounding box center [555, 74] width 13 height 7
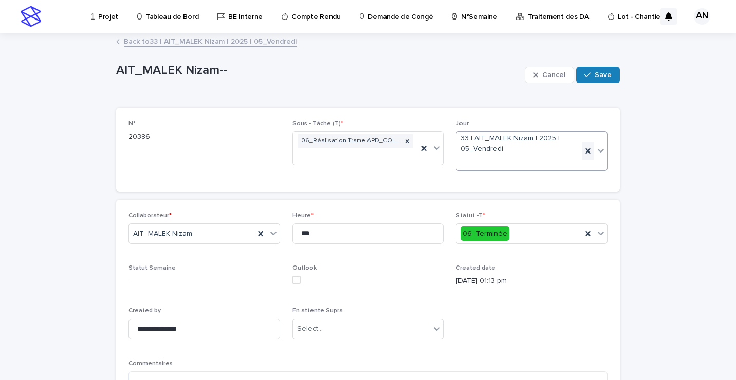
click at [583, 152] on icon at bounding box center [588, 151] width 10 height 10
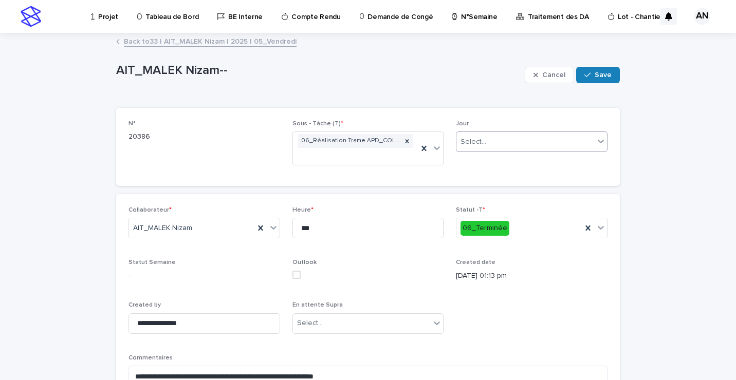
click at [589, 144] on div "Select..." at bounding box center [525, 142] width 138 height 17
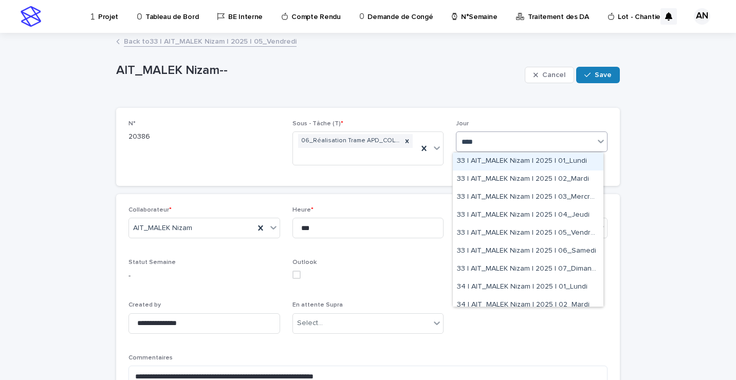
type input "*****"
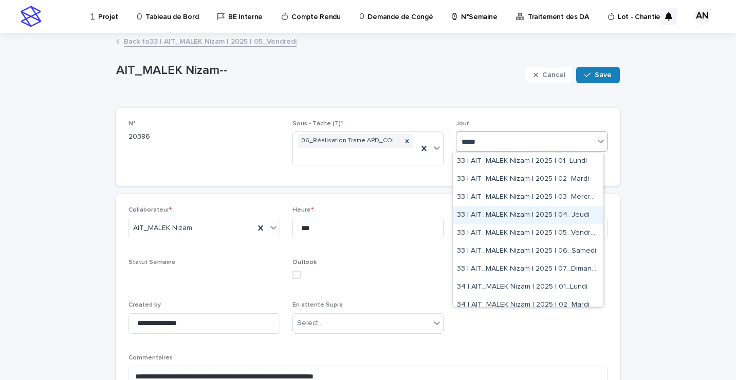
click at [557, 216] on div "33 | AIT_MALEK Nizam | 2025 | 04_Jeudi" at bounding box center [528, 216] width 151 height 18
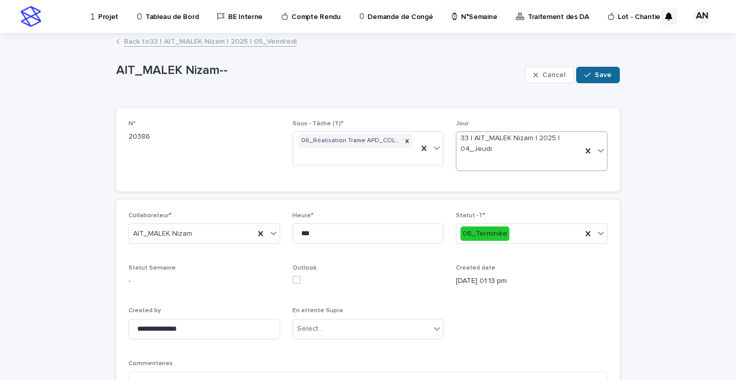
click at [599, 78] on span "Save" at bounding box center [603, 74] width 17 height 7
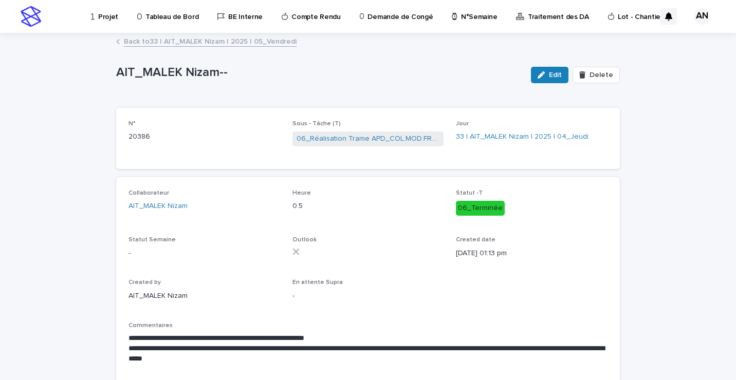
click at [256, 39] on link "Back to 33 | AIT_MALEK Nizam | 2025 | 05_Vendredi" at bounding box center [210, 41] width 173 height 12
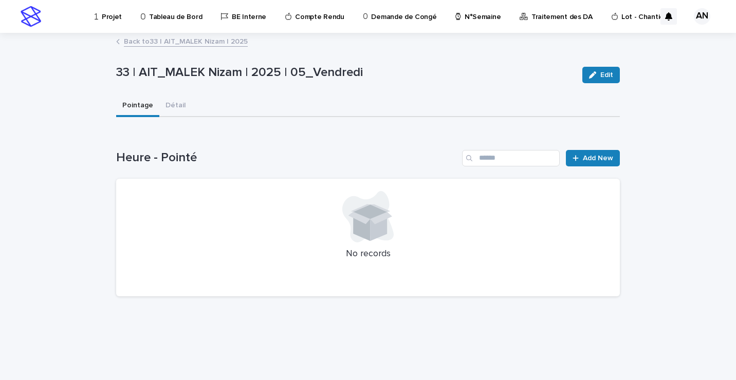
click at [204, 42] on link "Back to 33 | AIT_MALEK Nizam | 2025" at bounding box center [186, 41] width 124 height 12
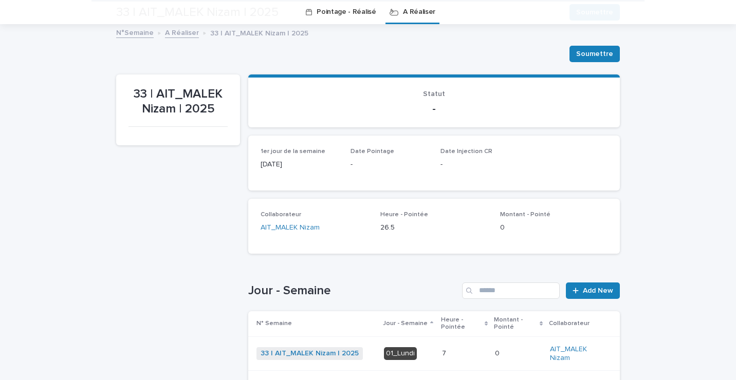
scroll to position [238, 0]
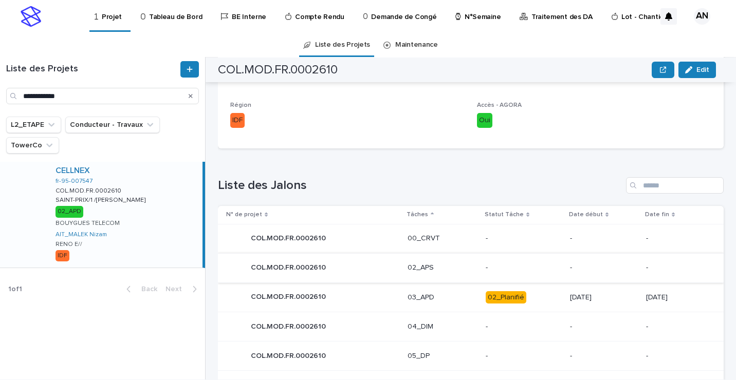
scroll to position [462, 0]
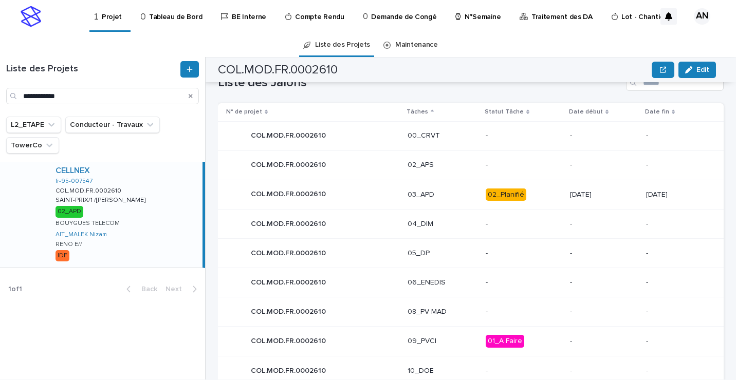
click at [376, 194] on div "COL.MOD.FR.0002610 COL.MOD.FR.0002610" at bounding box center [312, 194] width 173 height 21
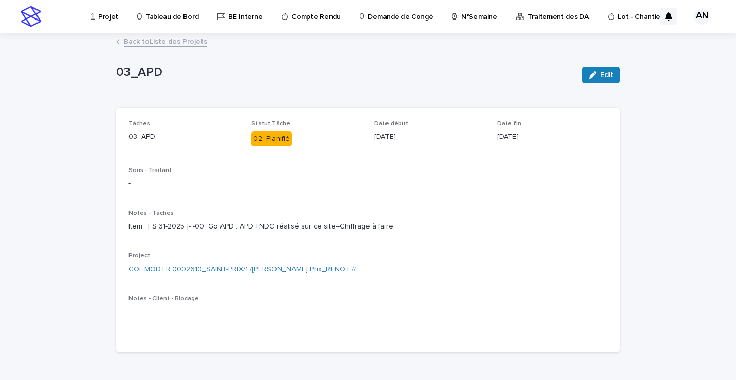
click at [169, 42] on link "Back to Liste des Projets" at bounding box center [165, 41] width 83 height 12
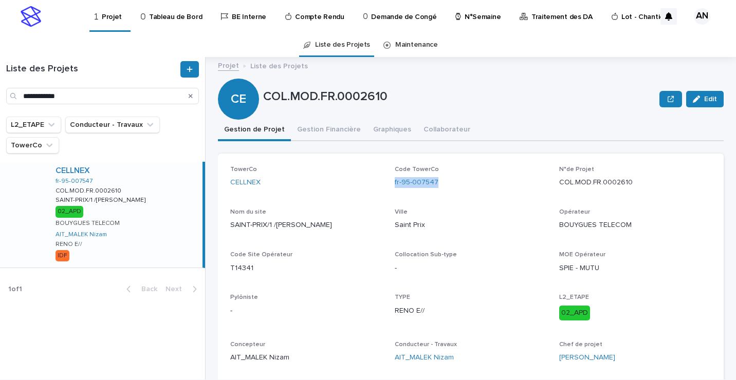
drag, startPoint x: 448, startPoint y: 183, endPoint x: 392, endPoint y: 190, distance: 56.3
click at [395, 190] on div "Code TowerCo fr-95-007547" at bounding box center [471, 181] width 152 height 30
copy link "fr-95-007547"
drag, startPoint x: 639, startPoint y: 183, endPoint x: 553, endPoint y: 193, distance: 86.4
click at [559, 193] on div "N°de Projet COL.MOD.FR.0002610" at bounding box center [635, 181] width 152 height 30
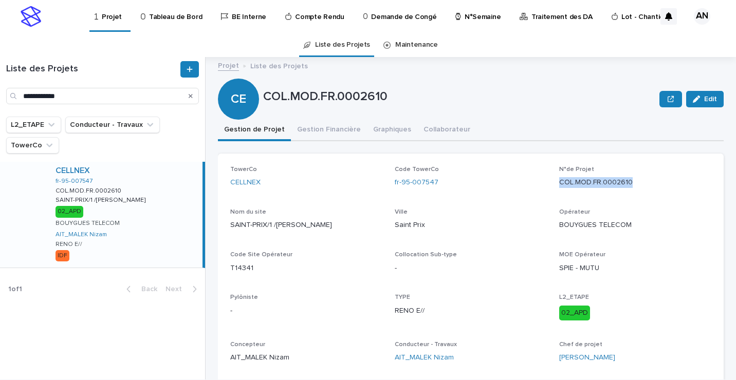
copy p "COL.MOD.FR.0002610"
drag, startPoint x: 455, startPoint y: 184, endPoint x: 390, endPoint y: 187, distance: 64.8
click at [390, 187] on div "TowerCo CELLNEX Code TowerCo fr-95-007547 N°de Projet COL.MOD.FR.0002610 Nom du…" at bounding box center [470, 269] width 481 height 206
copy link "fr-95-007547"
drag, startPoint x: 635, startPoint y: 185, endPoint x: 557, endPoint y: 191, distance: 78.3
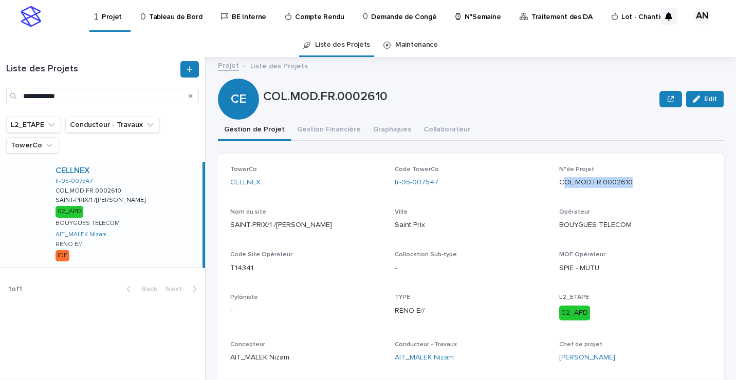
click at [559, 191] on div "N°de Projet COL.MOD.FR.0002610" at bounding box center [635, 181] width 152 height 30
click at [551, 187] on div "TowerCo CELLNEX Code TowerCo fr-95-007547 N°de Projet COL.MOD.FR.0002610 Nom du…" at bounding box center [470, 269] width 481 height 206
drag, startPoint x: 549, startPoint y: 183, endPoint x: 655, endPoint y: 185, distance: 105.4
click at [655, 185] on div "TowerCo CELLNEX Code TowerCo fr-95-007547 N°de Projet COL.MOD.FR.0002610 Nom du…" at bounding box center [470, 269] width 481 height 206
copy p "COL.MOD.FR.0002610"
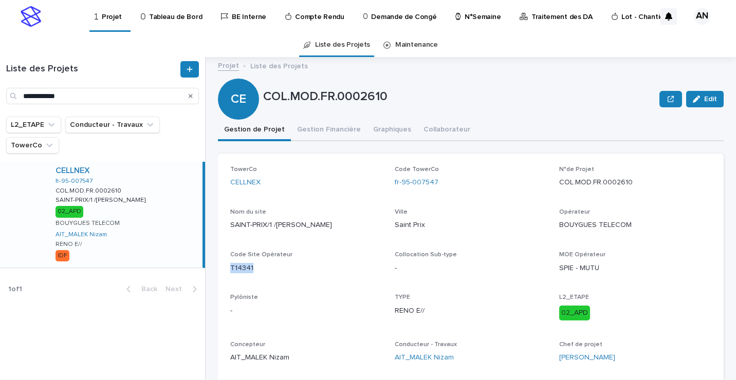
drag, startPoint x: 256, startPoint y: 271, endPoint x: 230, endPoint y: 273, distance: 26.3
click at [230, 273] on p "T14341" at bounding box center [306, 268] width 152 height 11
copy p "T14341"
drag, startPoint x: 443, startPoint y: 181, endPoint x: 386, endPoint y: 189, distance: 57.5
click at [386, 189] on div "TowerCo CELLNEX Code TowerCo fr-95-007547 N°de Projet COL.MOD.FR.0002610 Nom du…" at bounding box center [470, 269] width 481 height 206
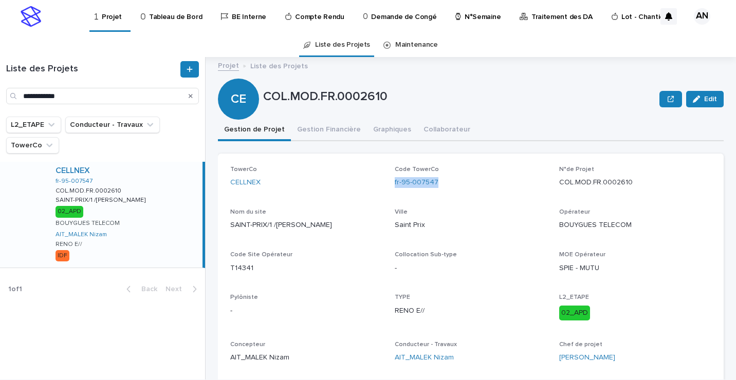
copy link "fr-95-007547"
drag, startPoint x: 630, startPoint y: 181, endPoint x: 549, endPoint y: 190, distance: 81.7
click at [549, 190] on div "TowerCo CELLNEX Code TowerCo fr-95-007547 N°de Projet COL.MOD.FR.0002610 Nom du…" at bounding box center [470, 269] width 481 height 206
copy p "COL.MOD.FR.0002610"
drag, startPoint x: 259, startPoint y: 269, endPoint x: 227, endPoint y: 273, distance: 32.1
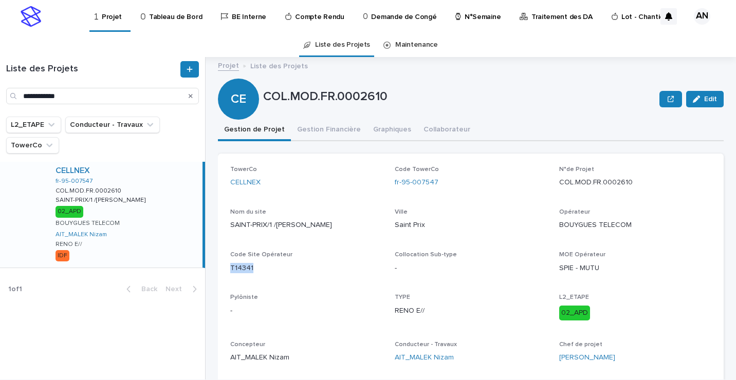
click at [227, 273] on div "TowerCo CELLNEX Code TowerCo fr-95-007547 N°de Projet COL.MOD.FR.0002610 Nom du…" at bounding box center [471, 269] width 506 height 230
copy p "T14341"
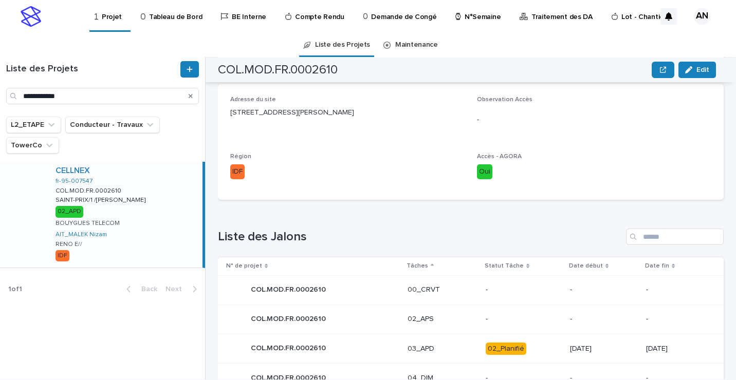
scroll to position [462, 0]
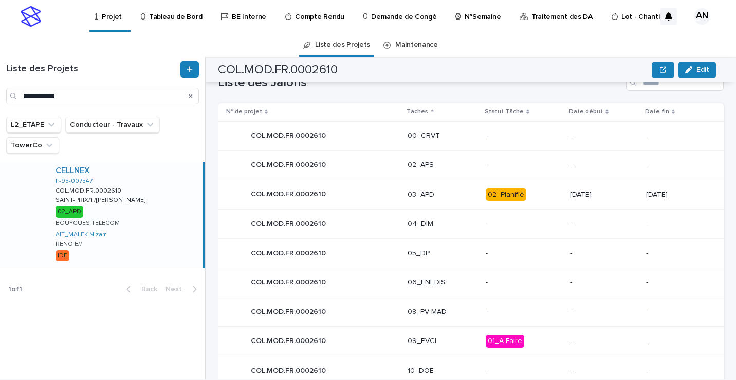
click at [375, 195] on div "COL.MOD.FR.0002610 COL.MOD.FR.0002610" at bounding box center [312, 194] width 173 height 21
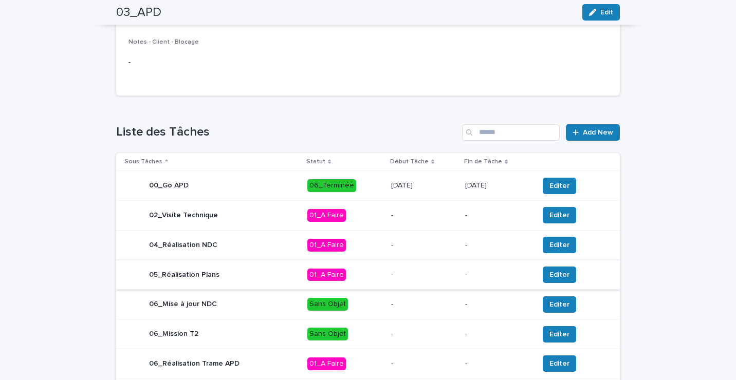
scroll to position [443, 0]
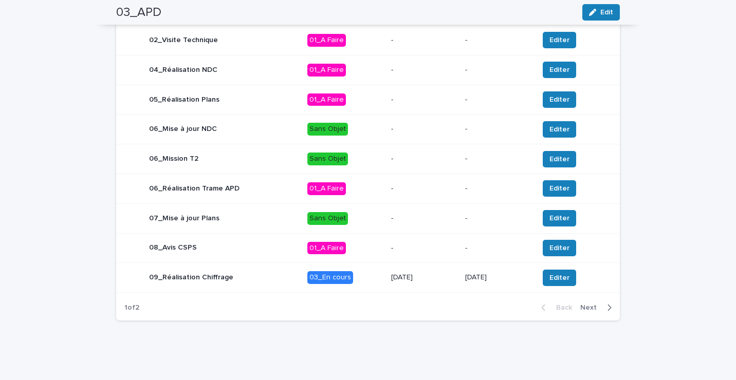
click at [366, 283] on p "03_En cours" at bounding box center [345, 277] width 76 height 13
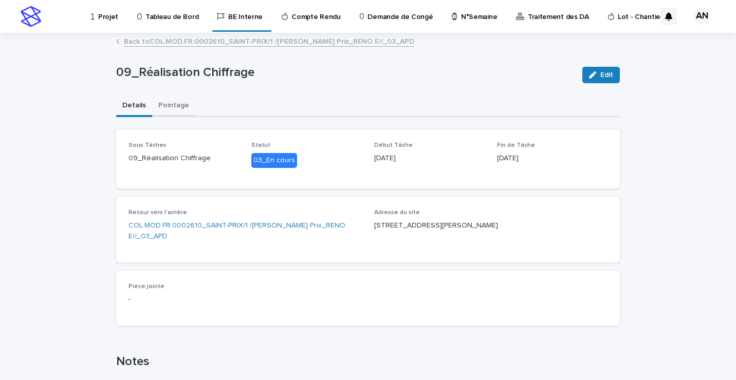
click at [177, 105] on button "Pointage" at bounding box center [173, 107] width 43 height 22
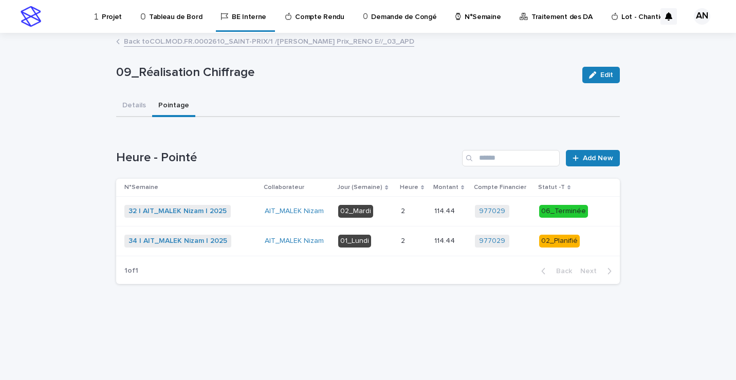
click at [391, 212] on p "02_Mardi" at bounding box center [365, 211] width 54 height 13
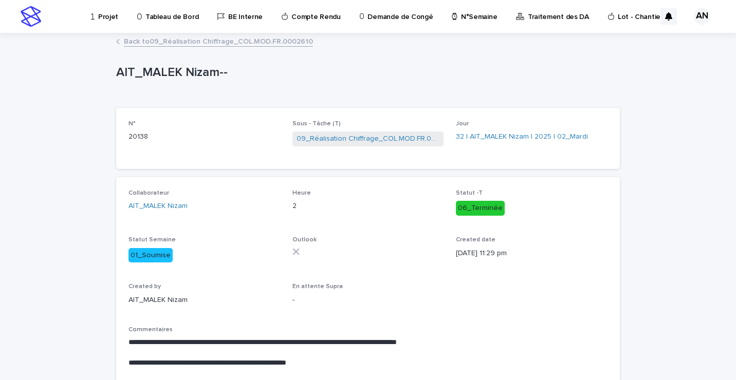
scroll to position [51, 0]
